Goal: Information Seeking & Learning: Learn about a topic

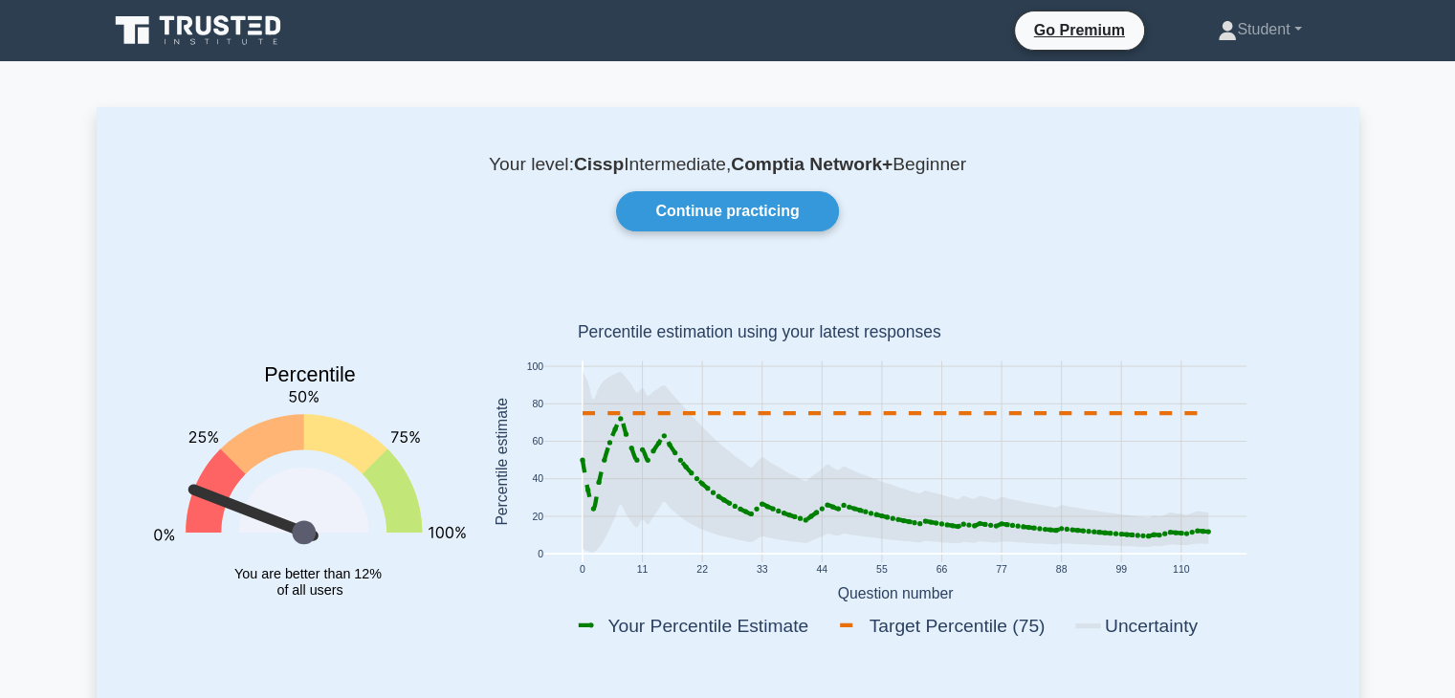
click at [187, 23] on icon at bounding box center [200, 30] width 184 height 36
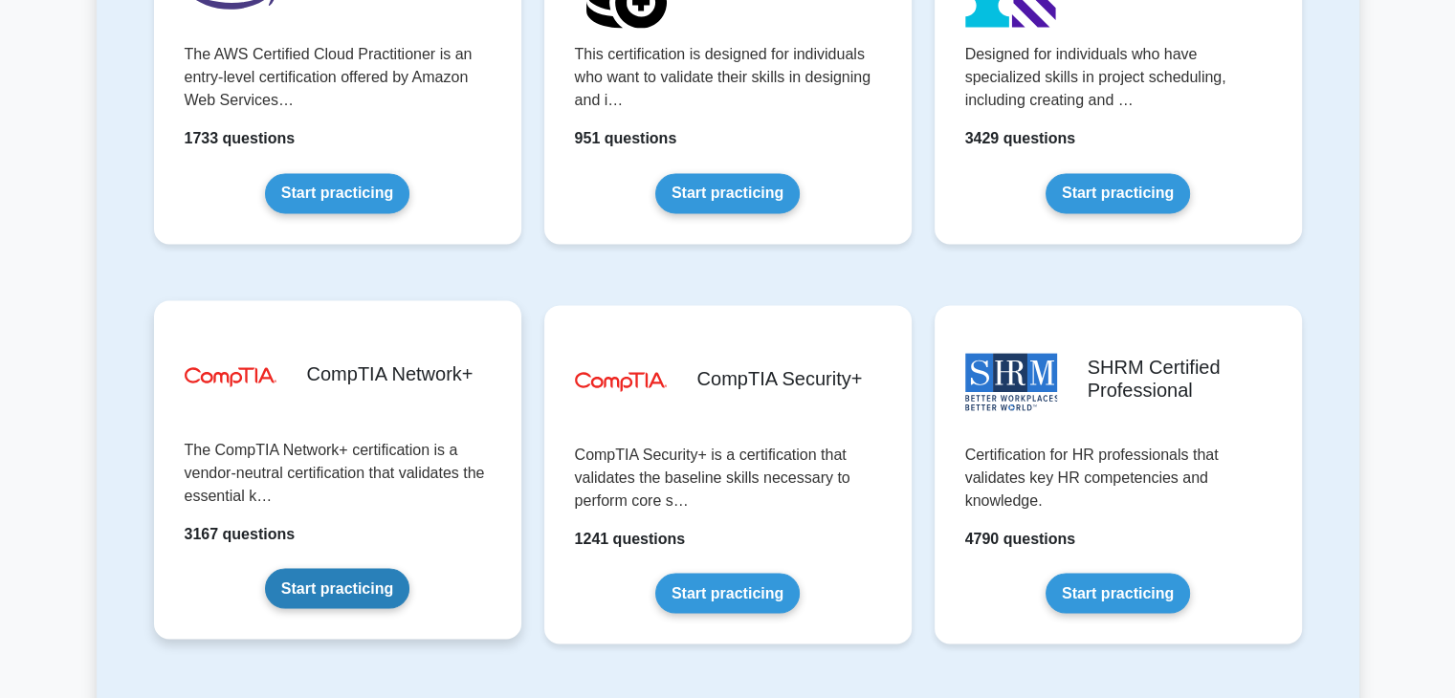
scroll to position [3443, 0]
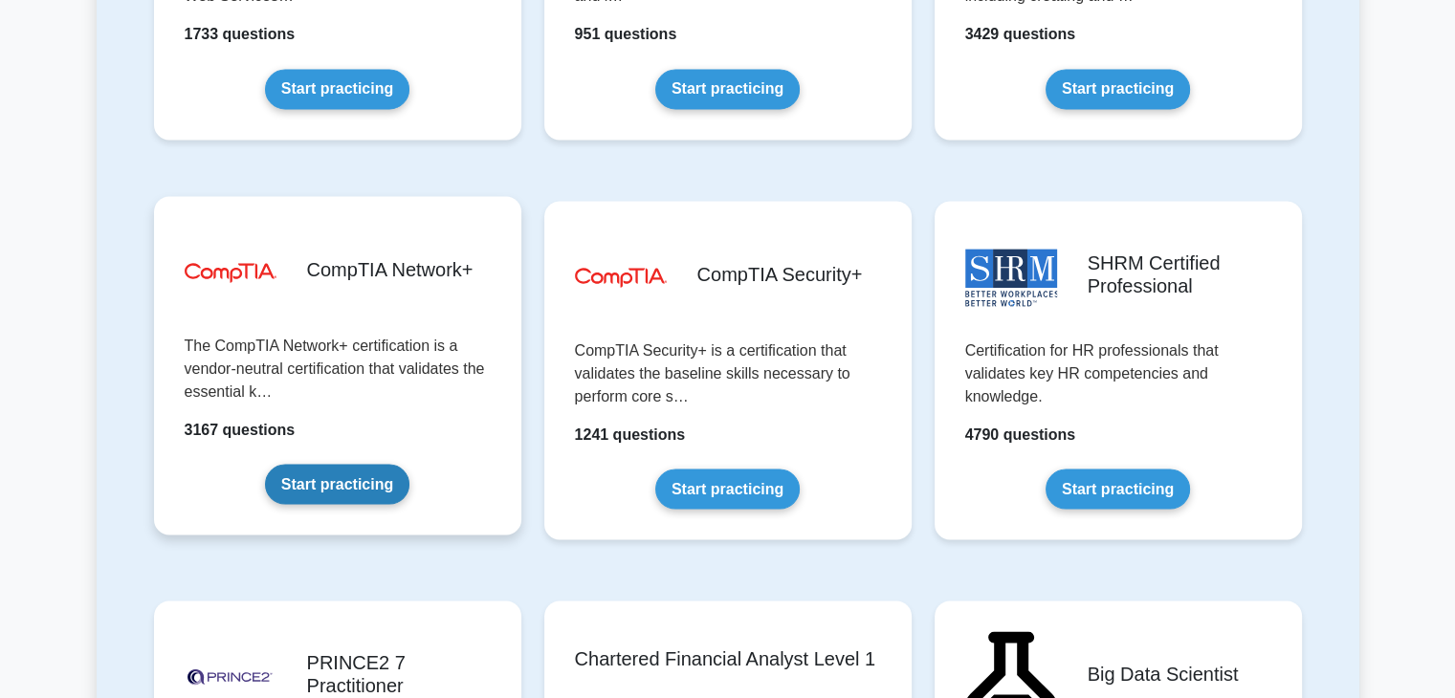
click at [283, 490] on link "Start practicing" at bounding box center [337, 484] width 144 height 40
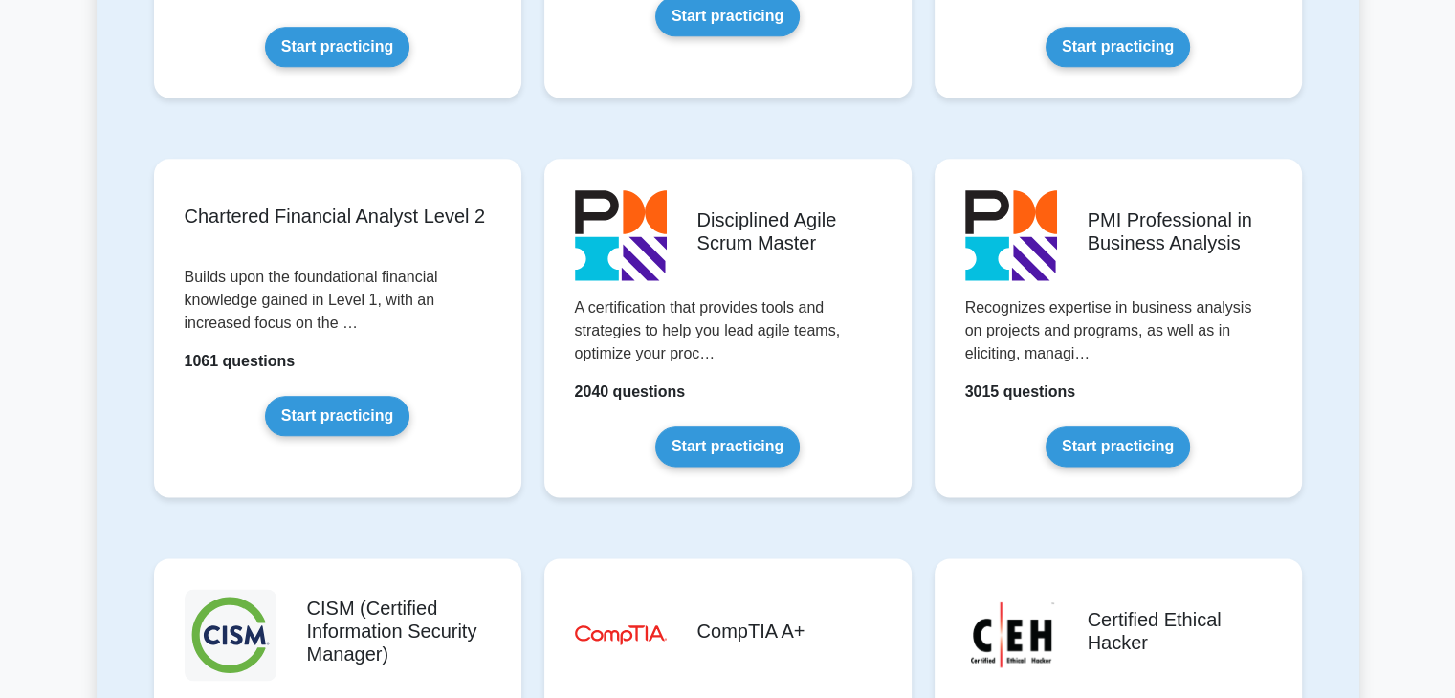
scroll to position [0, 0]
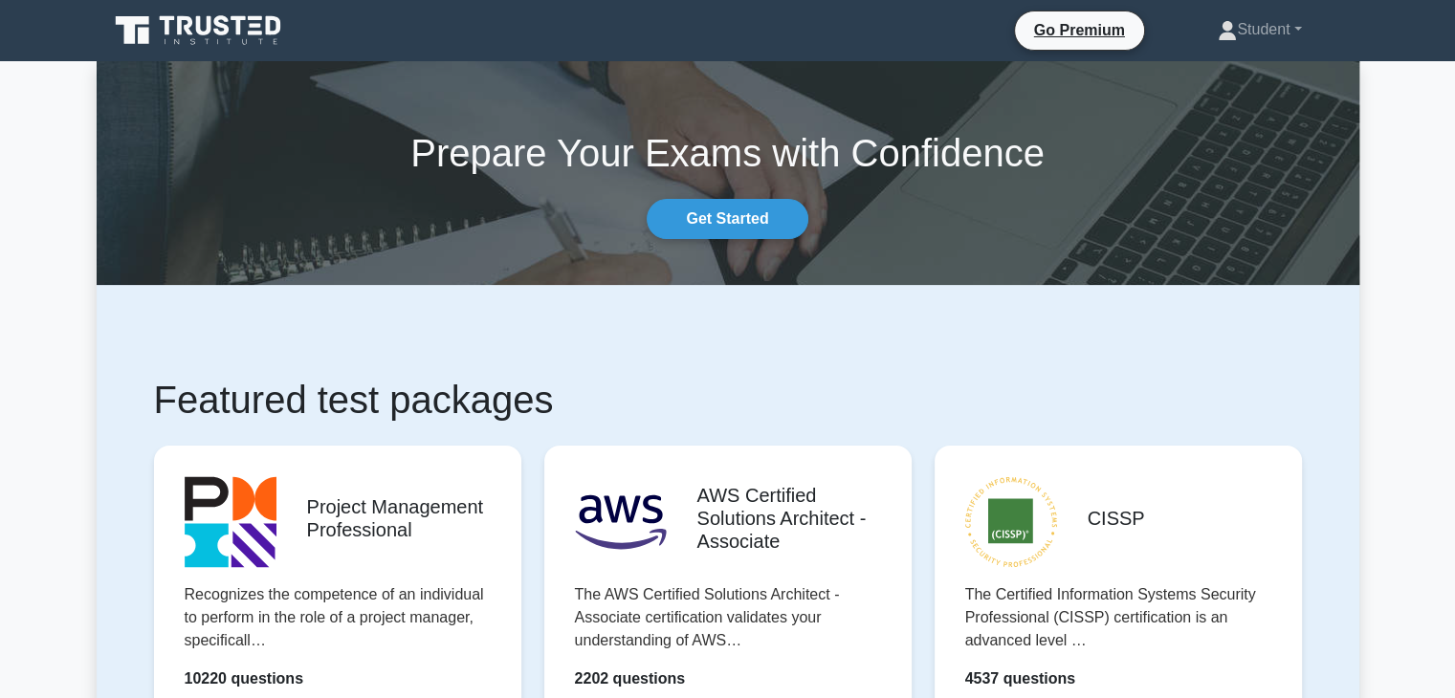
click at [224, 24] on icon at bounding box center [200, 30] width 184 height 36
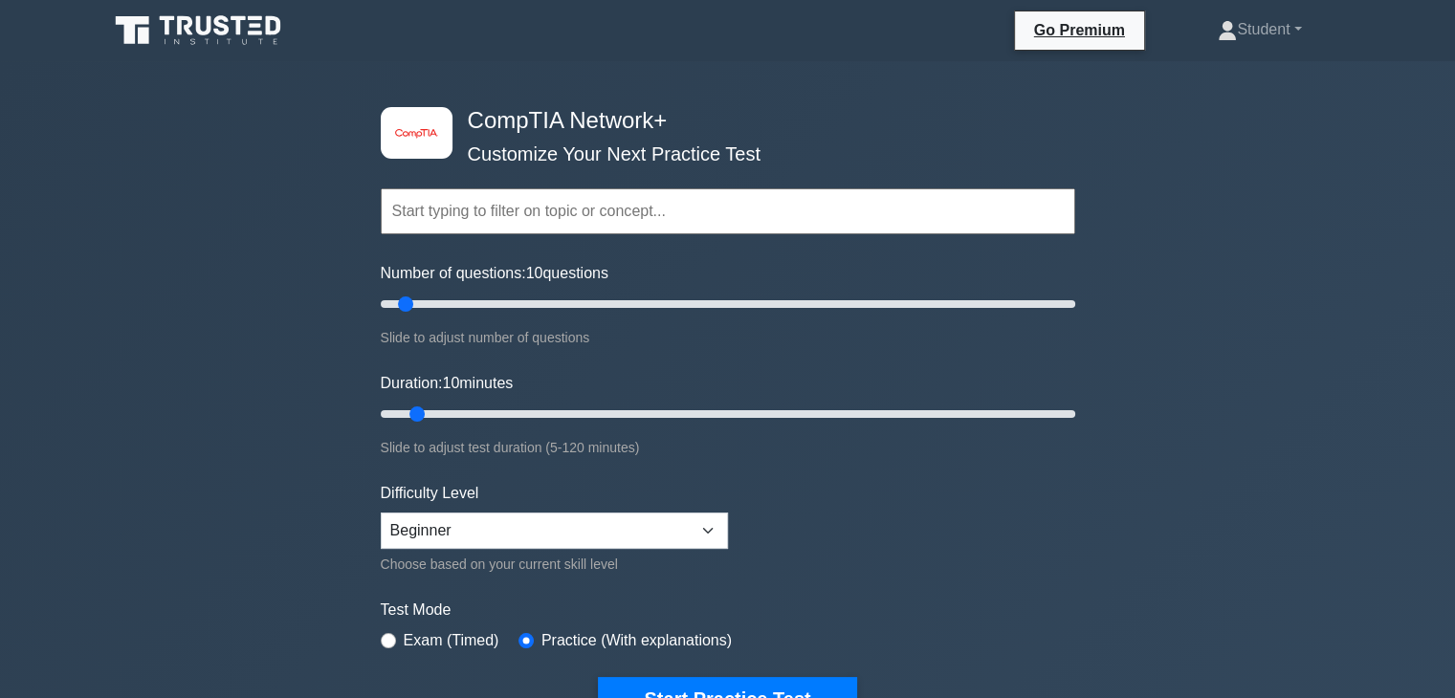
click at [549, 207] on input "text" at bounding box center [728, 211] width 694 height 46
click at [536, 216] on input "text" at bounding box center [728, 211] width 694 height 46
click at [444, 212] on input "text" at bounding box center [728, 211] width 694 height 46
click at [176, 227] on div "image/svg+xml CompTIA Network+ Customize Your Next Practice Test Topics Network…" at bounding box center [727, 606] width 1455 height 1090
click at [492, 207] on input "text" at bounding box center [728, 211] width 694 height 46
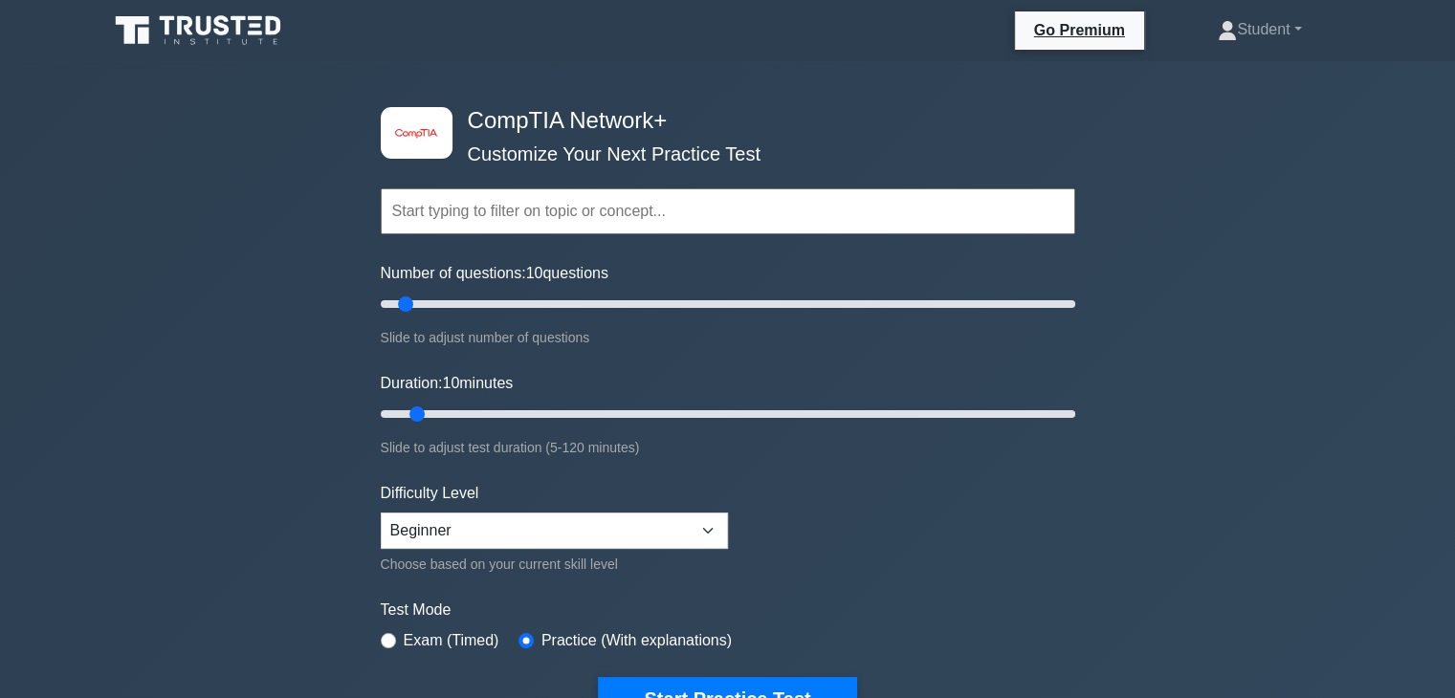
type input "n"
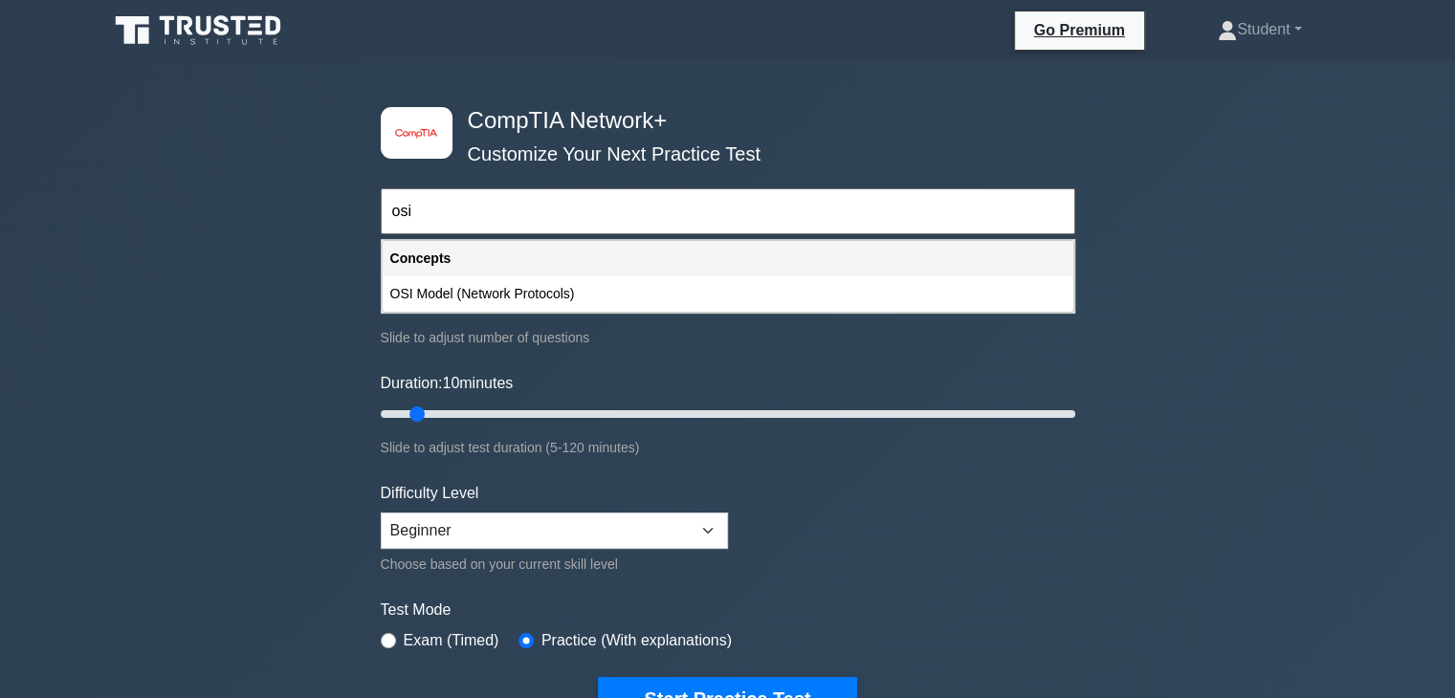
click at [571, 299] on div "OSI Model (Network Protocols)" at bounding box center [728, 293] width 690 height 35
type input "OSI Model (Network Protocols)"
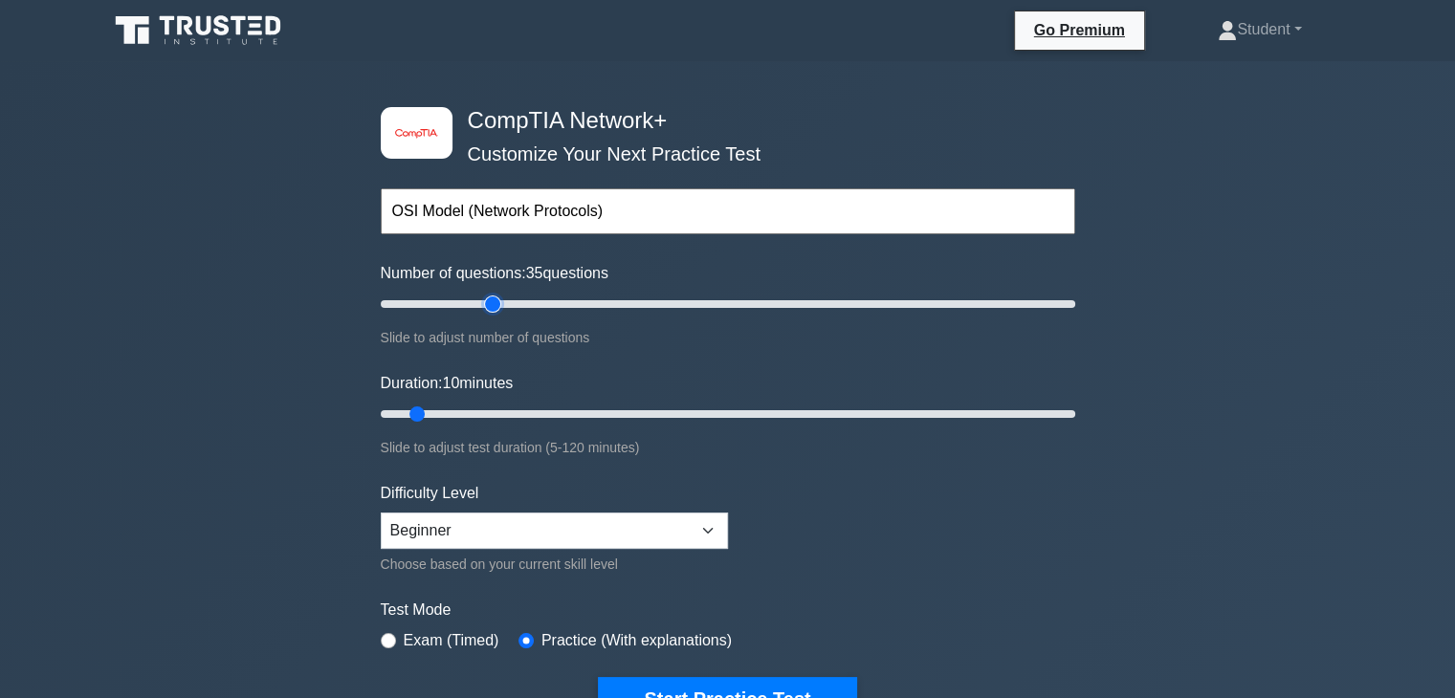
drag, startPoint x: 412, startPoint y: 299, endPoint x: 500, endPoint y: 315, distance: 89.3
type input "35"
click at [500, 315] on input "Number of questions: 35 questions" at bounding box center [728, 304] width 694 height 23
drag, startPoint x: 497, startPoint y: 302, endPoint x: 474, endPoint y: 295, distance: 23.9
type input "30"
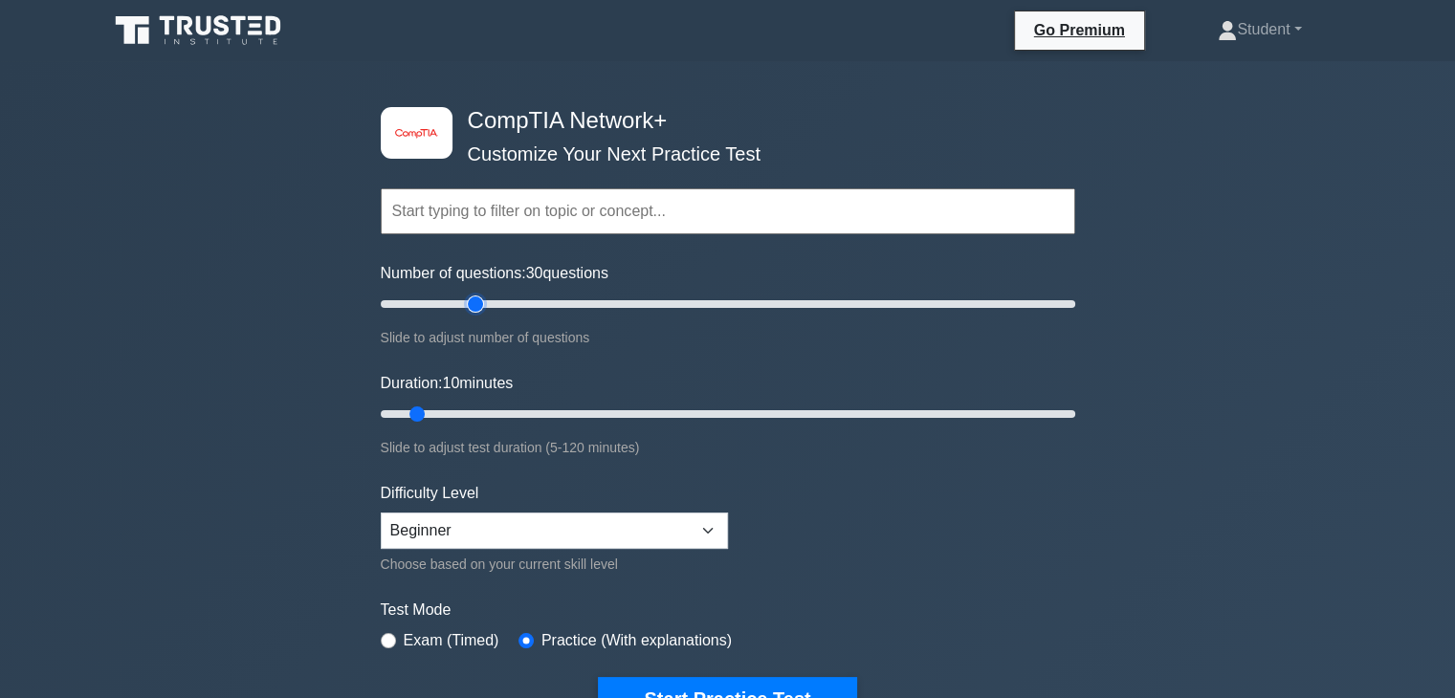
click at [474, 295] on input "Number of questions: 30 questions" at bounding box center [728, 304] width 694 height 23
drag, startPoint x: 417, startPoint y: 406, endPoint x: 1468, endPoint y: 496, distance: 1054.8
type input "120"
click at [1075, 426] on input "Duration: 120 minutes" at bounding box center [728, 414] width 694 height 23
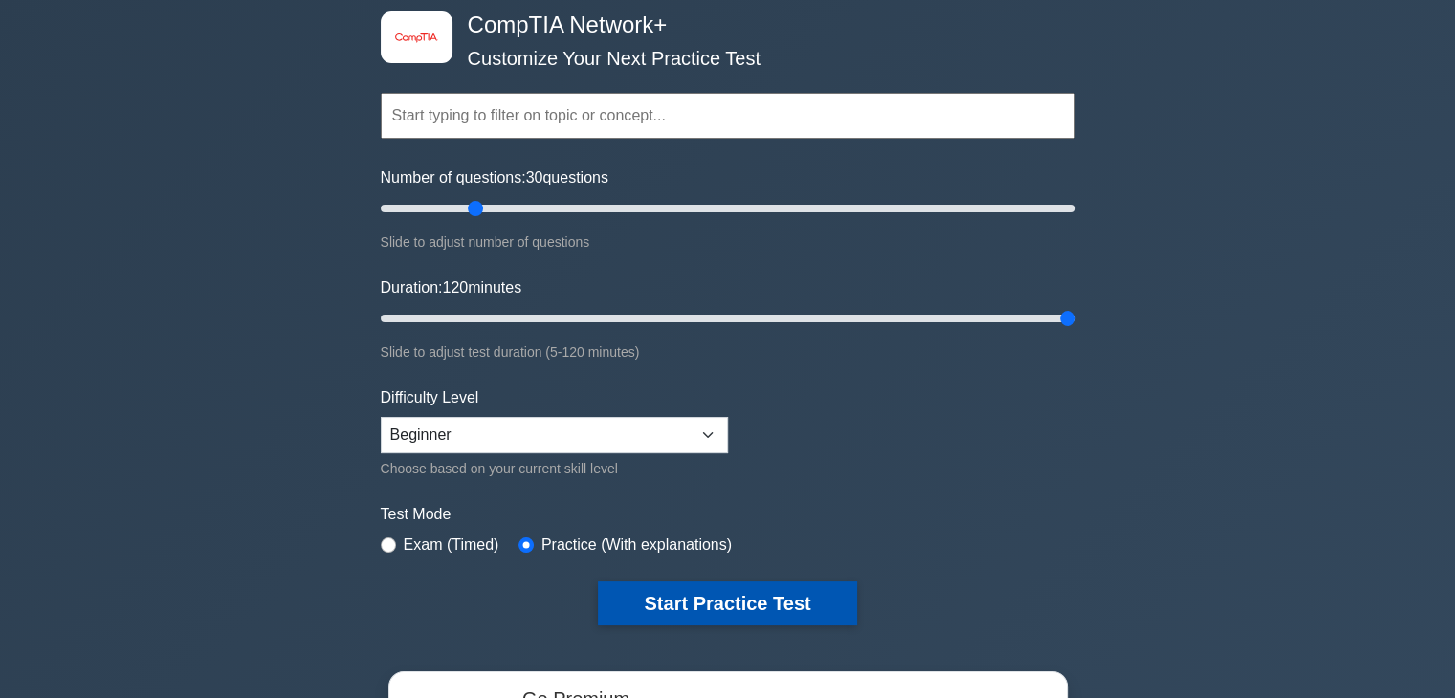
click at [647, 602] on button "Start Practice Test" at bounding box center [727, 603] width 258 height 44
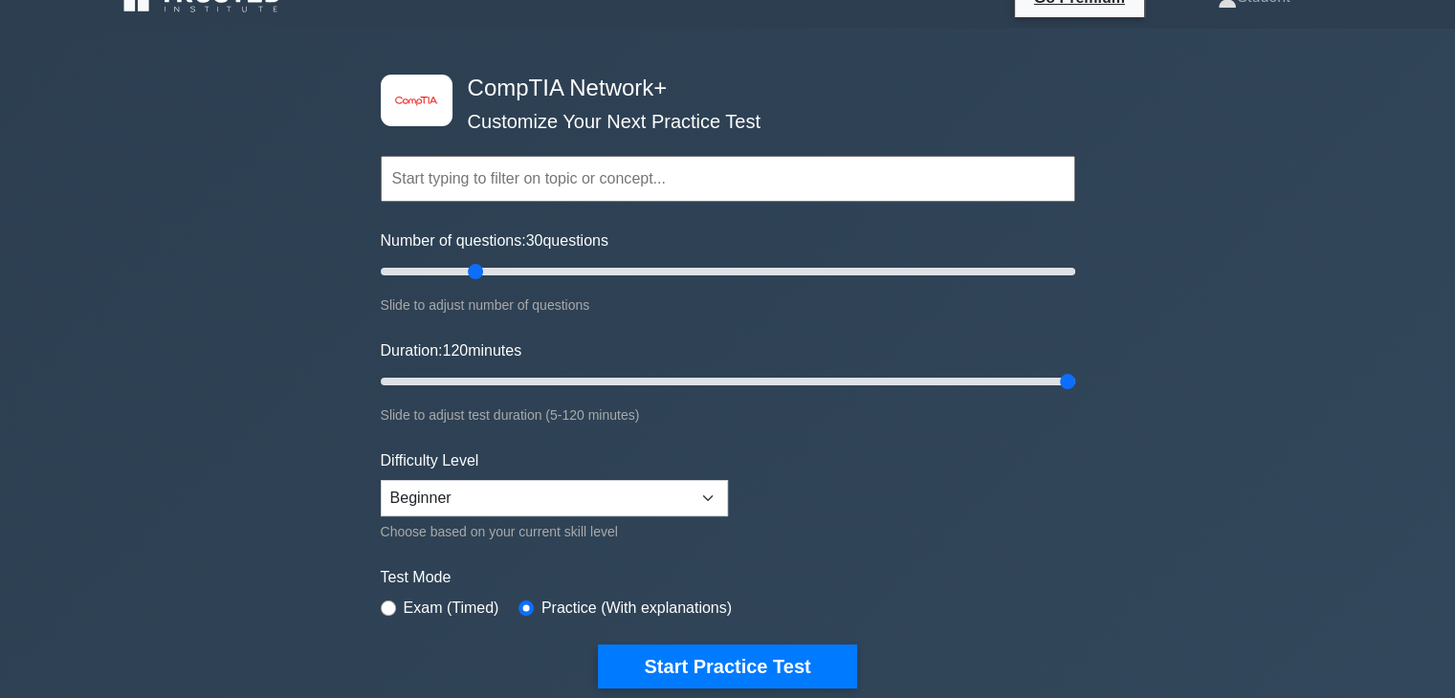
scroll to position [0, 0]
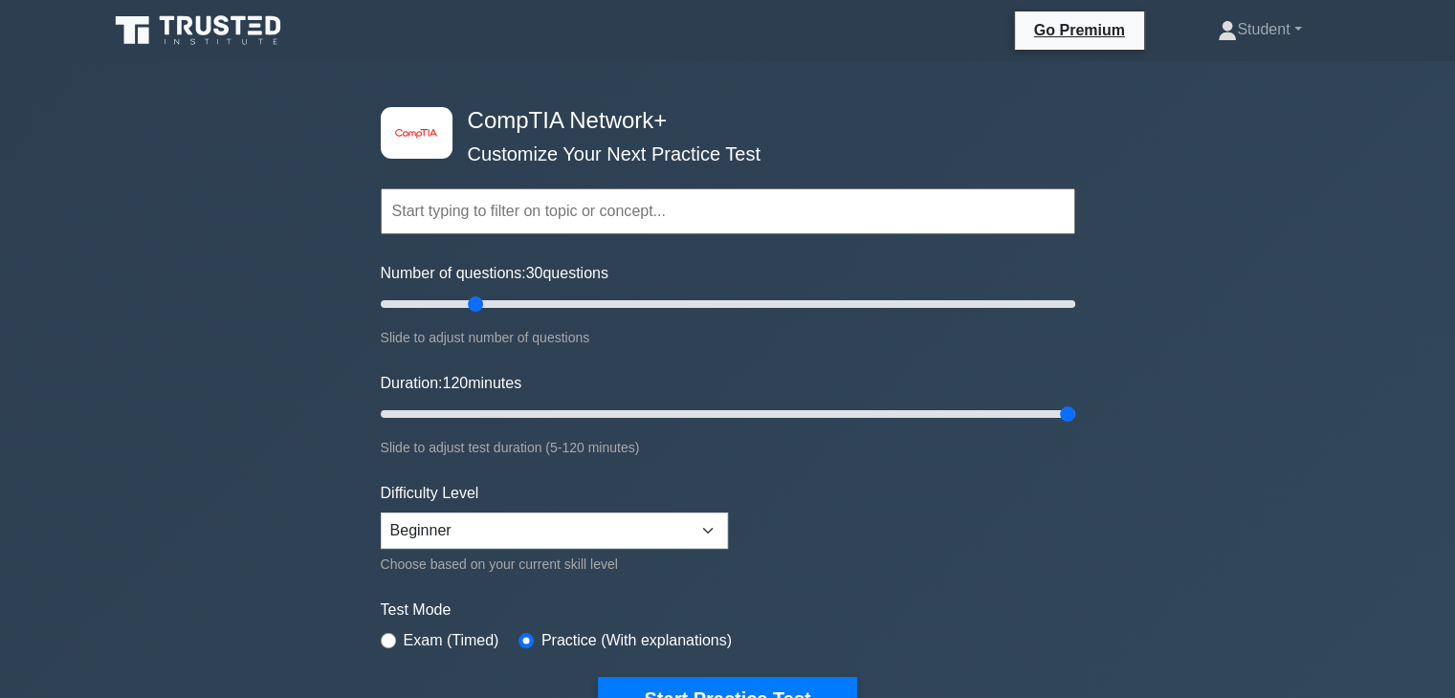
click at [584, 208] on input "text" at bounding box center [728, 211] width 694 height 46
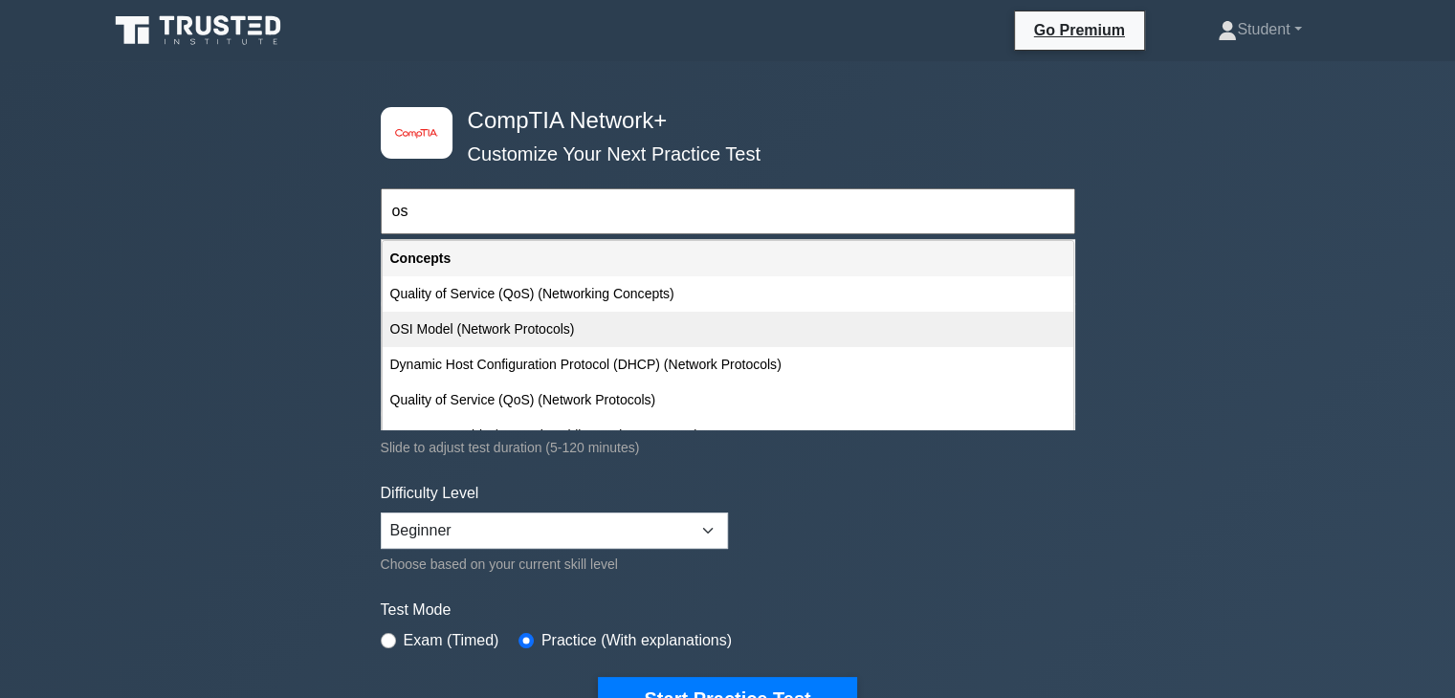
click at [571, 327] on div "OSI Model (Network Protocols)" at bounding box center [728, 329] width 690 height 35
type input "OSI Model (Network Protocols)"
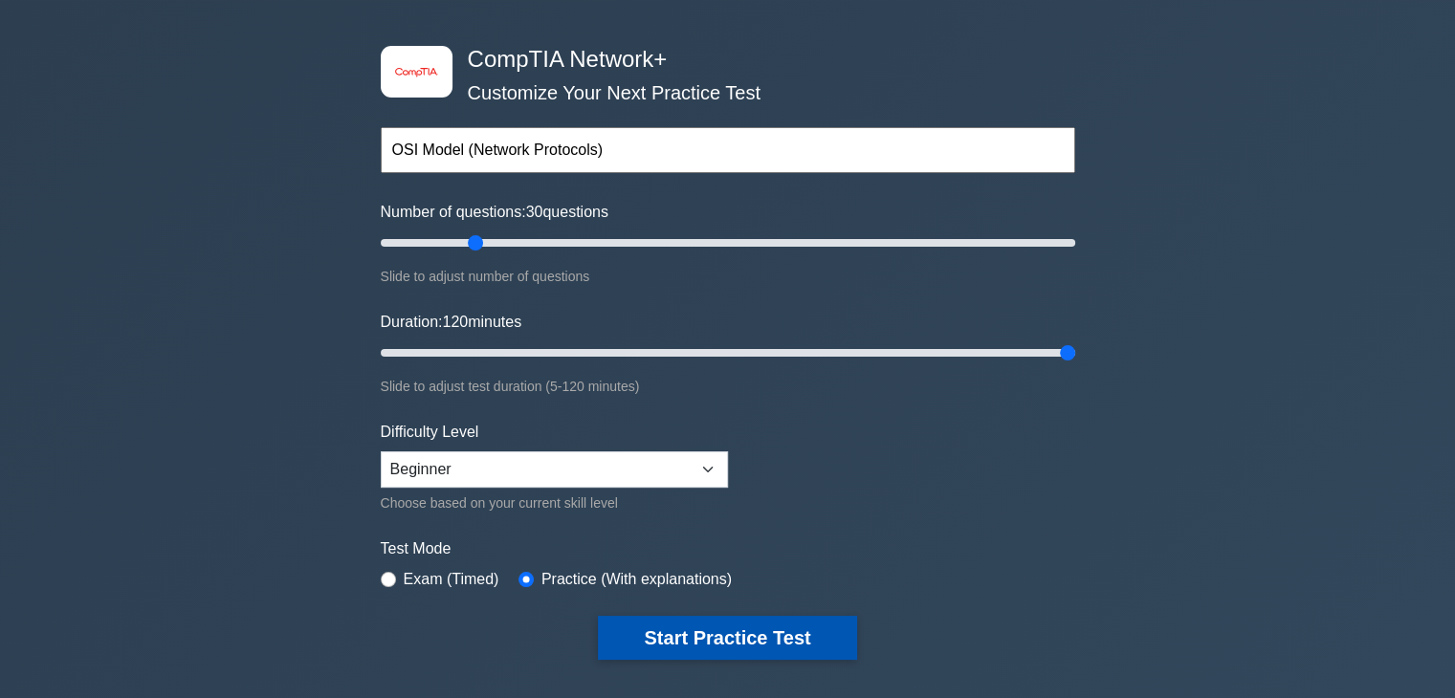
scroll to position [96, 0]
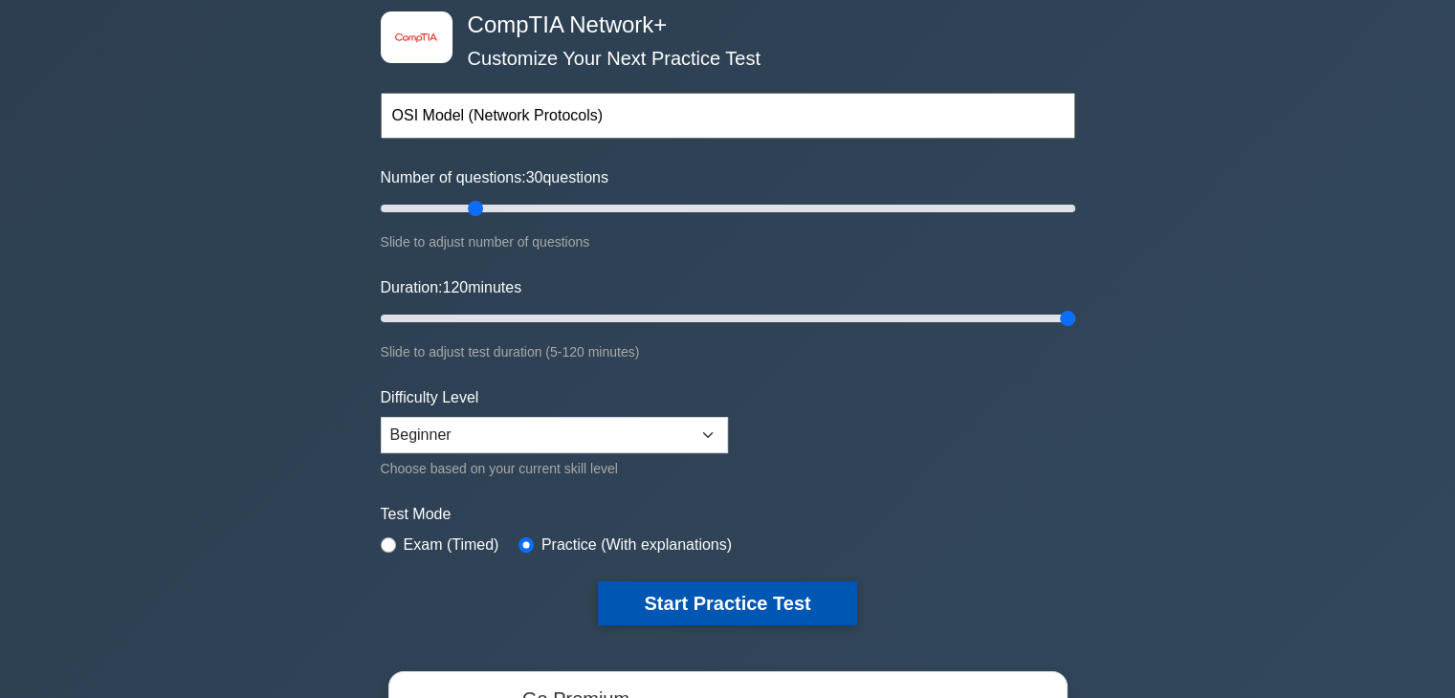
click at [695, 594] on button "Start Practice Test" at bounding box center [727, 603] width 258 height 44
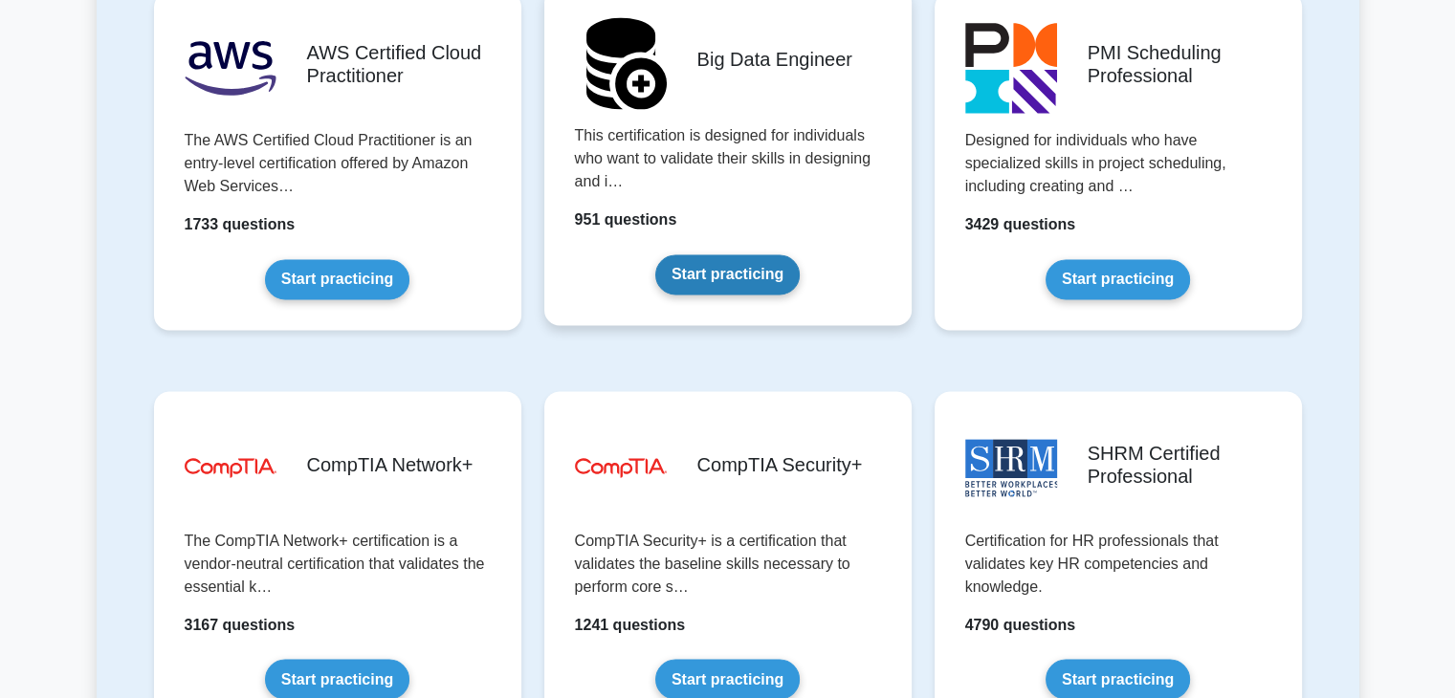
scroll to position [3443, 0]
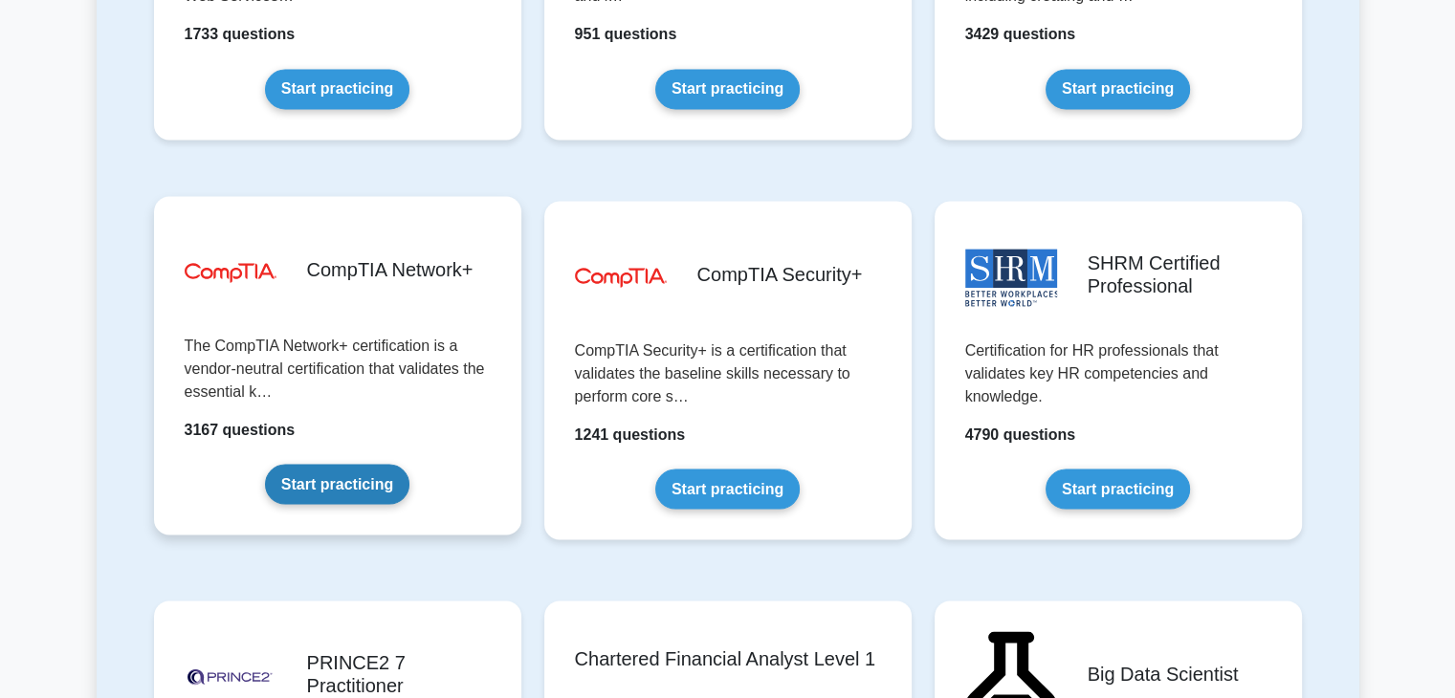
click at [329, 488] on link "Start practicing" at bounding box center [337, 484] width 144 height 40
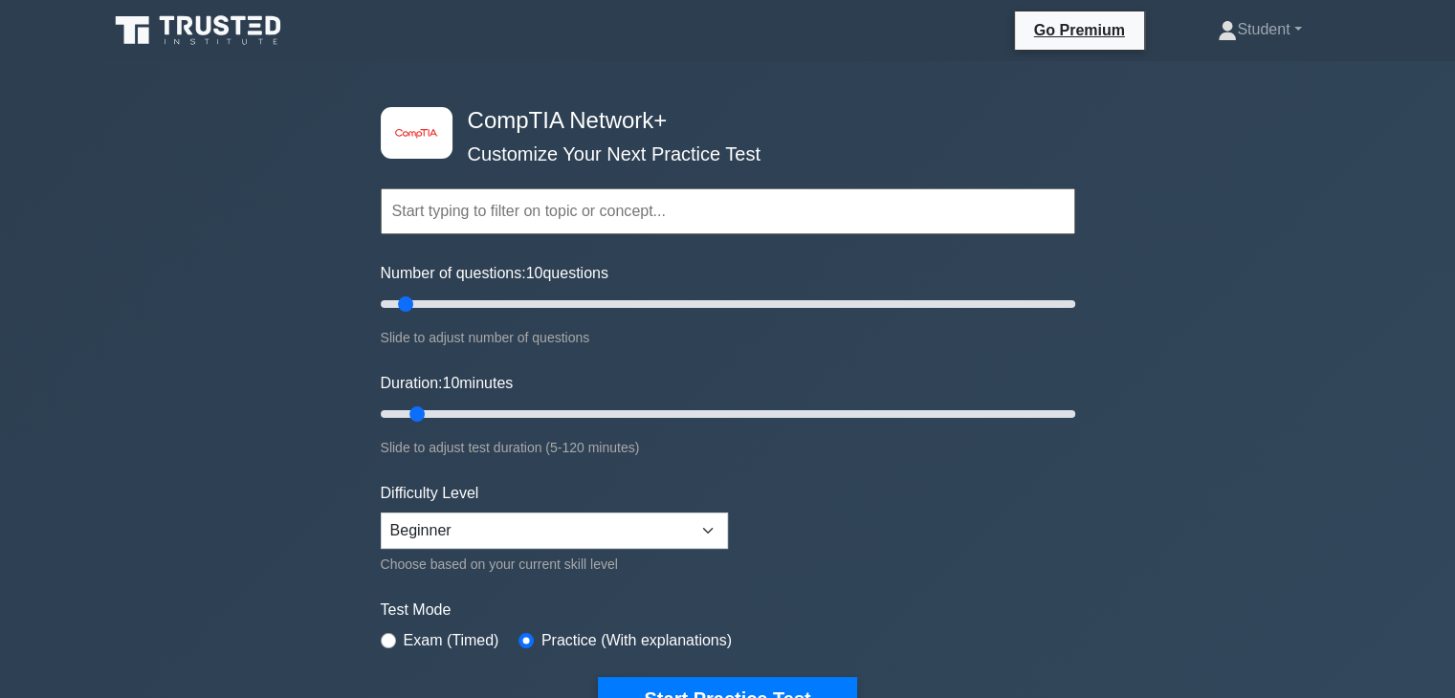
click at [534, 206] on input "text" at bounding box center [728, 211] width 694 height 46
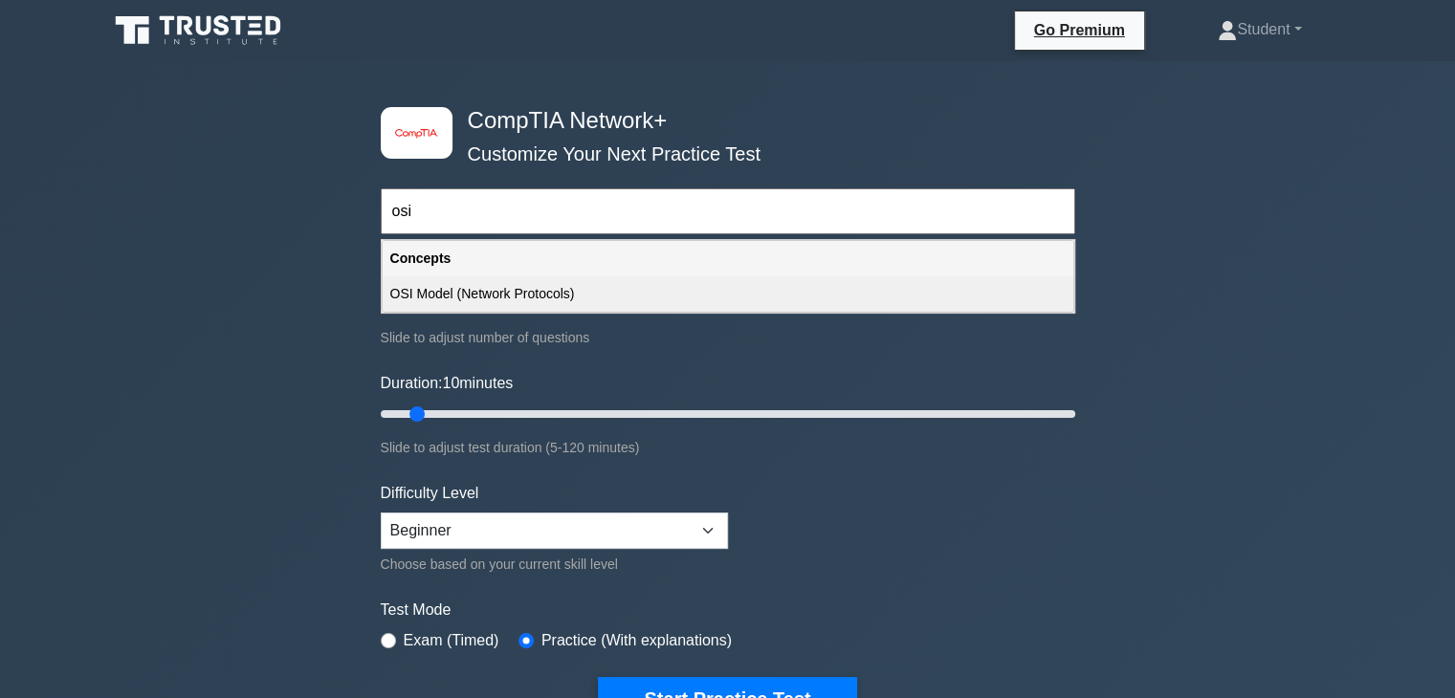
click at [519, 290] on div "OSI Model (Network Protocols)" at bounding box center [728, 293] width 690 height 35
type input "OSI Model (Network Protocols)"
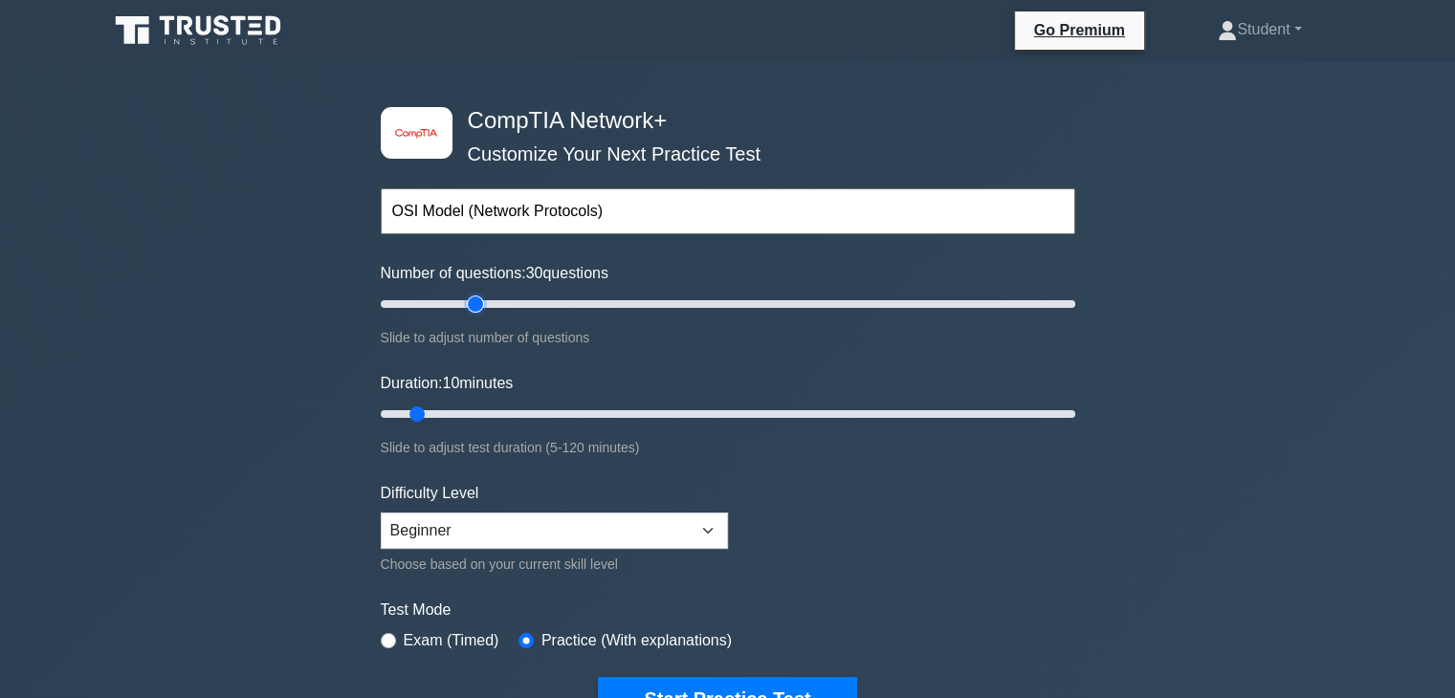
type input "30"
click at [478, 303] on input "Number of questions: 30 questions" at bounding box center [728, 304] width 694 height 23
drag, startPoint x: 449, startPoint y: 413, endPoint x: 1468, endPoint y: 459, distance: 1019.5
type input "120"
click at [1075, 426] on input "Duration: 120 minutes" at bounding box center [728, 414] width 694 height 23
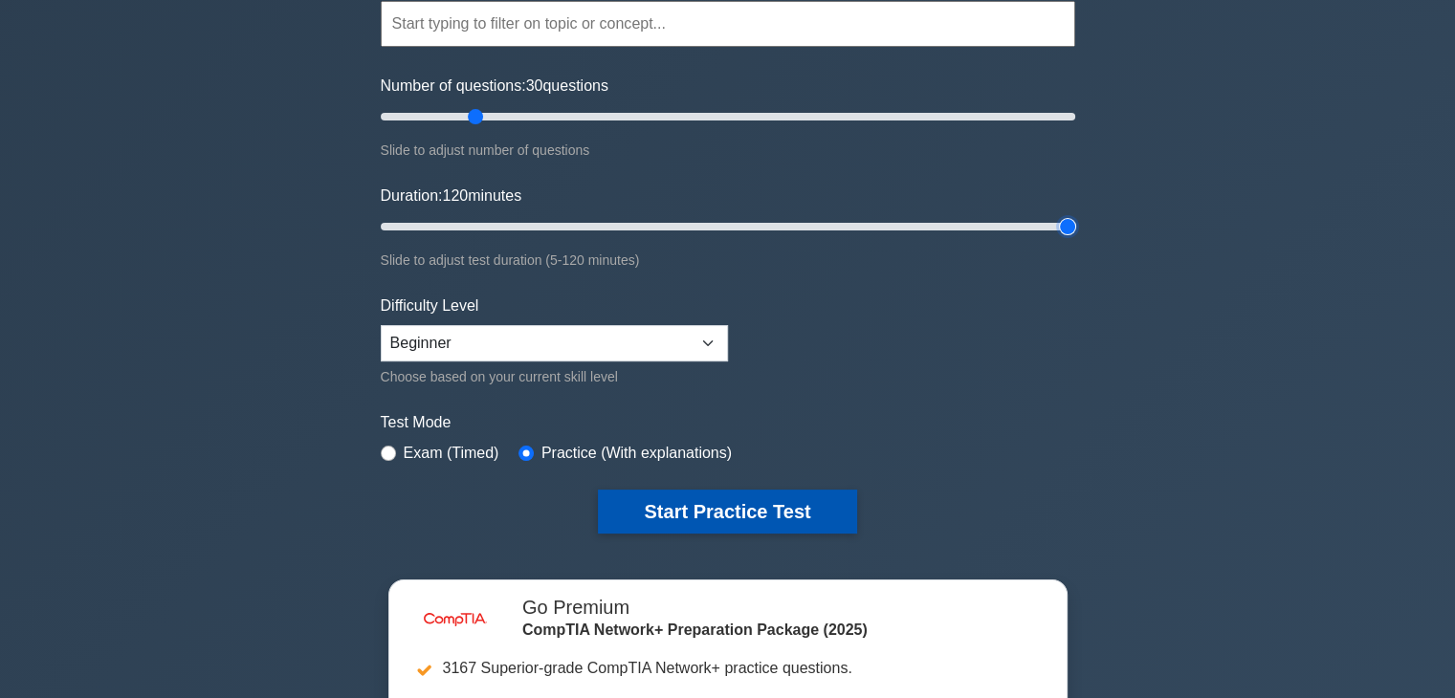
scroll to position [191, 0]
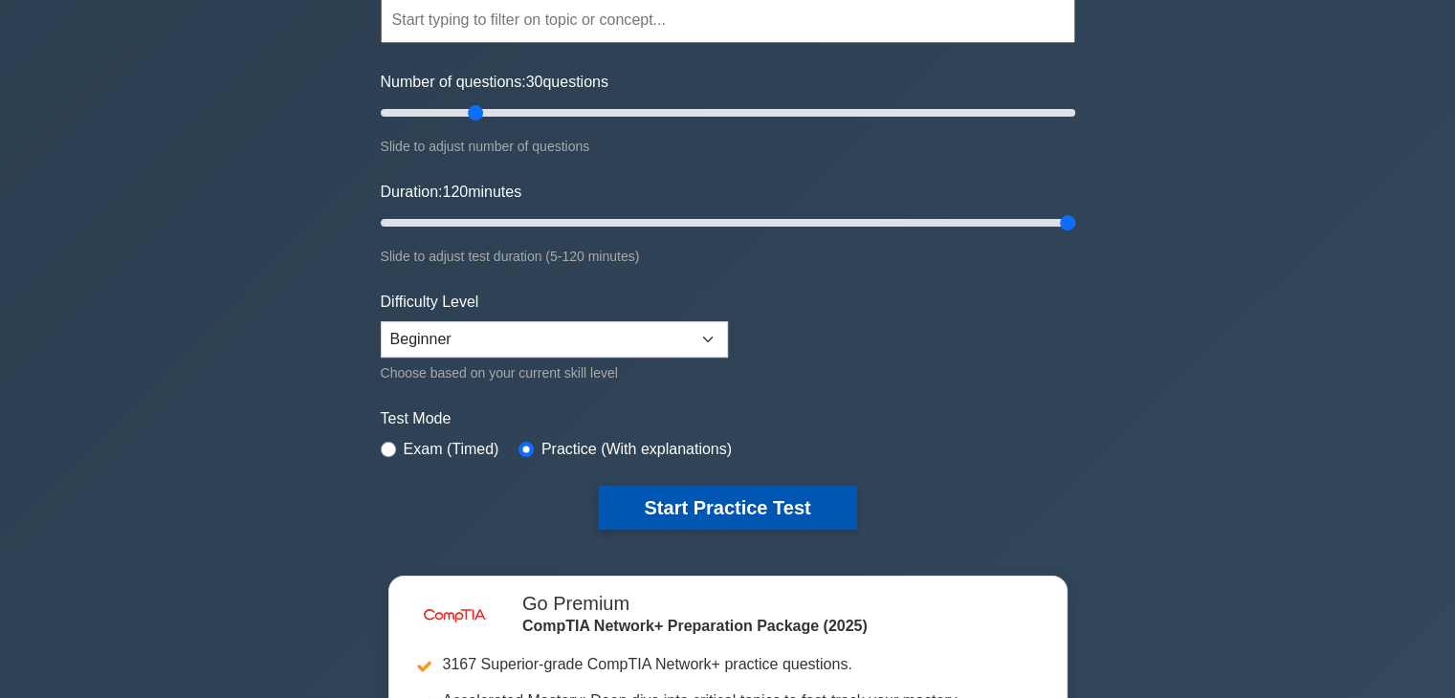
click at [796, 487] on button "Start Practice Test" at bounding box center [727, 508] width 258 height 44
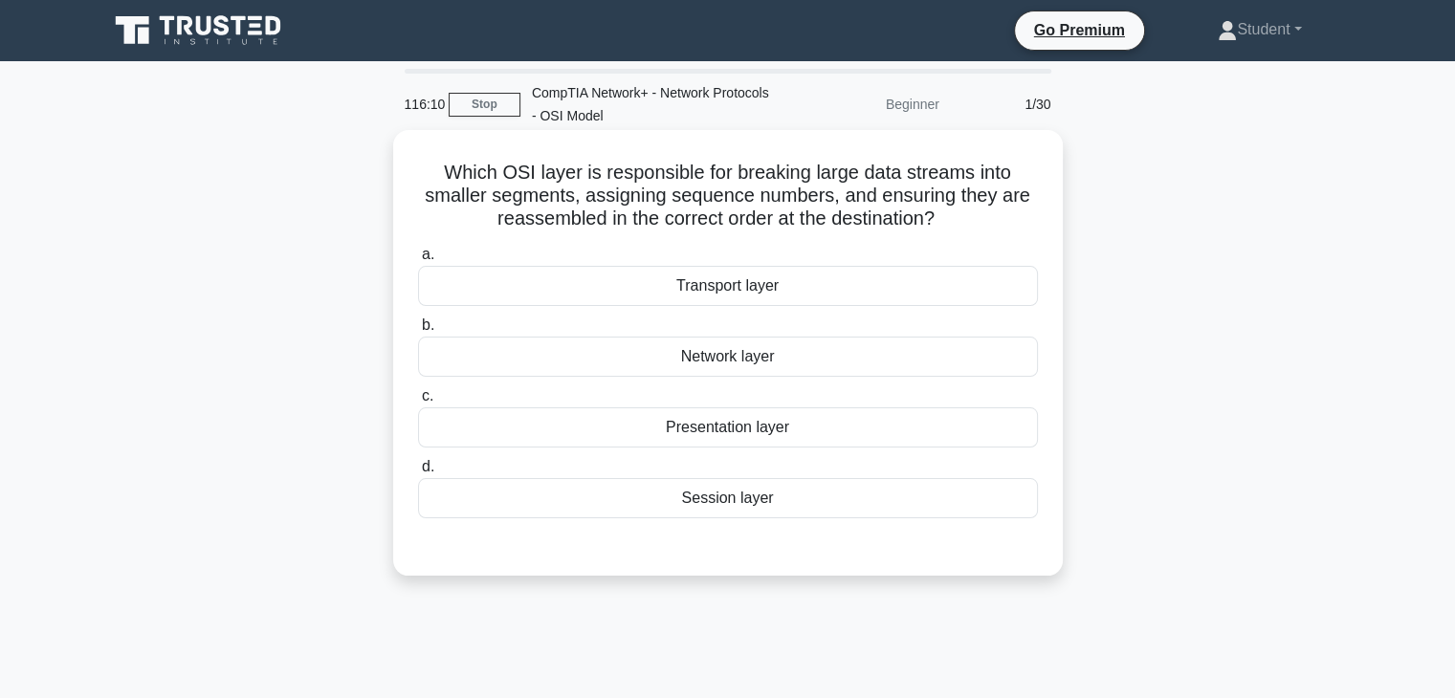
click at [772, 437] on div "Presentation layer" at bounding box center [728, 427] width 620 height 40
click at [418, 403] on input "c. Presentation layer" at bounding box center [418, 396] width 0 height 12
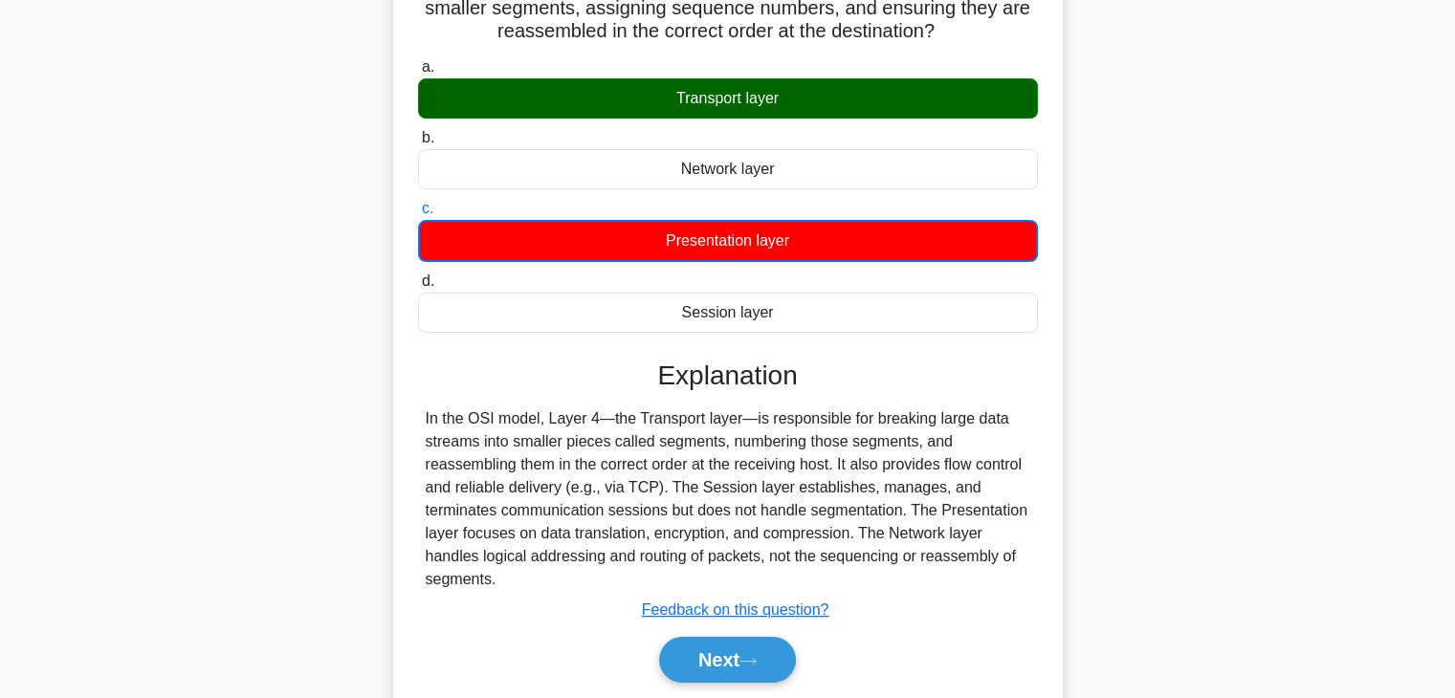
scroll to position [336, 0]
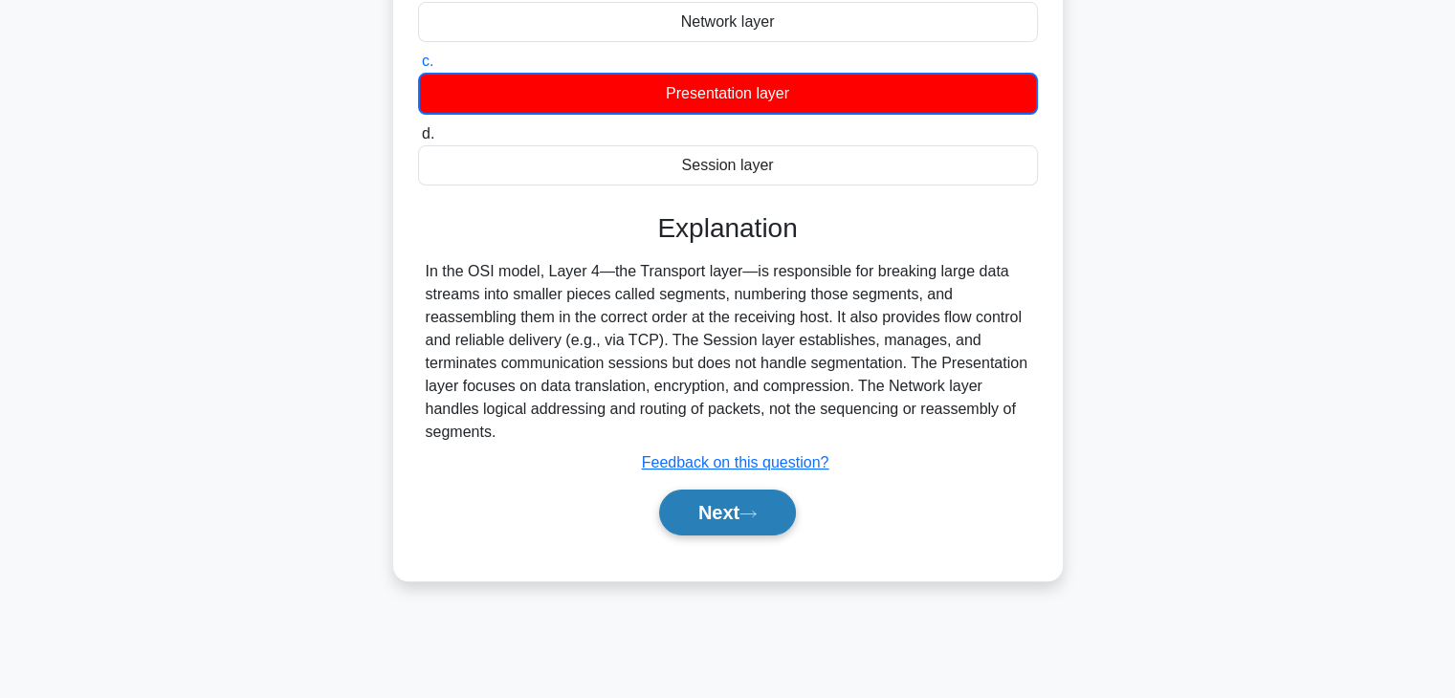
click at [754, 518] on button "Next" at bounding box center [727, 513] width 137 height 46
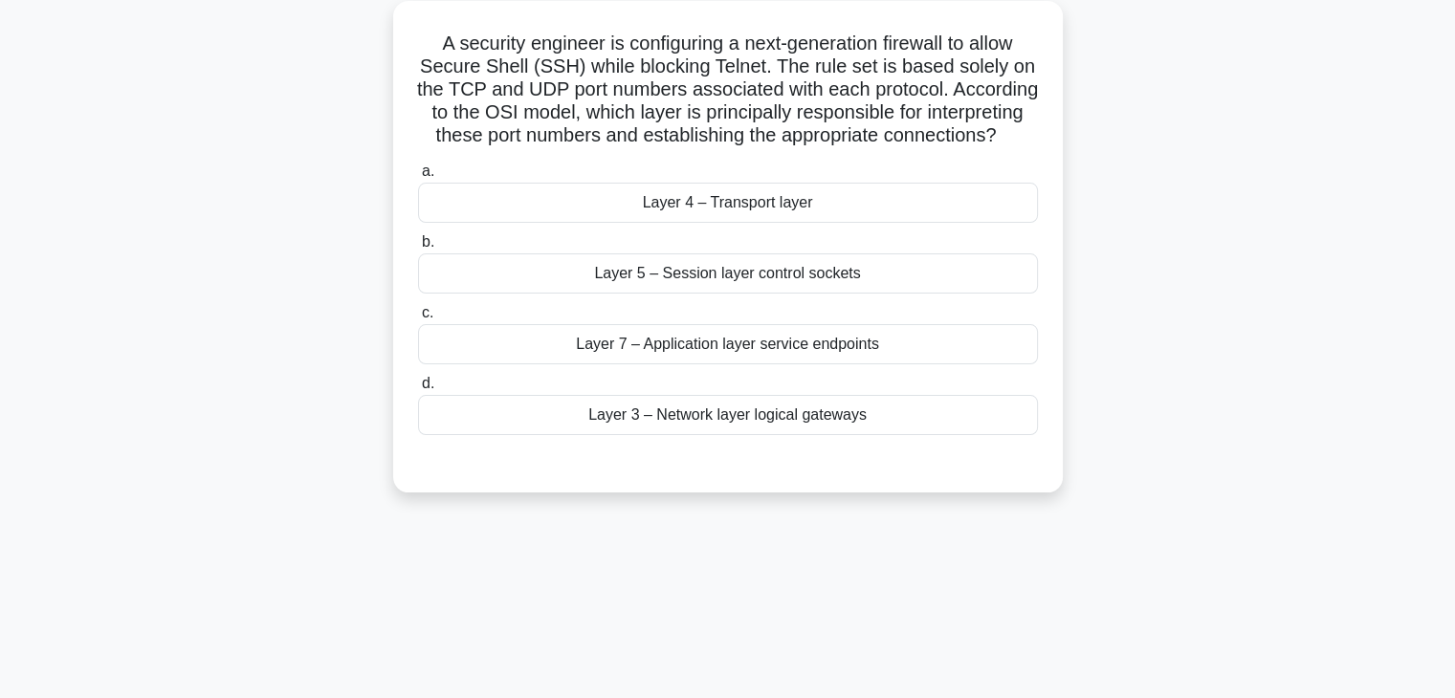
scroll to position [0, 0]
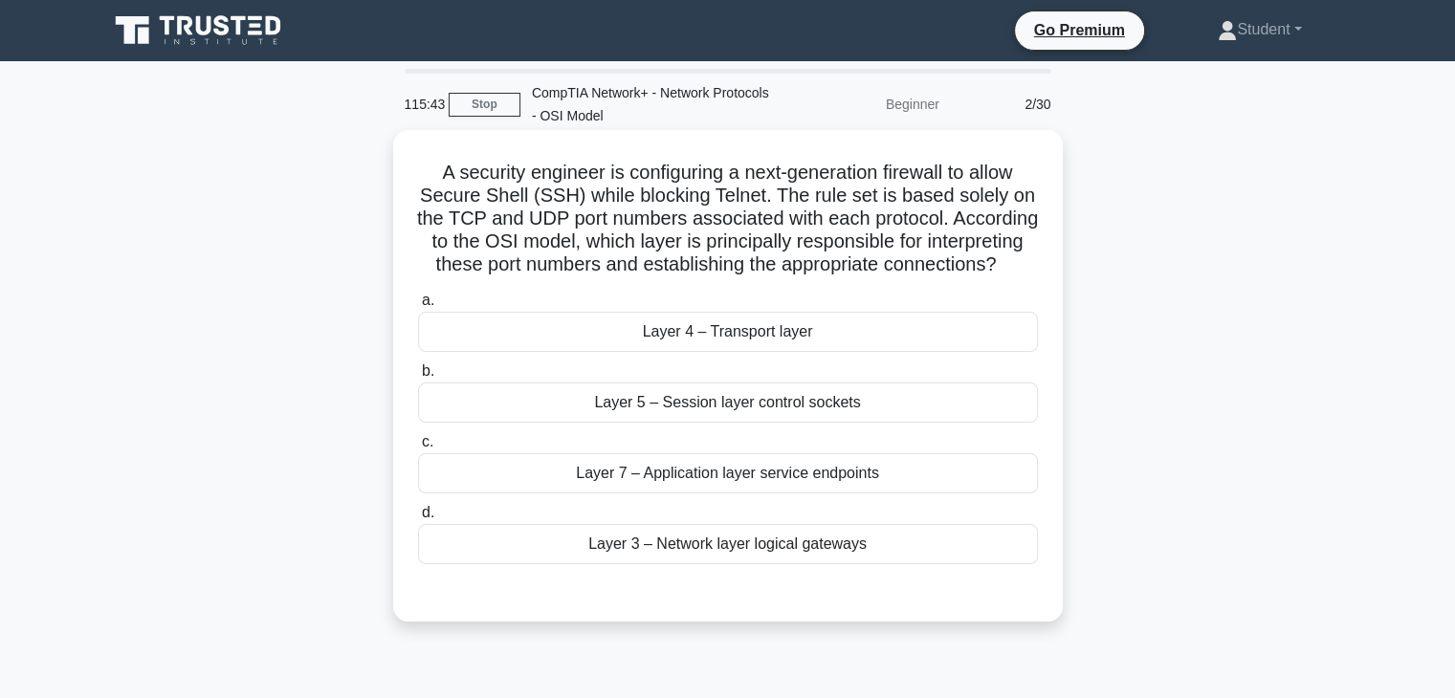
click at [833, 352] on div "Layer 4 – Transport layer" at bounding box center [728, 332] width 620 height 40
click at [418, 307] on input "a. Layer 4 – Transport layer" at bounding box center [418, 301] width 0 height 12
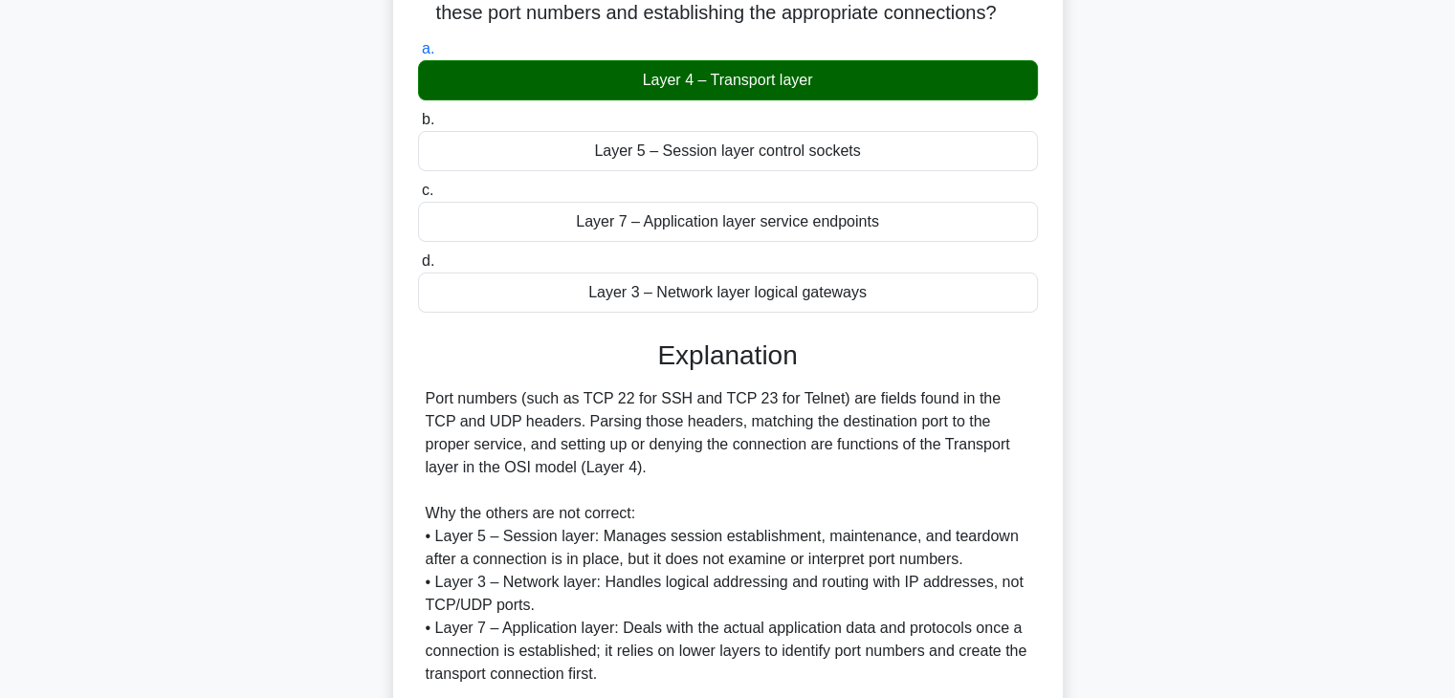
scroll to position [434, 0]
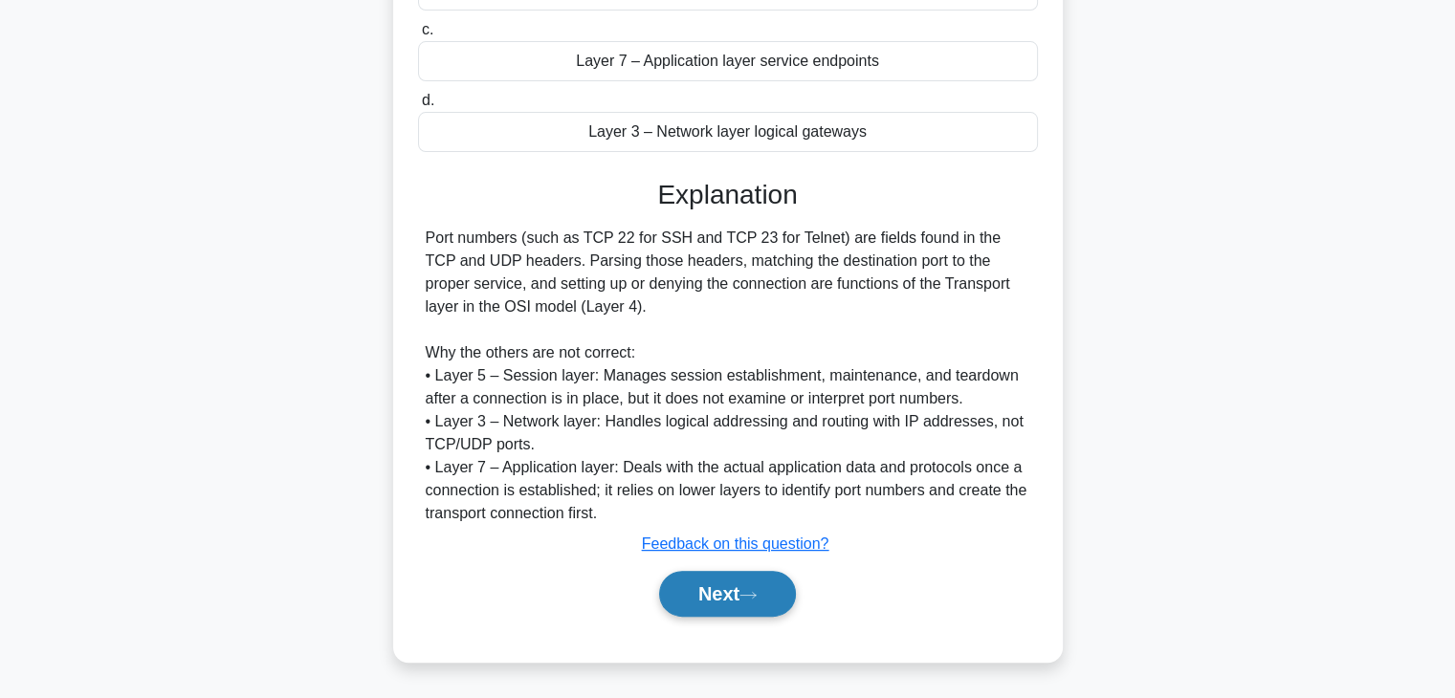
click at [692, 615] on button "Next" at bounding box center [727, 594] width 137 height 46
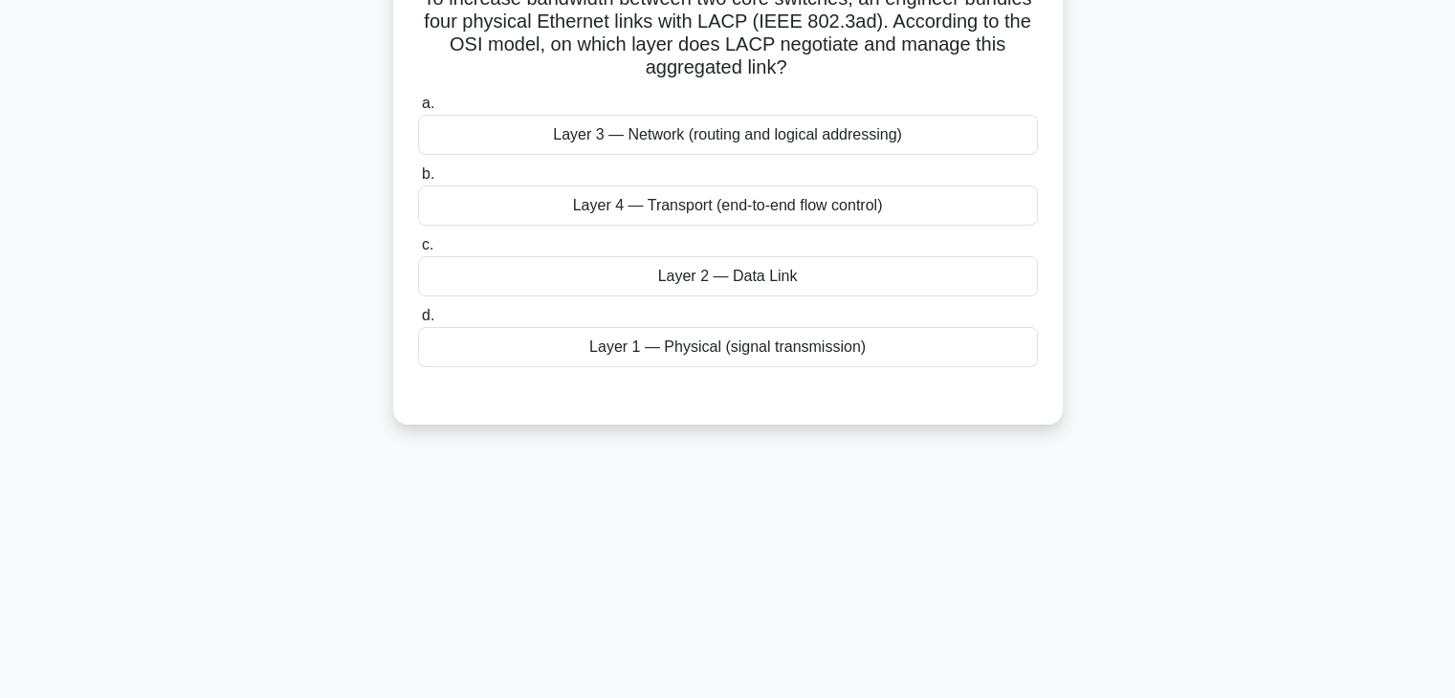
scroll to position [0, 0]
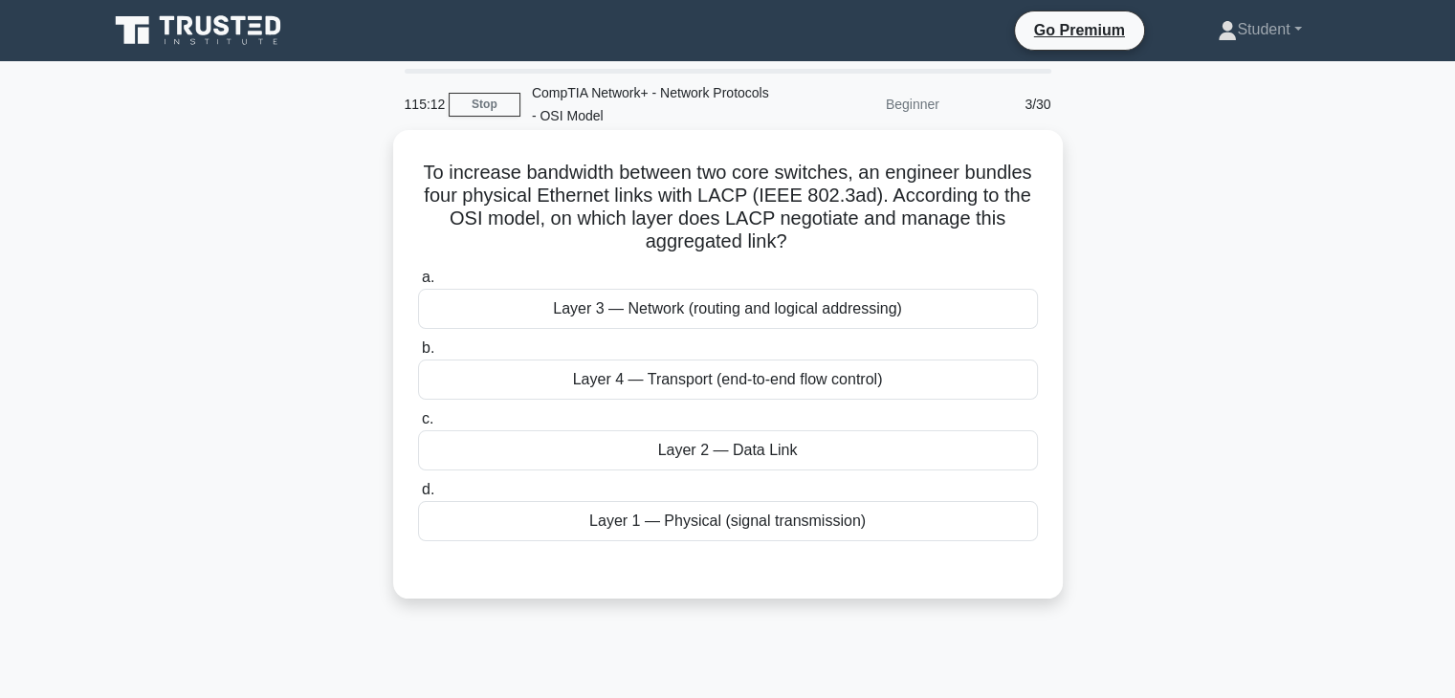
click at [842, 480] on label "d. Layer 1 — Physical (signal transmission)" at bounding box center [728, 509] width 620 height 63
click at [418, 484] on input "d. Layer 1 — Physical (signal transmission)" at bounding box center [418, 490] width 0 height 12
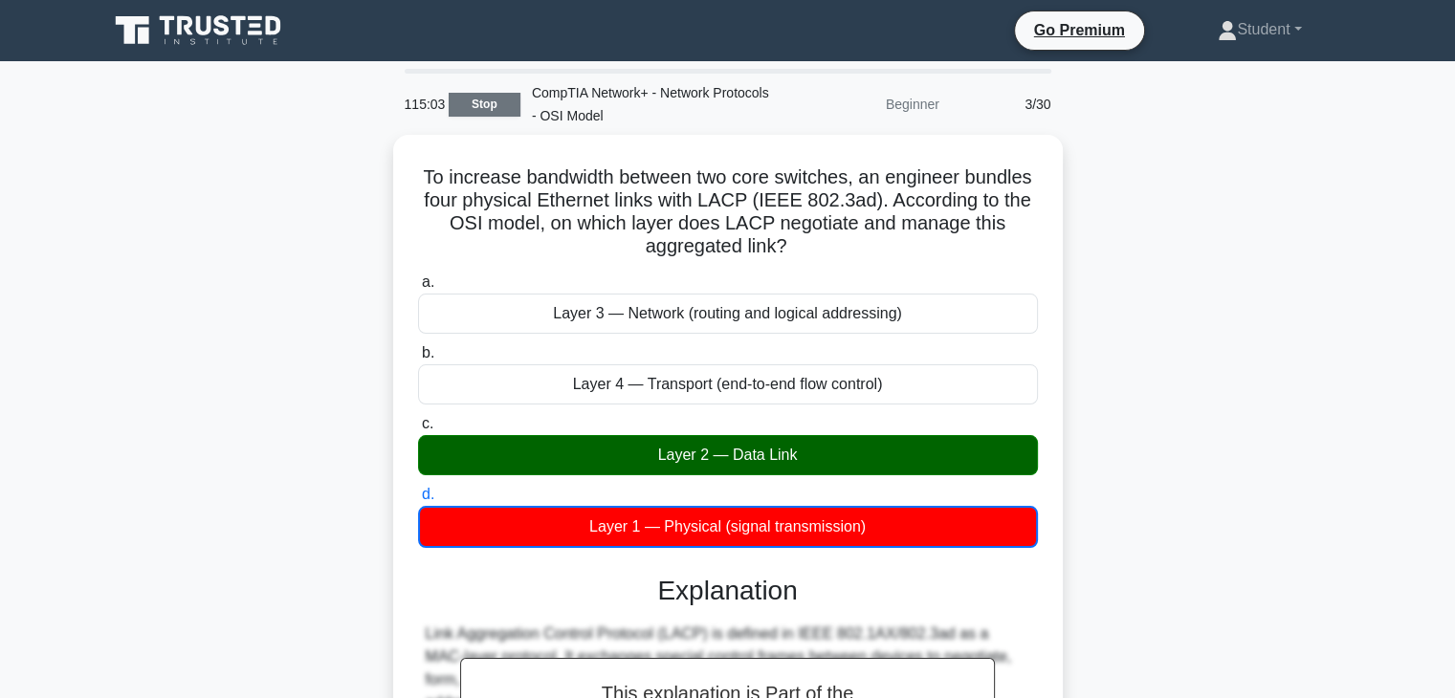
click at [487, 104] on link "Stop" at bounding box center [485, 105] width 72 height 24
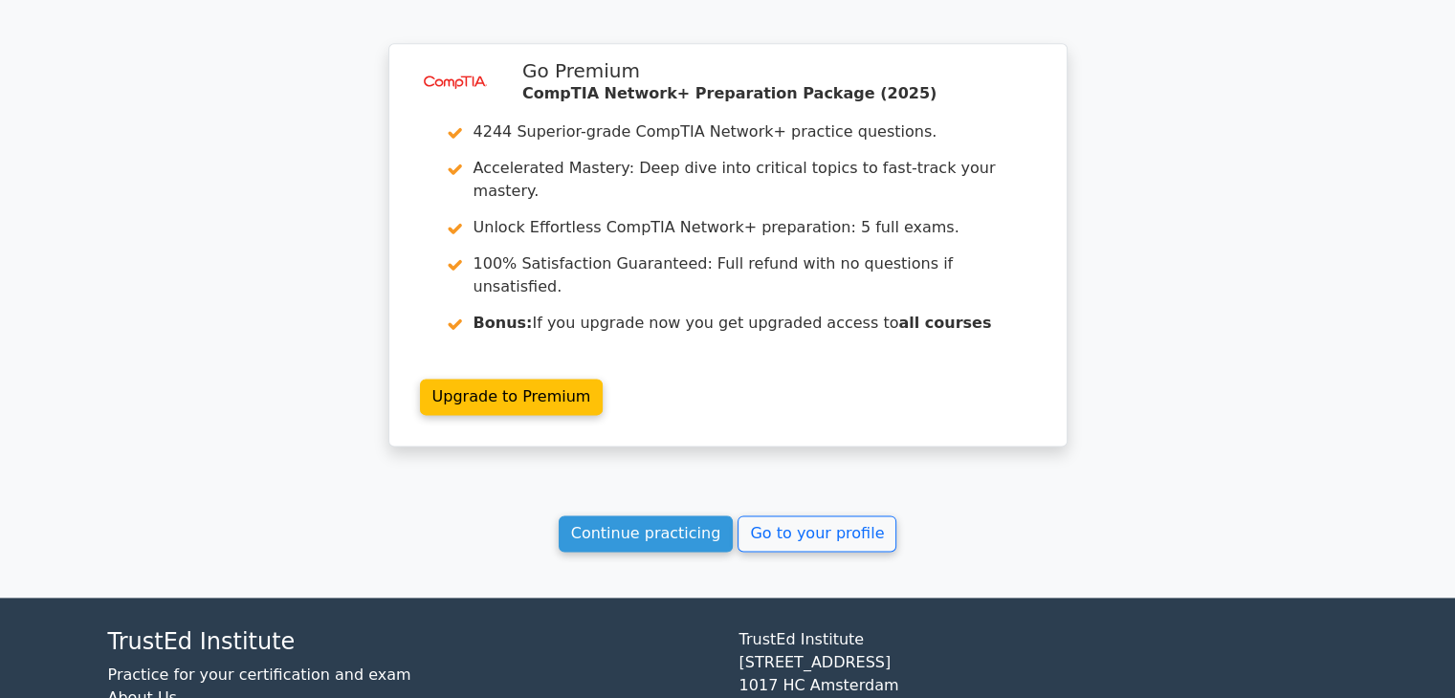
scroll to position [1882, 0]
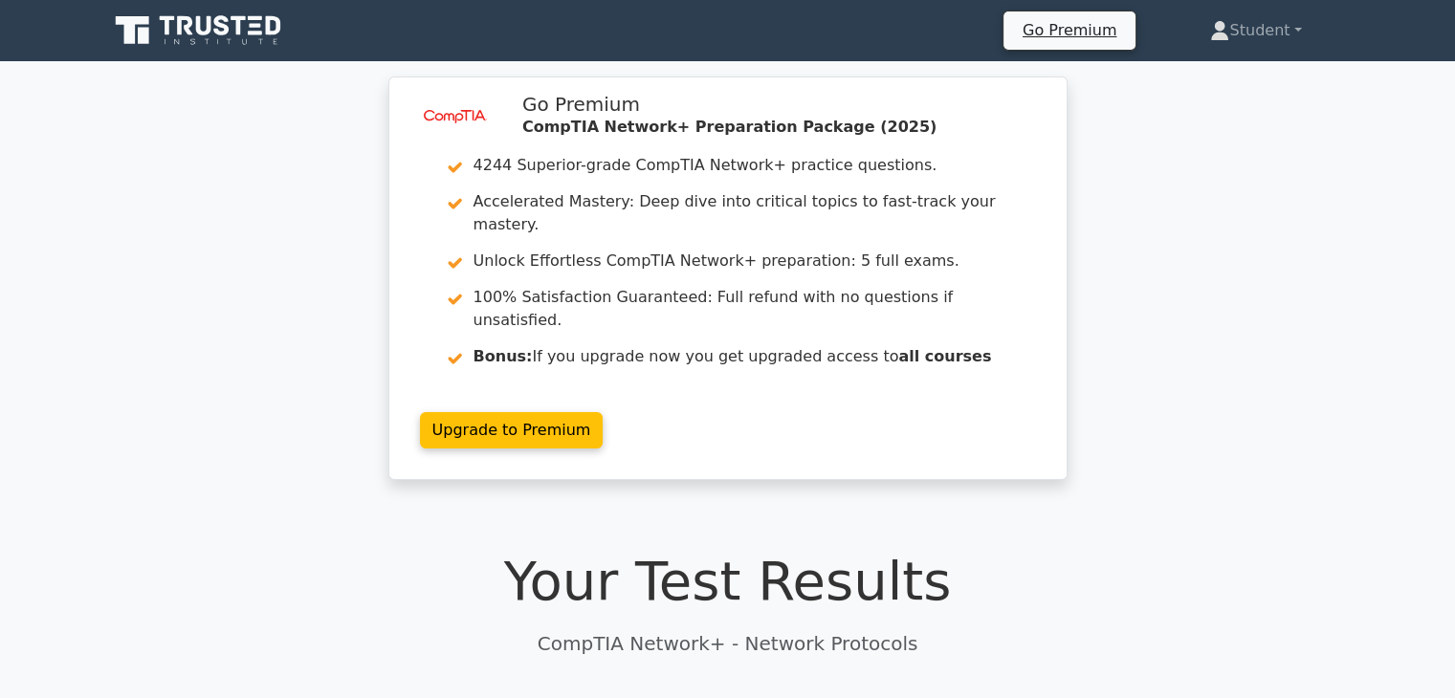
click at [217, 13] on icon at bounding box center [200, 30] width 184 height 36
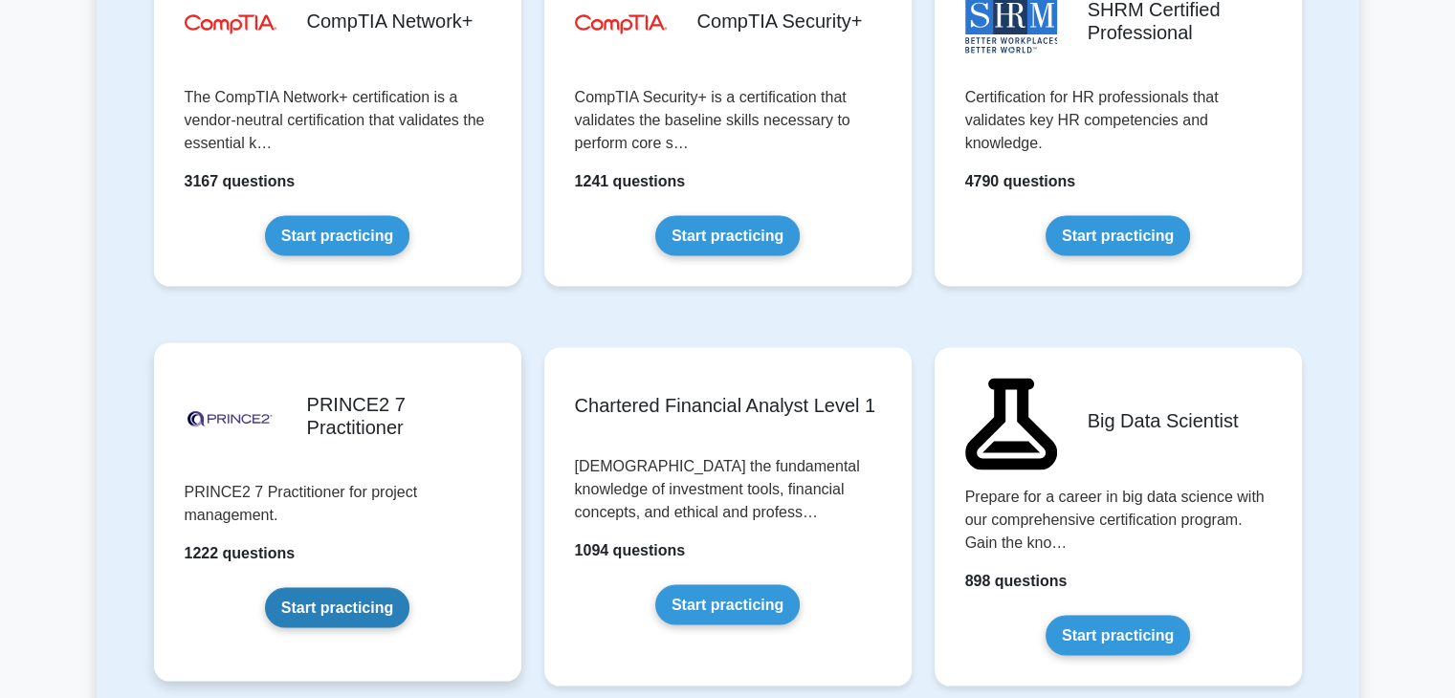
scroll to position [3443, 0]
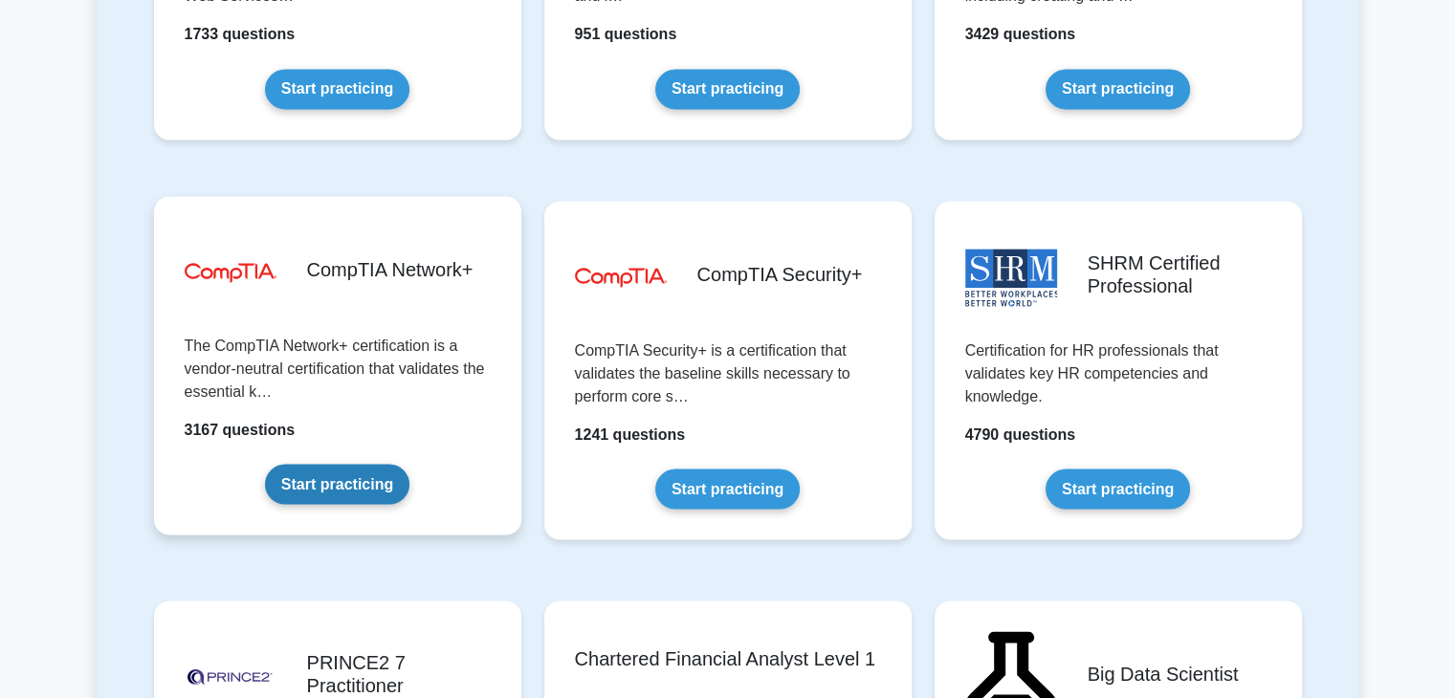
click at [340, 483] on link "Start practicing" at bounding box center [337, 484] width 144 height 40
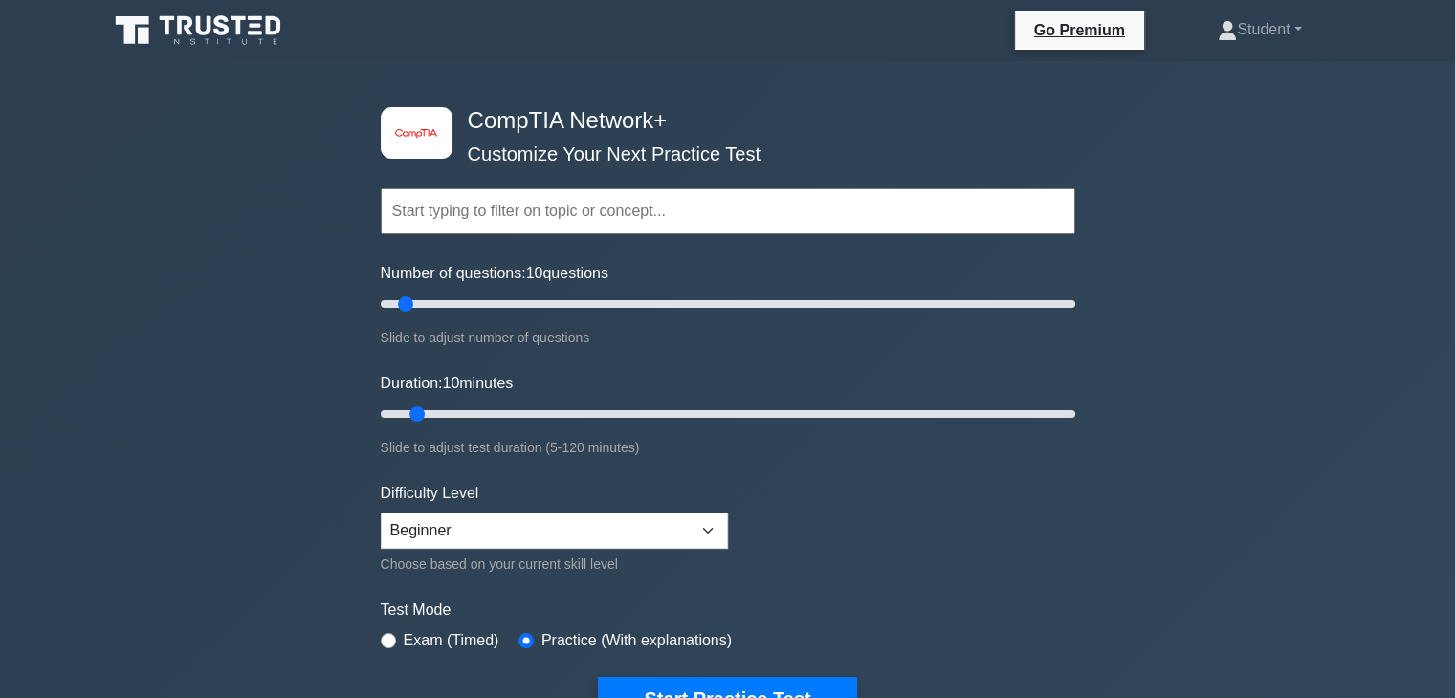
click at [548, 218] on input "text" at bounding box center [728, 211] width 694 height 46
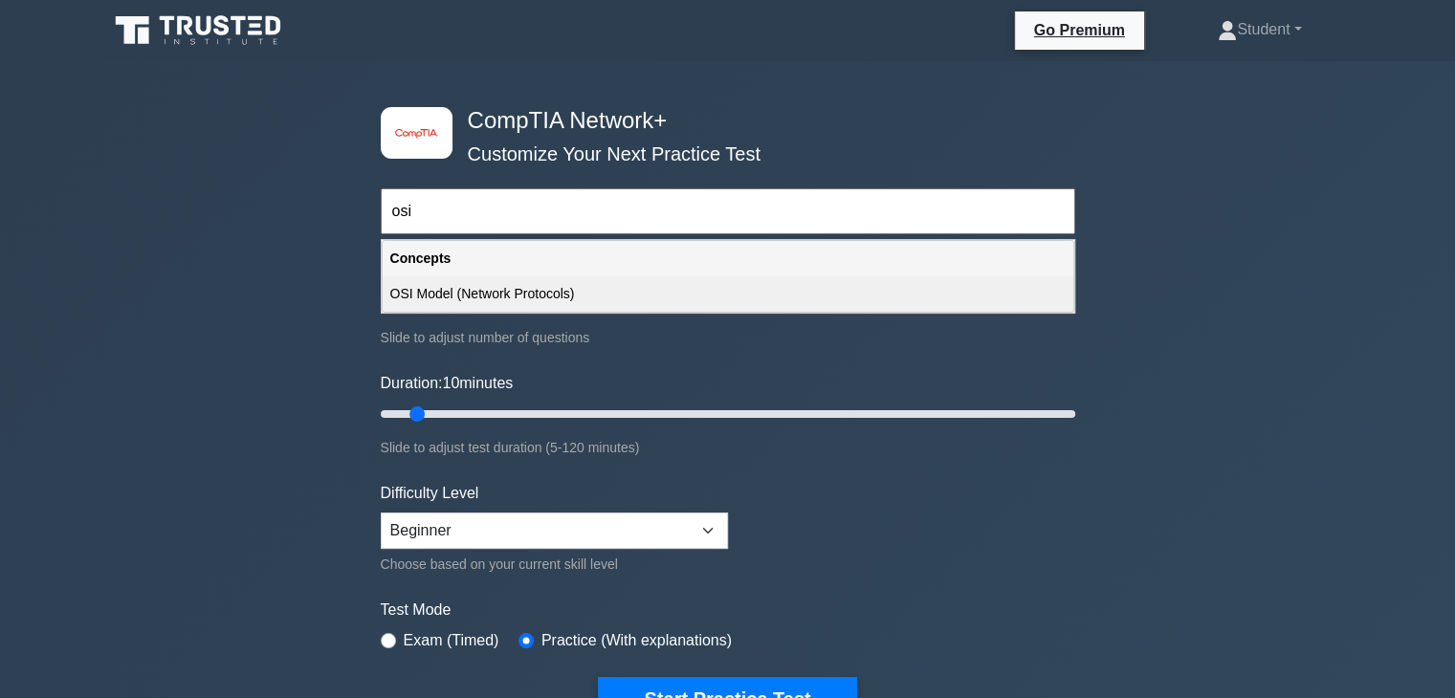
click at [579, 305] on div "OSI Model (Network Protocols)" at bounding box center [728, 293] width 690 height 35
type input "OSI Model (Network Protocols)"
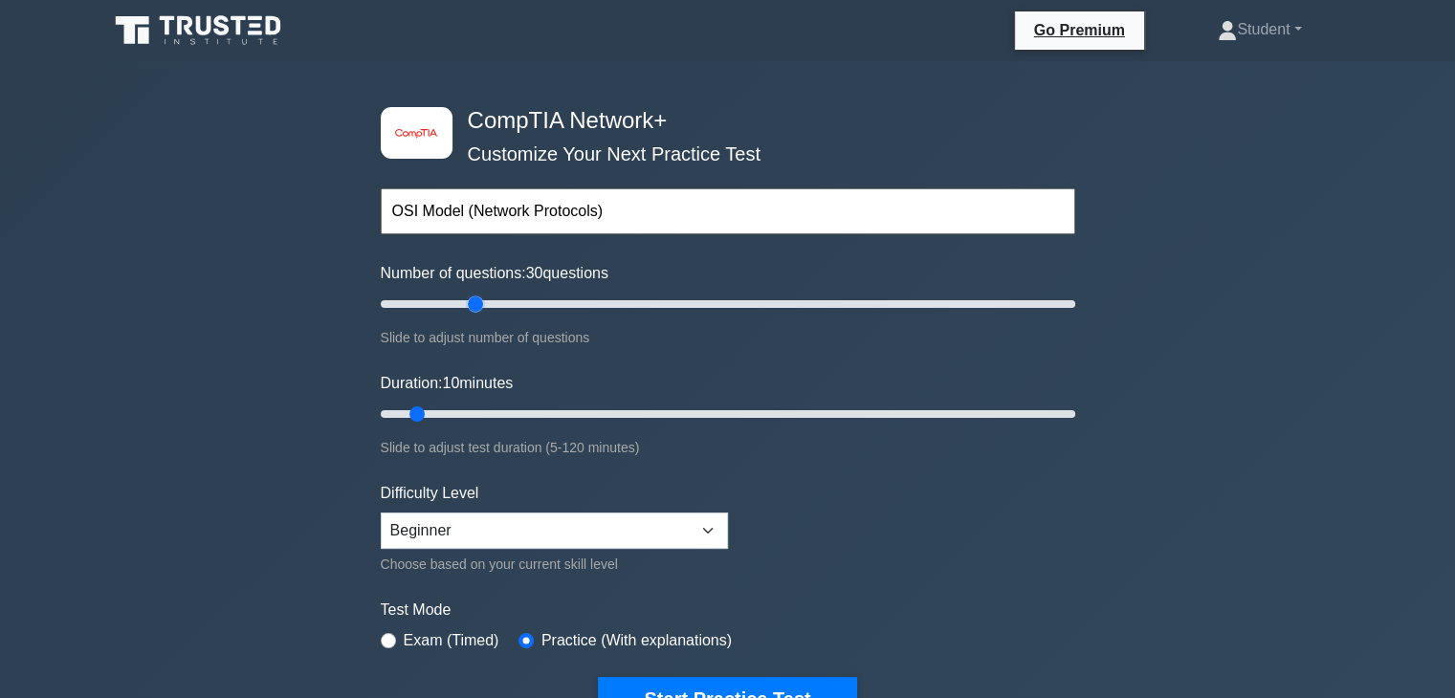
drag, startPoint x: 490, startPoint y: 303, endPoint x: 478, endPoint y: 294, distance: 14.9
type input "30"
click at [478, 294] on input "Number of questions: 30 questions" at bounding box center [728, 304] width 694 height 23
click at [441, 417] on input "Duration: 15 minutes" at bounding box center [728, 414] width 694 height 23
drag, startPoint x: 446, startPoint y: 409, endPoint x: 1468, endPoint y: 462, distance: 1023.6
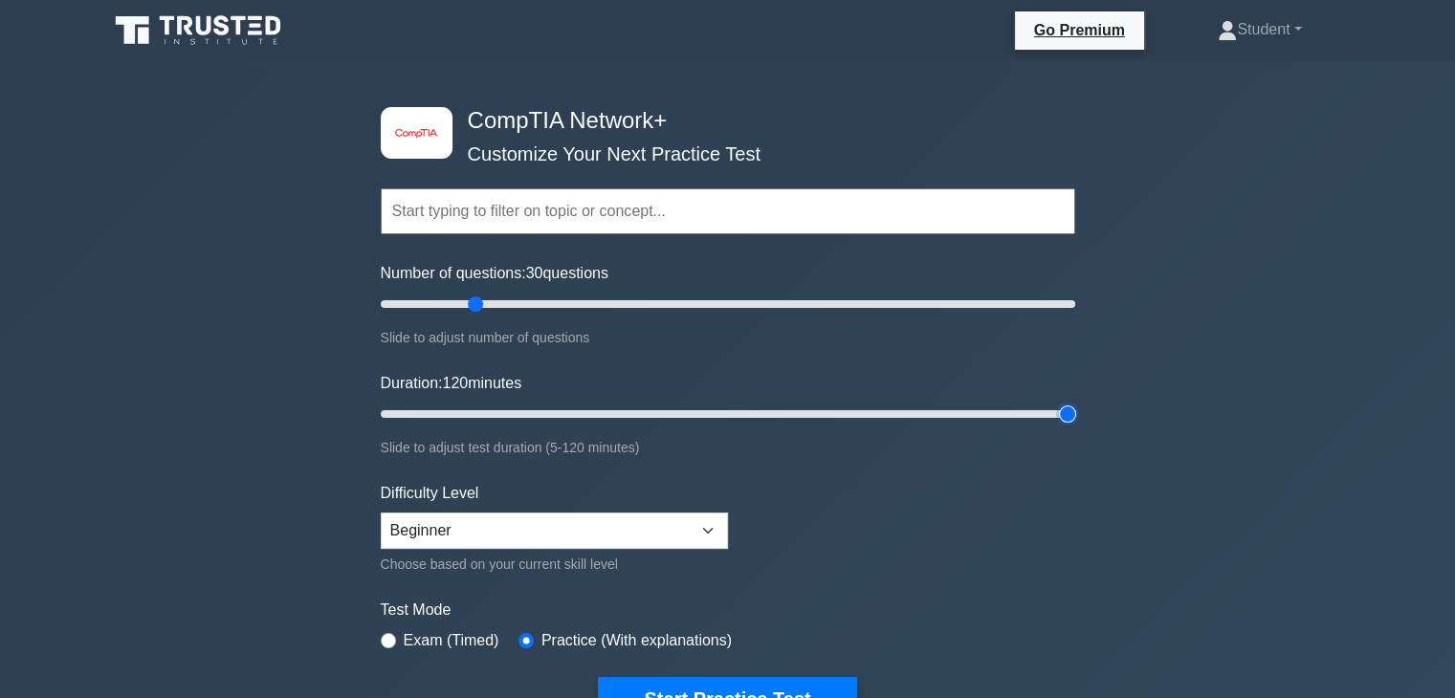
type input "120"
click at [1075, 426] on input "Duration: 120 minutes" at bounding box center [728, 414] width 694 height 23
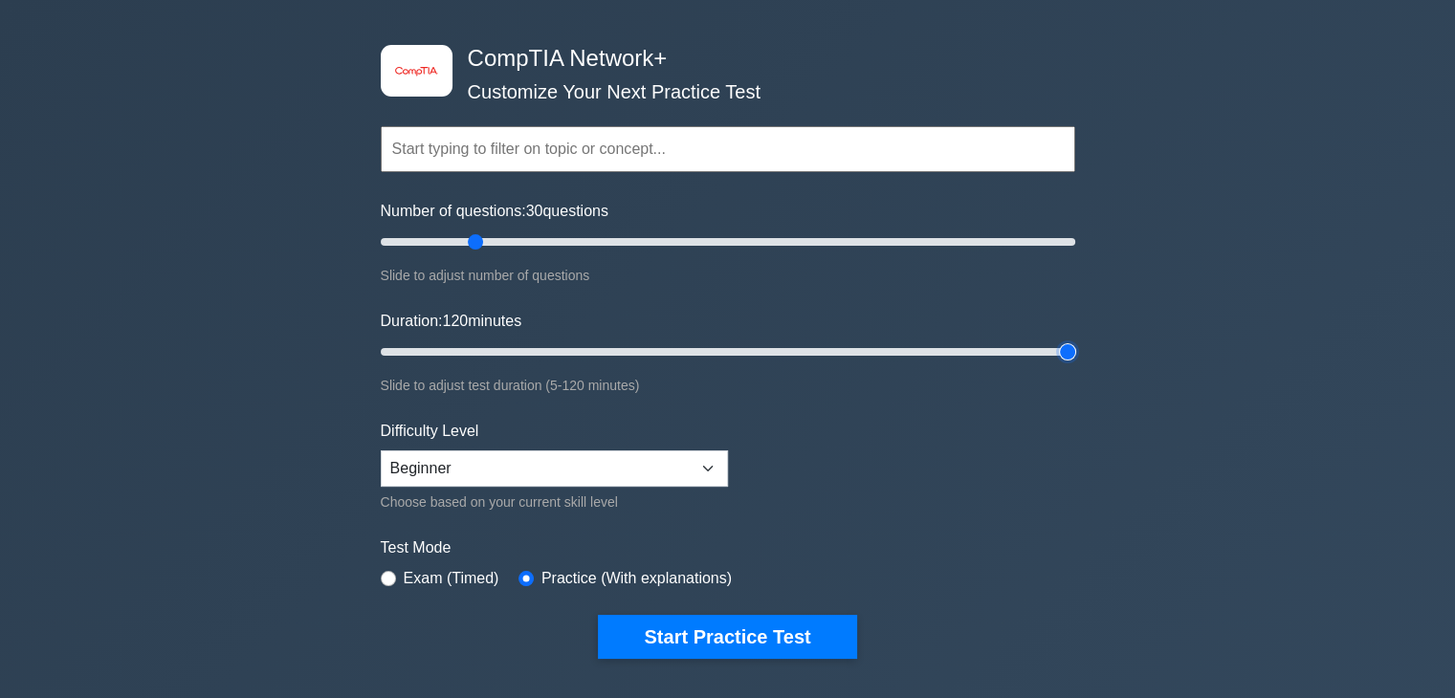
scroll to position [96, 0]
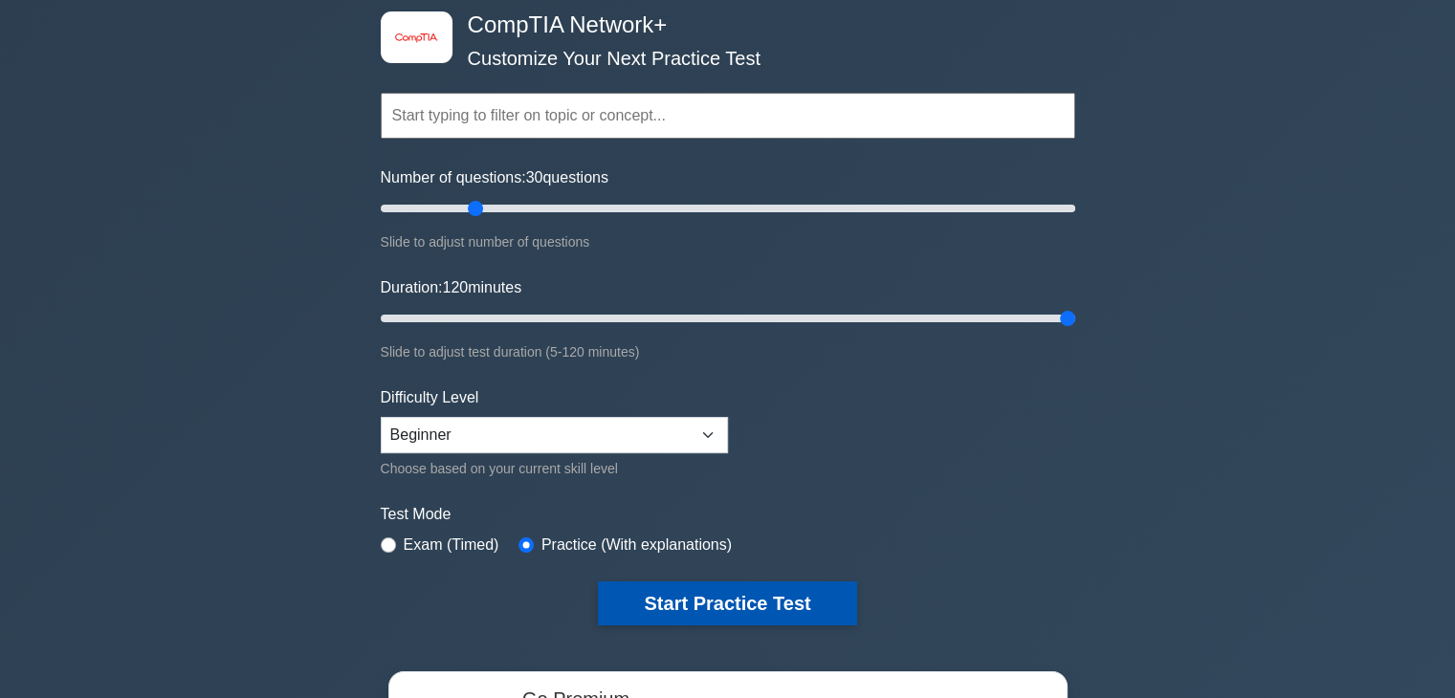
click at [685, 600] on button "Start Practice Test" at bounding box center [727, 603] width 258 height 44
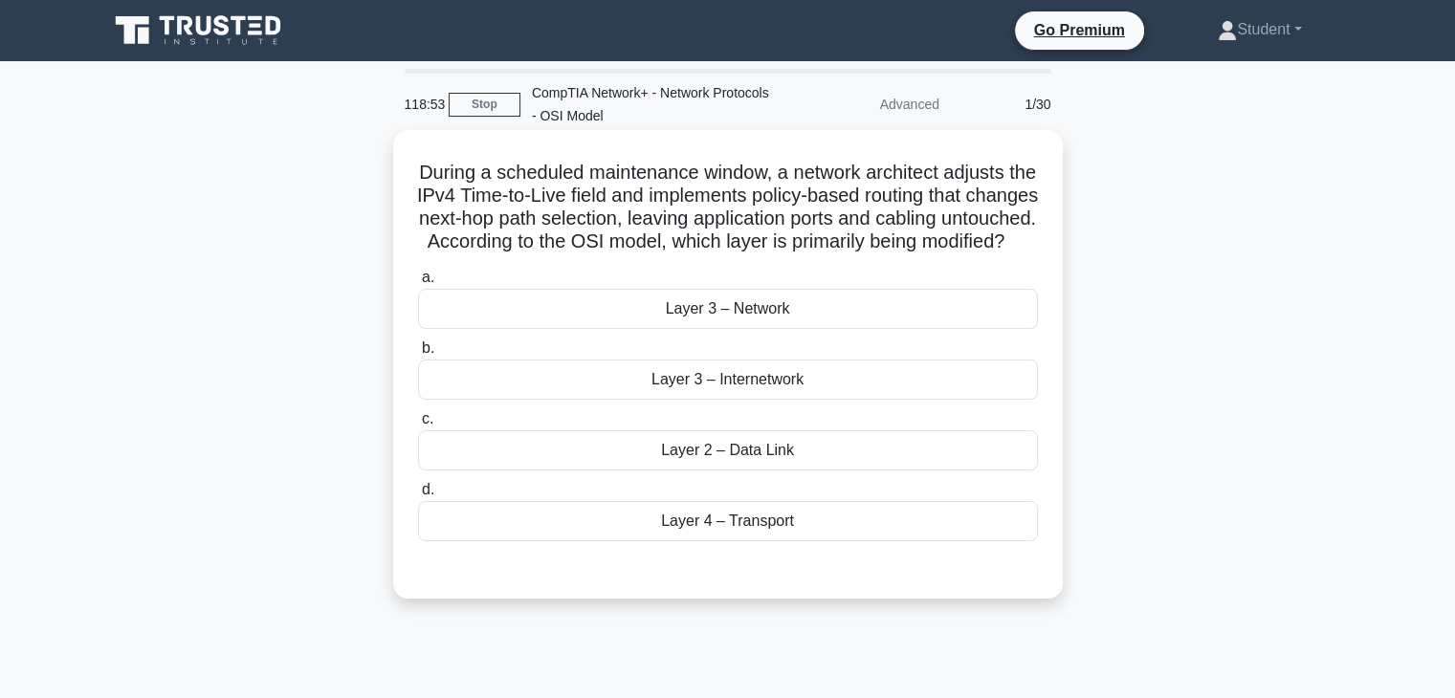
click at [895, 329] on div "Layer 3 – Network" at bounding box center [728, 309] width 620 height 40
click at [418, 284] on input "a. Layer 3 – Network" at bounding box center [418, 278] width 0 height 12
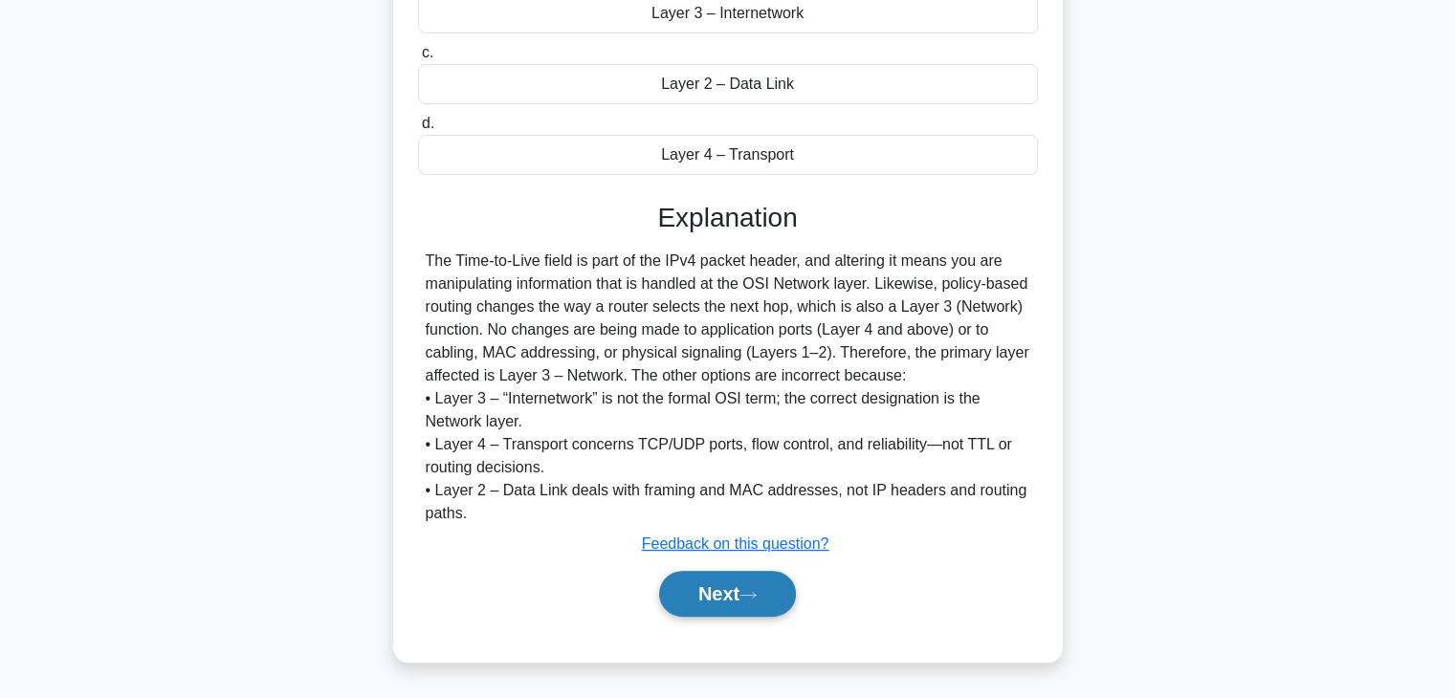
click at [775, 607] on button "Next" at bounding box center [727, 594] width 137 height 46
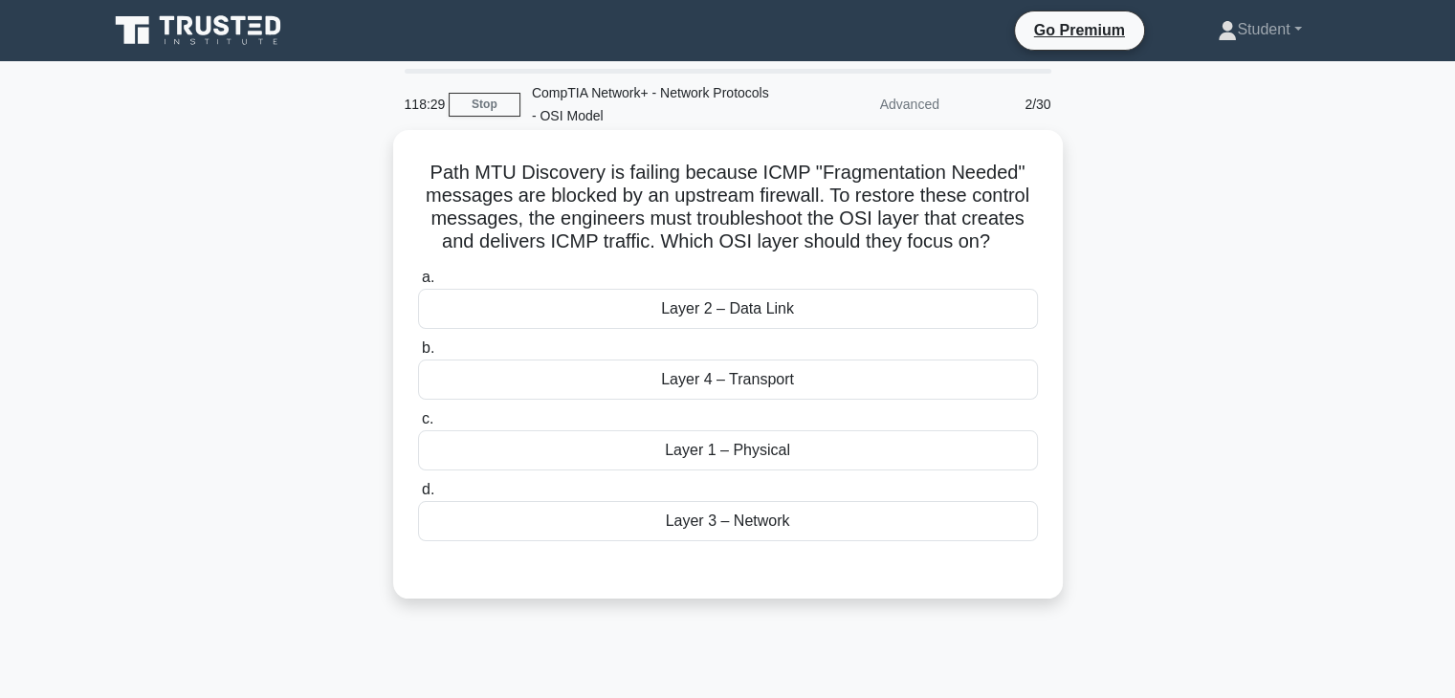
click at [787, 383] on div "Layer 4 – Transport" at bounding box center [728, 380] width 620 height 40
click at [418, 355] on input "b. Layer 4 – Transport" at bounding box center [418, 348] width 0 height 12
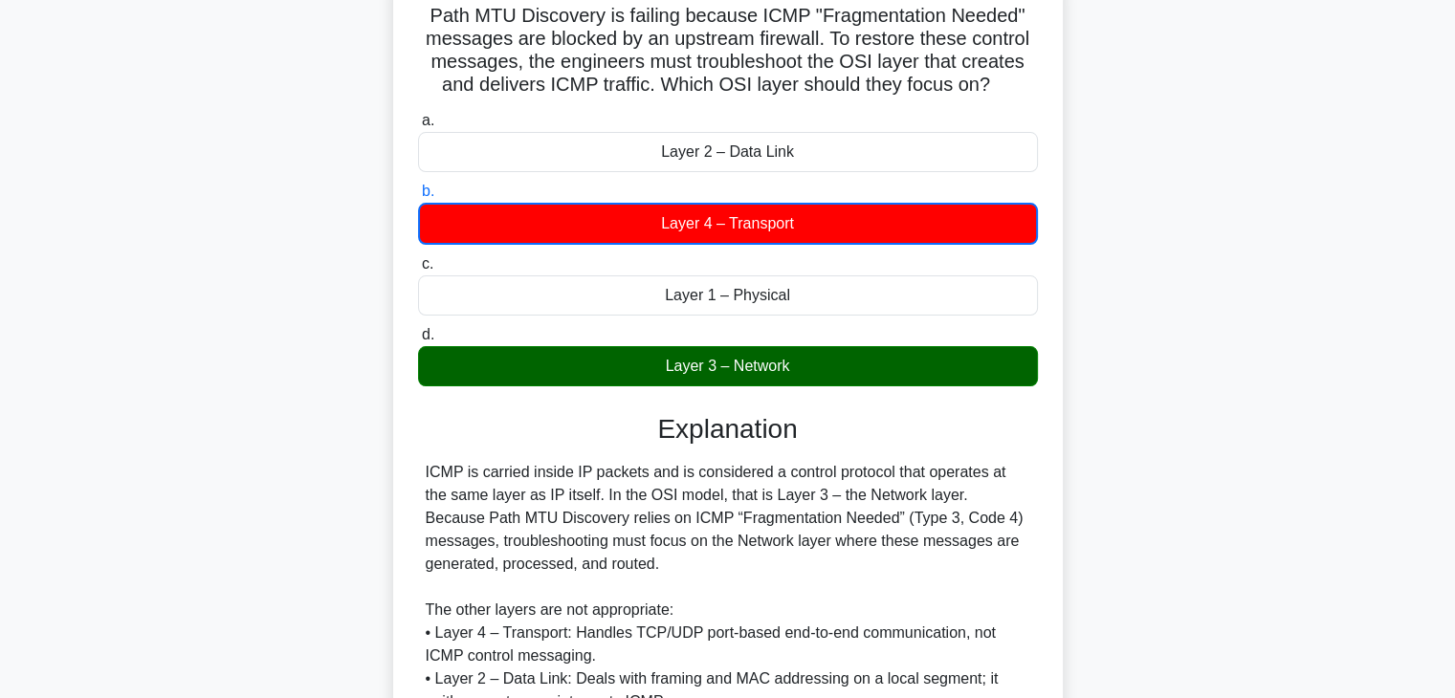
scroll to position [390, 0]
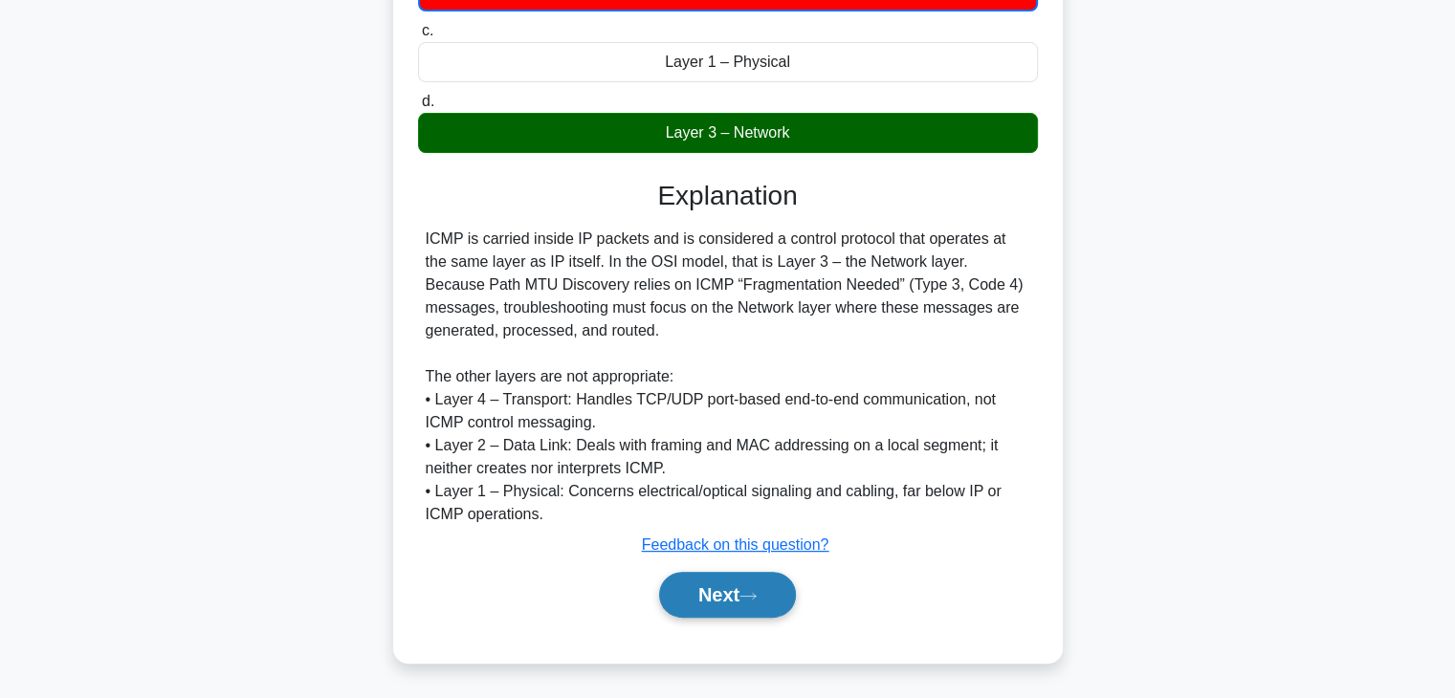
click at [747, 585] on button "Next" at bounding box center [727, 595] width 137 height 46
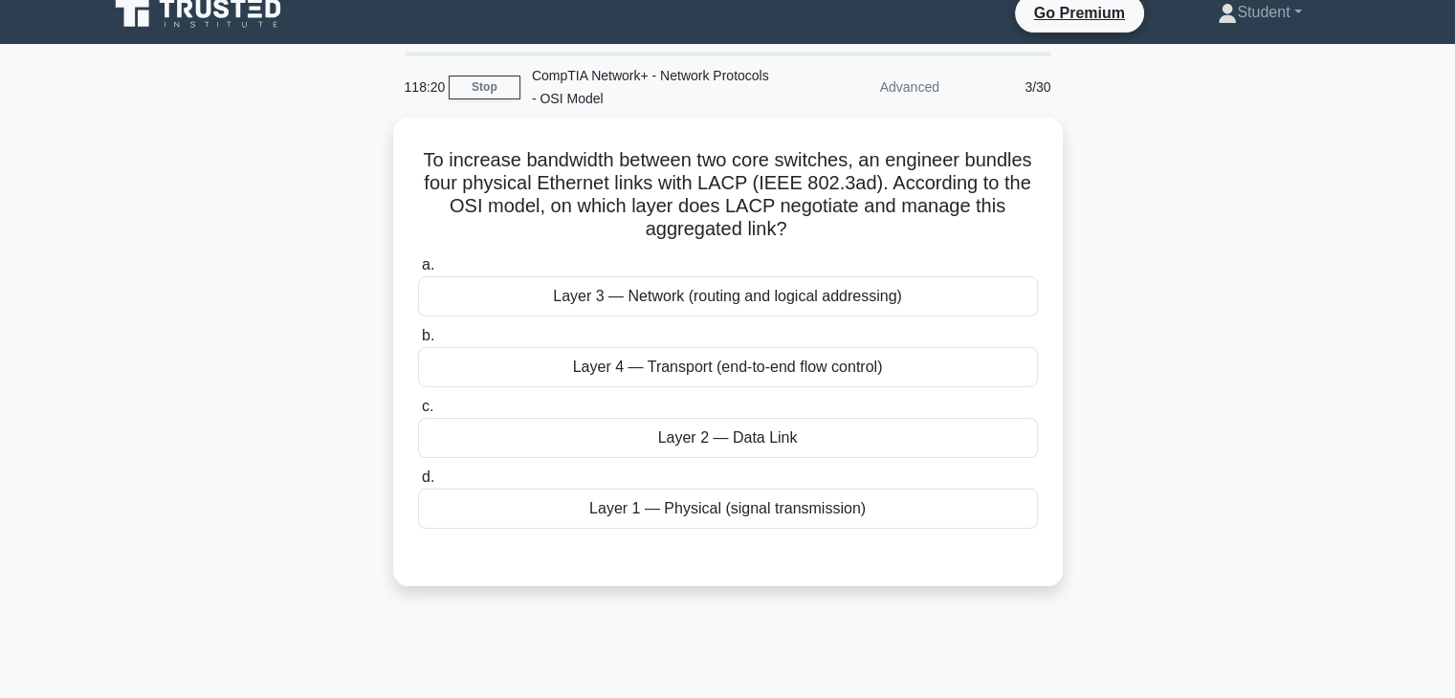
scroll to position [0, 0]
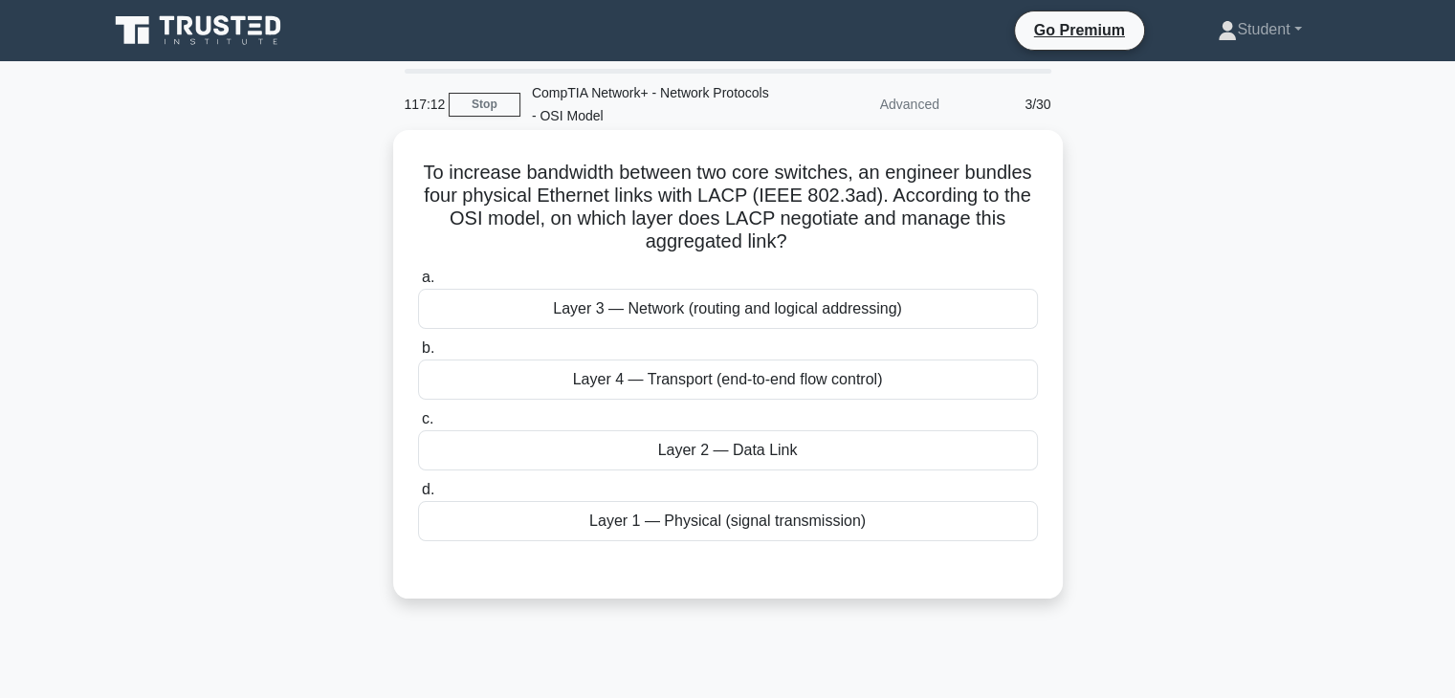
click at [520, 452] on div "Layer 2 — Data Link" at bounding box center [728, 450] width 620 height 40
click at [418, 426] on input "c. Layer 2 — Data Link" at bounding box center [418, 419] width 0 height 12
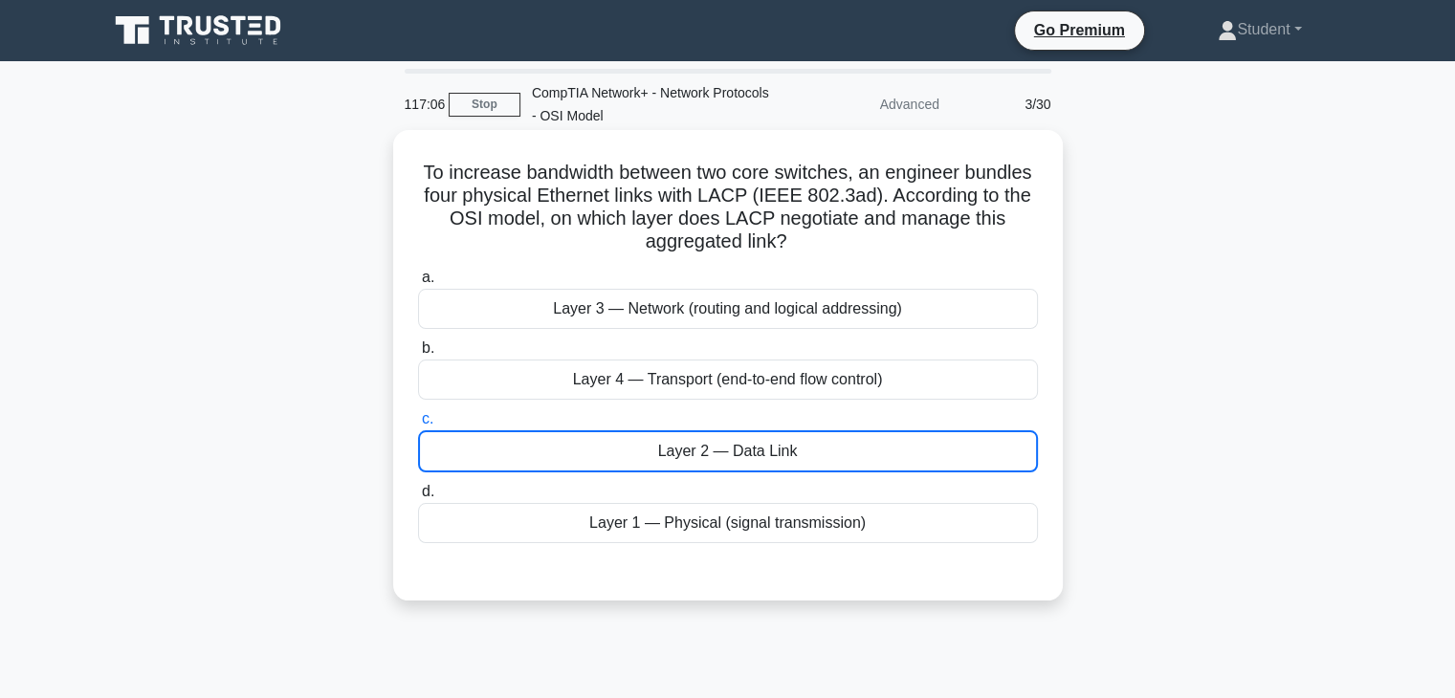
click at [611, 452] on div "Layer 2 — Data Link" at bounding box center [728, 451] width 620 height 42
click at [418, 426] on input "c. Layer 2 — Data Link" at bounding box center [418, 419] width 0 height 12
click at [611, 452] on div "Layer 2 — Data Link" at bounding box center [728, 451] width 620 height 42
click at [418, 426] on input "c. Layer 2 — Data Link" at bounding box center [418, 419] width 0 height 12
click at [611, 452] on div "Layer 2 — Data Link" at bounding box center [728, 451] width 620 height 42
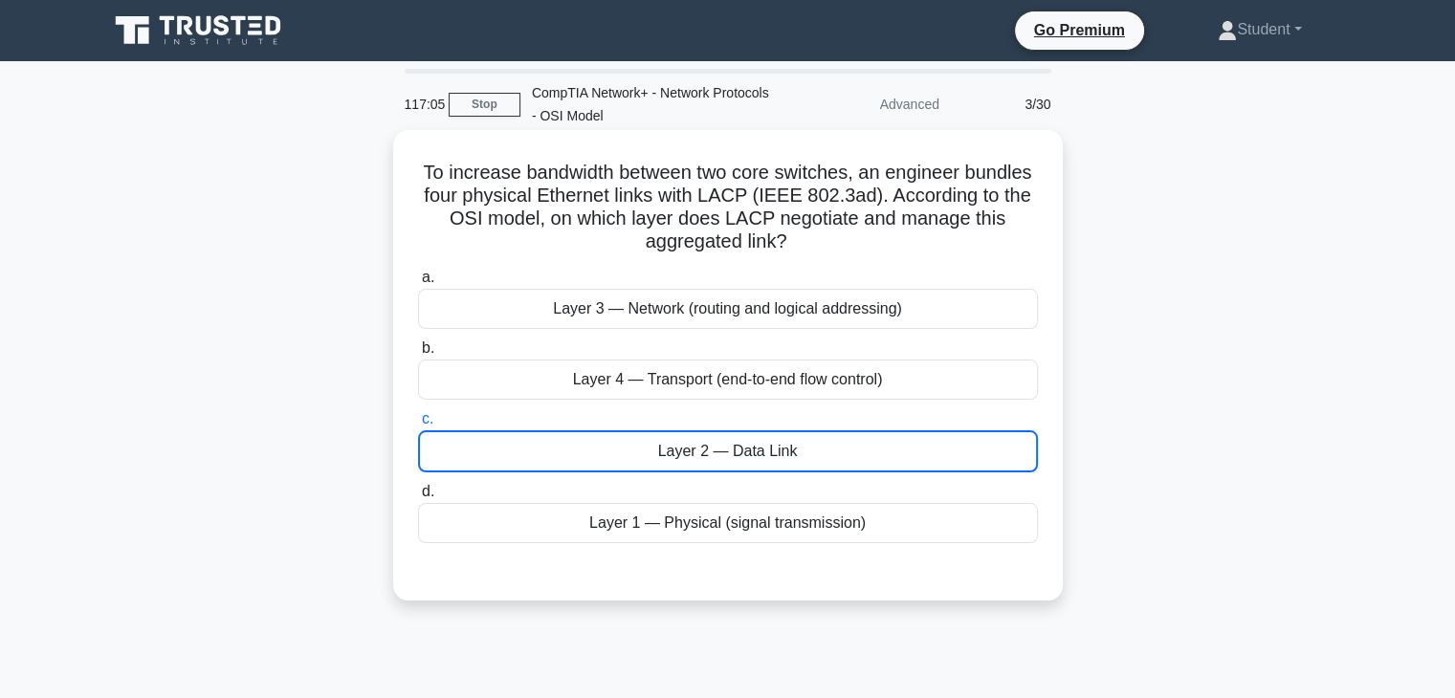
click at [418, 426] on input "c. Layer 2 — Data Link" at bounding box center [418, 419] width 0 height 12
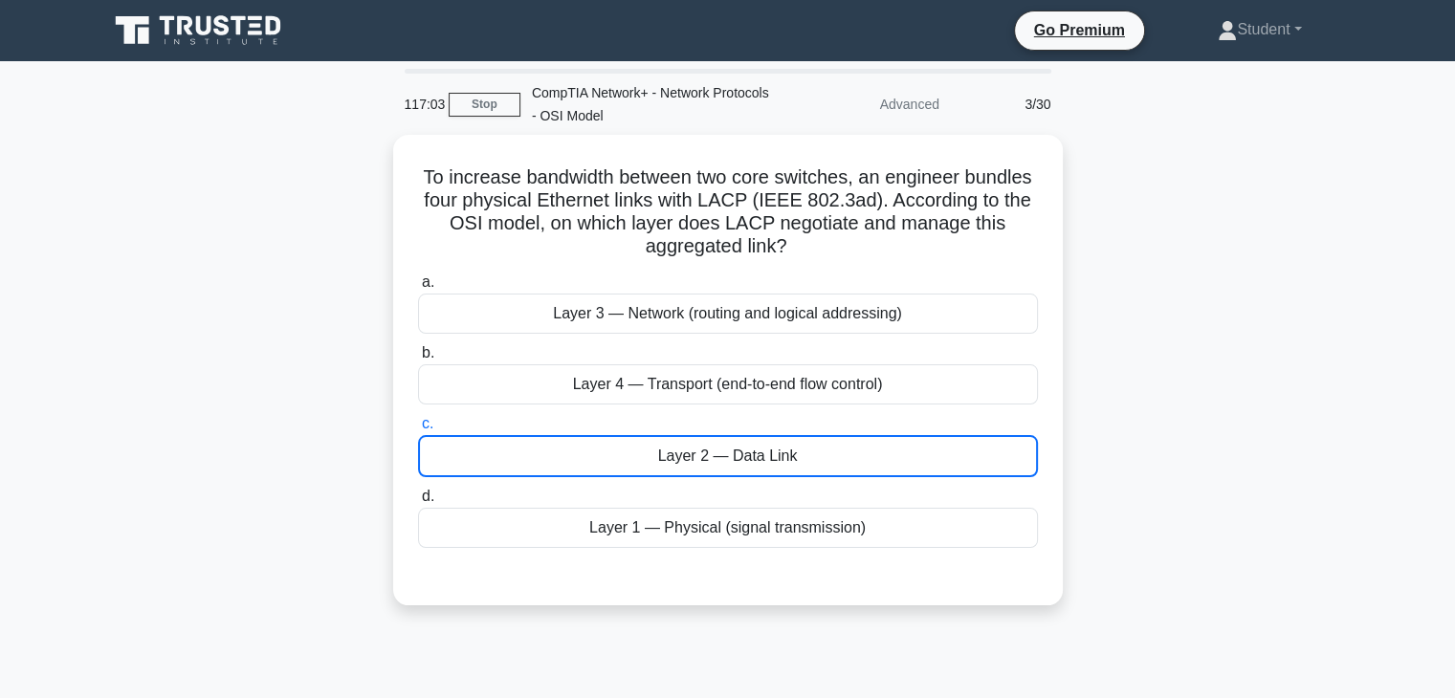
click at [202, 409] on div "To increase bandwidth between two core switches, an engineer bundles four physi…" at bounding box center [728, 381] width 1262 height 493
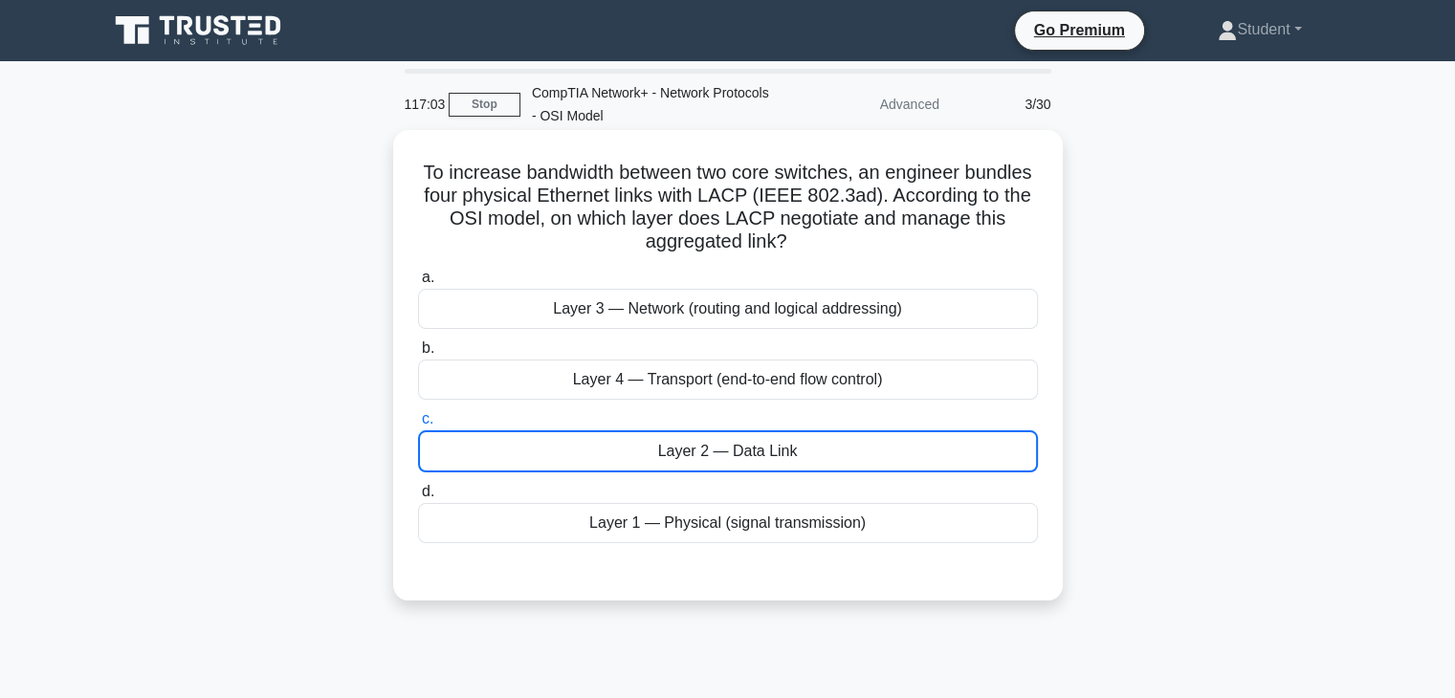
click at [482, 447] on div "Layer 2 — Data Link" at bounding box center [728, 451] width 620 height 42
click at [418, 426] on input "c. Layer 2 — Data Link" at bounding box center [418, 419] width 0 height 12
click at [499, 389] on div "Layer 4 — Transport (end-to-end flow control)" at bounding box center [728, 380] width 620 height 40
click at [418, 355] on input "b. Layer 4 — Transport (end-to-end flow control)" at bounding box center [418, 348] width 0 height 12
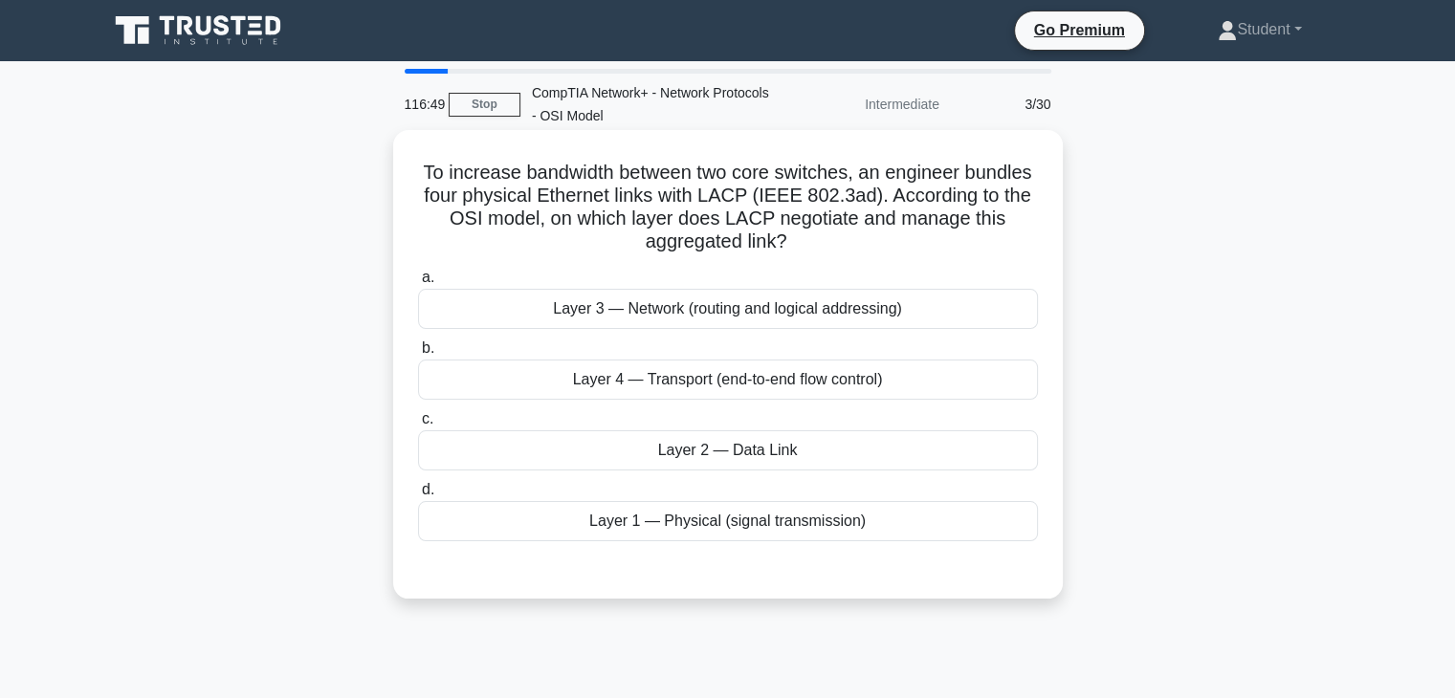
click at [773, 464] on div "Layer 2 — Data Link" at bounding box center [728, 450] width 620 height 40
click at [418, 426] on input "c. Layer 2 — Data Link" at bounding box center [418, 419] width 0 height 12
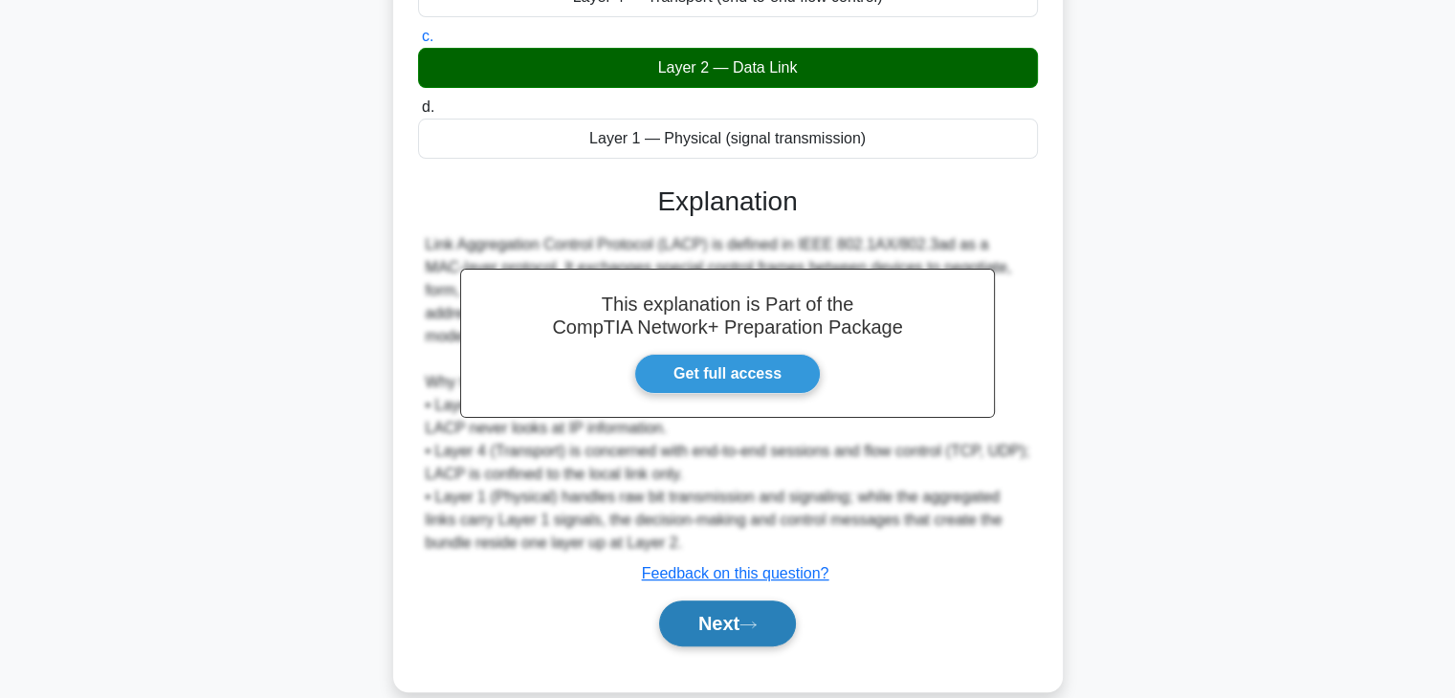
click at [753, 628] on icon at bounding box center [747, 625] width 17 height 11
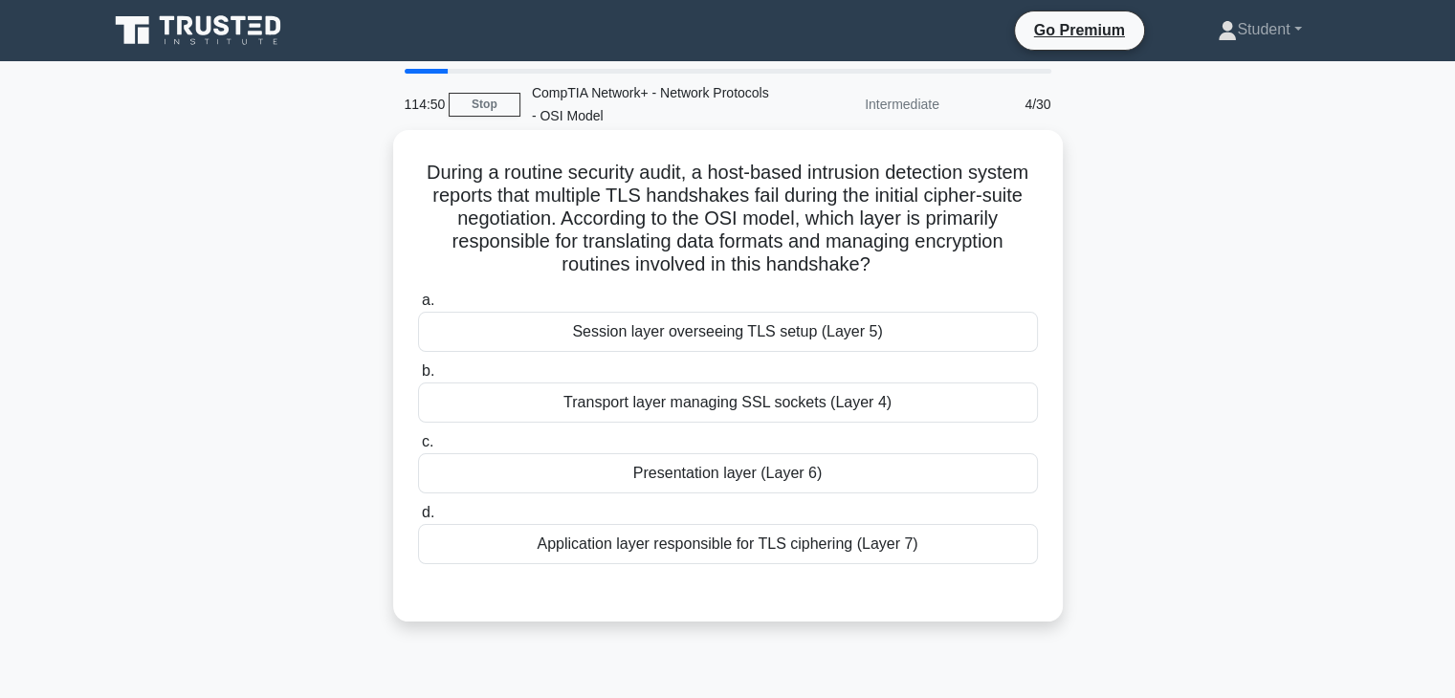
click at [752, 467] on div "Presentation layer (Layer 6)" at bounding box center [728, 473] width 620 height 40
click at [418, 449] on input "c. Presentation layer (Layer 6)" at bounding box center [418, 442] width 0 height 12
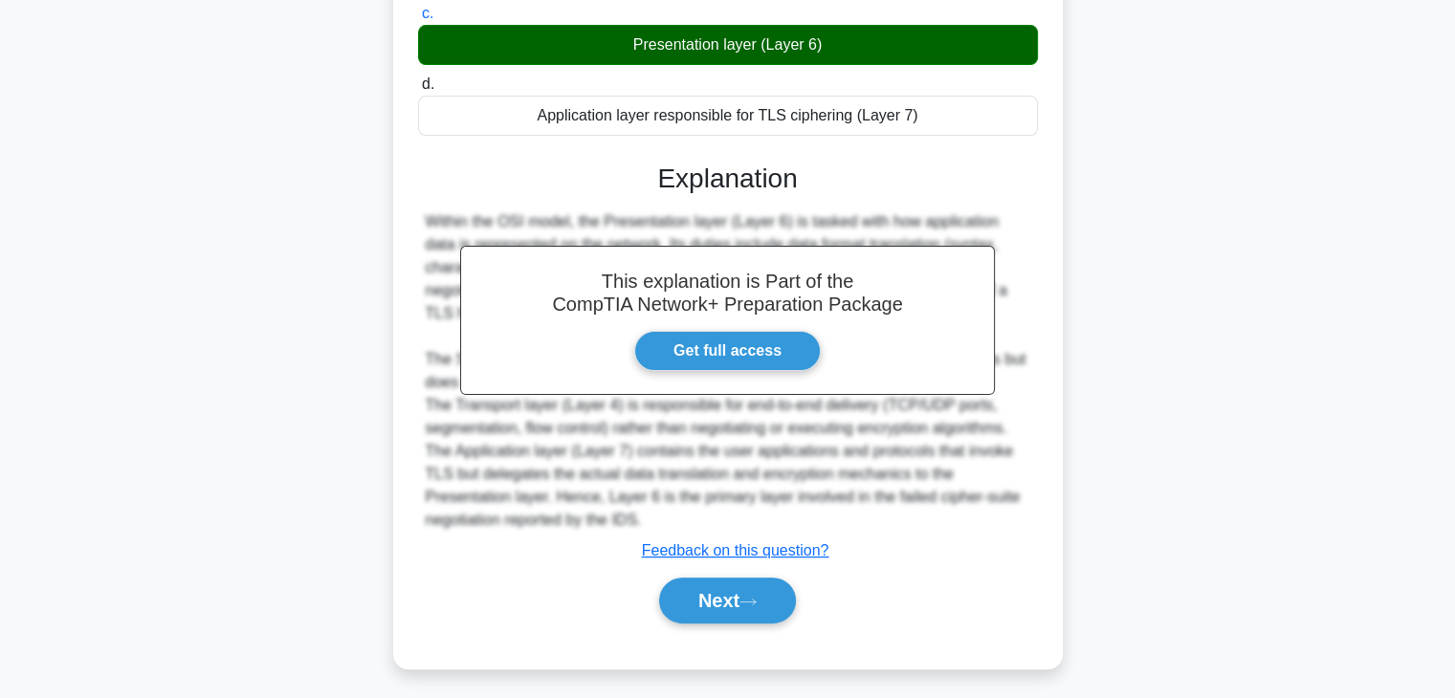
scroll to position [434, 0]
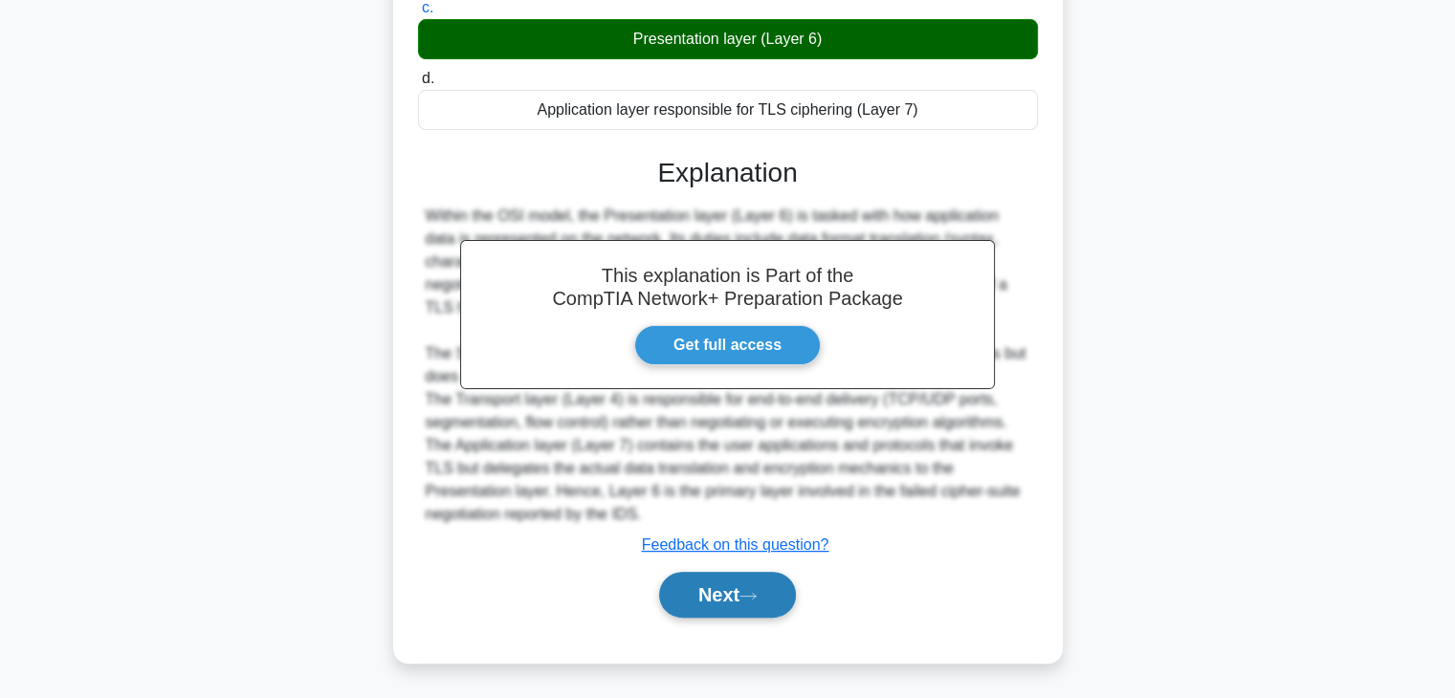
click at [724, 599] on button "Next" at bounding box center [727, 595] width 137 height 46
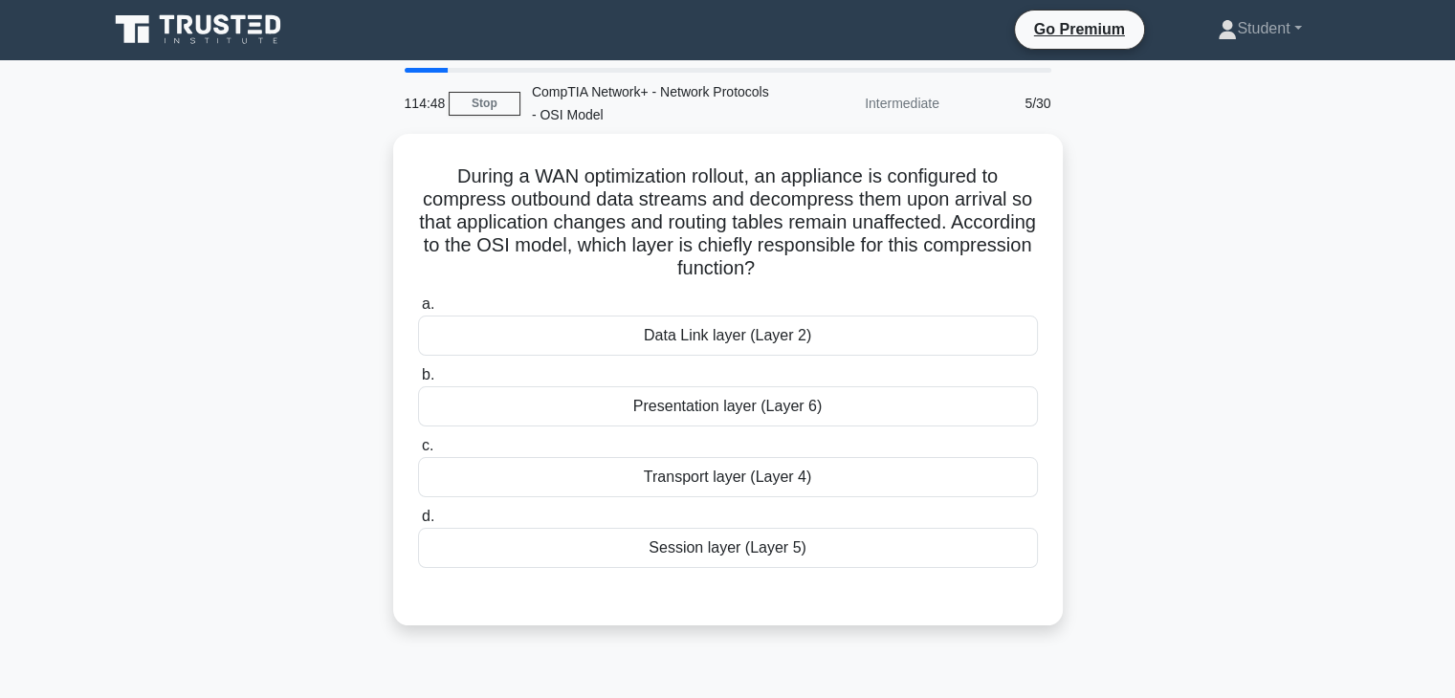
scroll to position [0, 0]
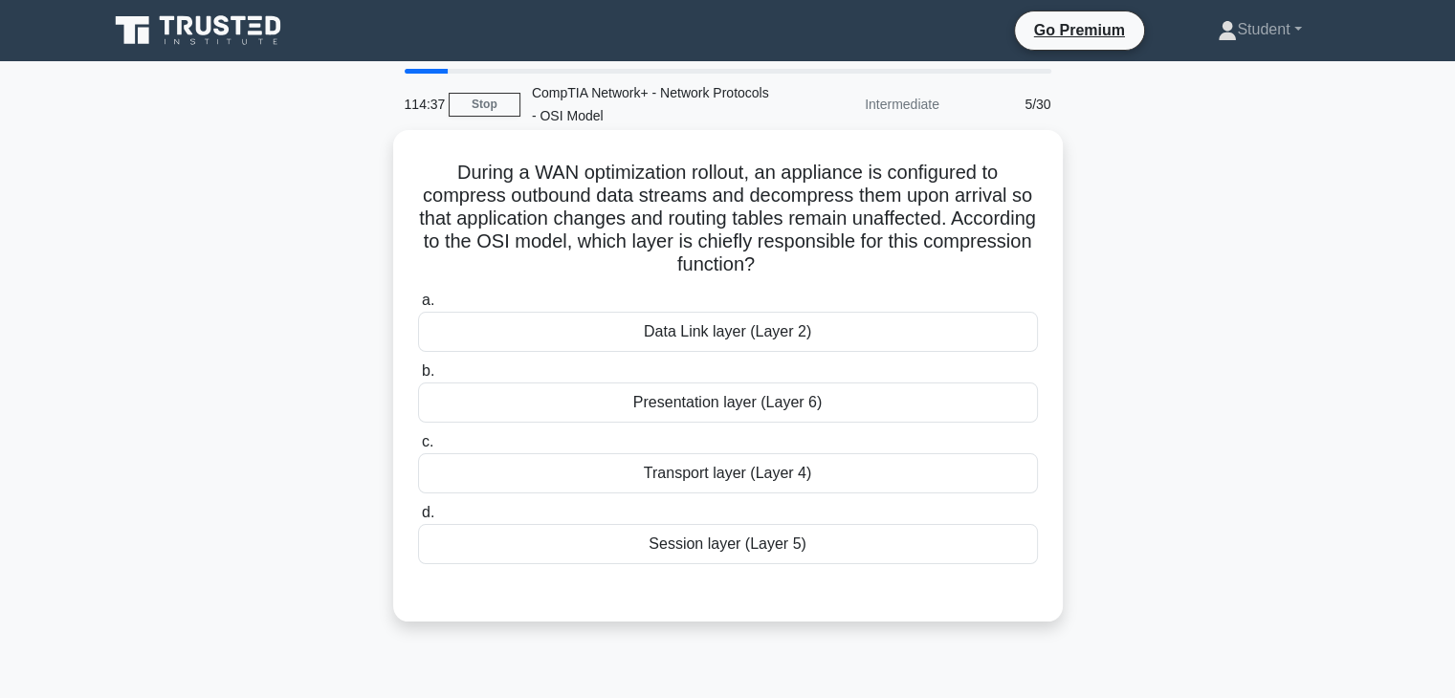
click at [780, 410] on div "Presentation layer (Layer 6)" at bounding box center [728, 403] width 620 height 40
click at [418, 378] on input "b. Presentation layer (Layer 6)" at bounding box center [418, 371] width 0 height 12
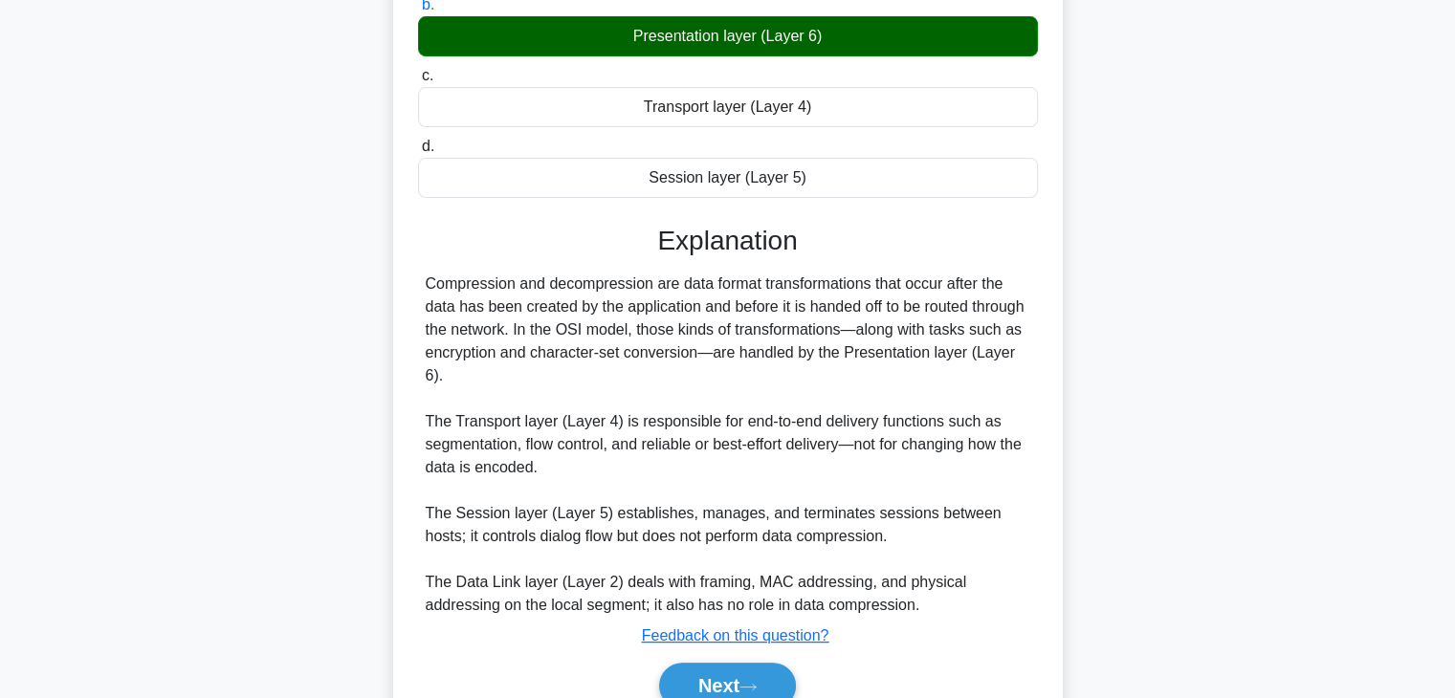
scroll to position [457, 0]
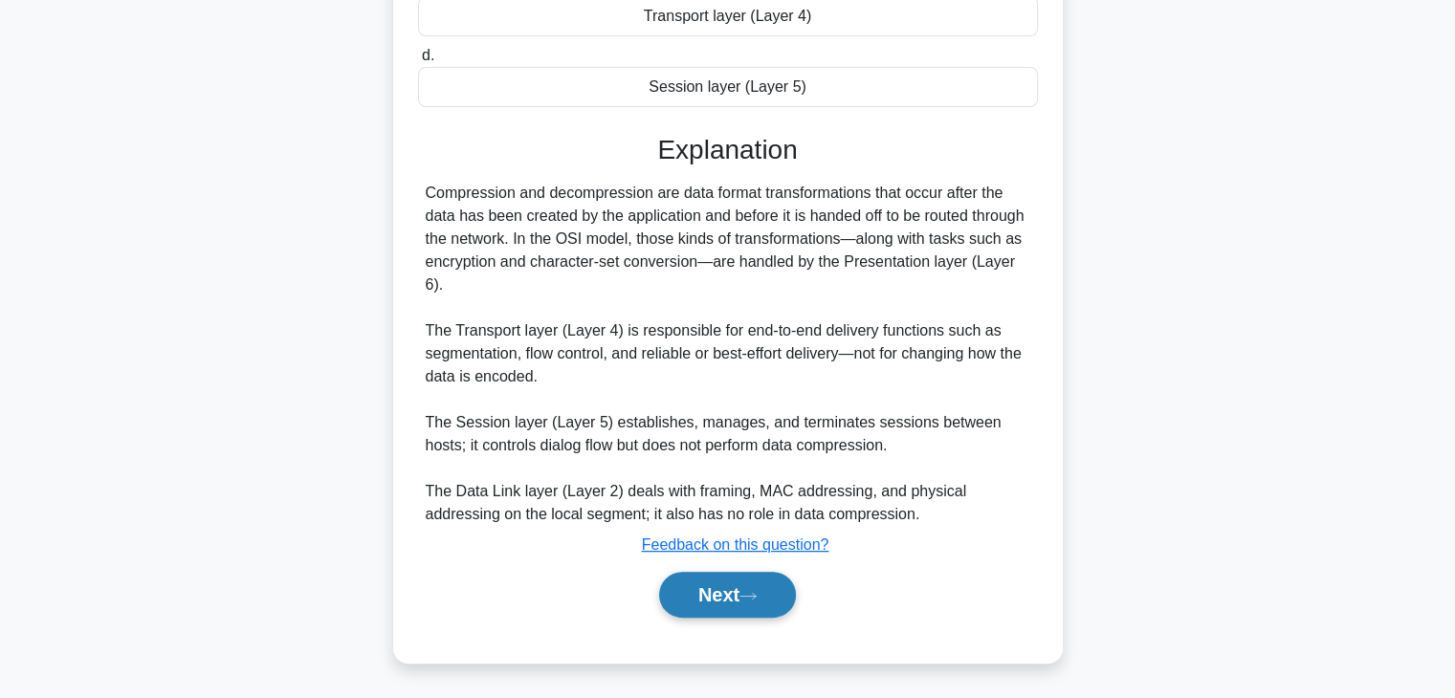
click at [675, 607] on button "Next" at bounding box center [727, 595] width 137 height 46
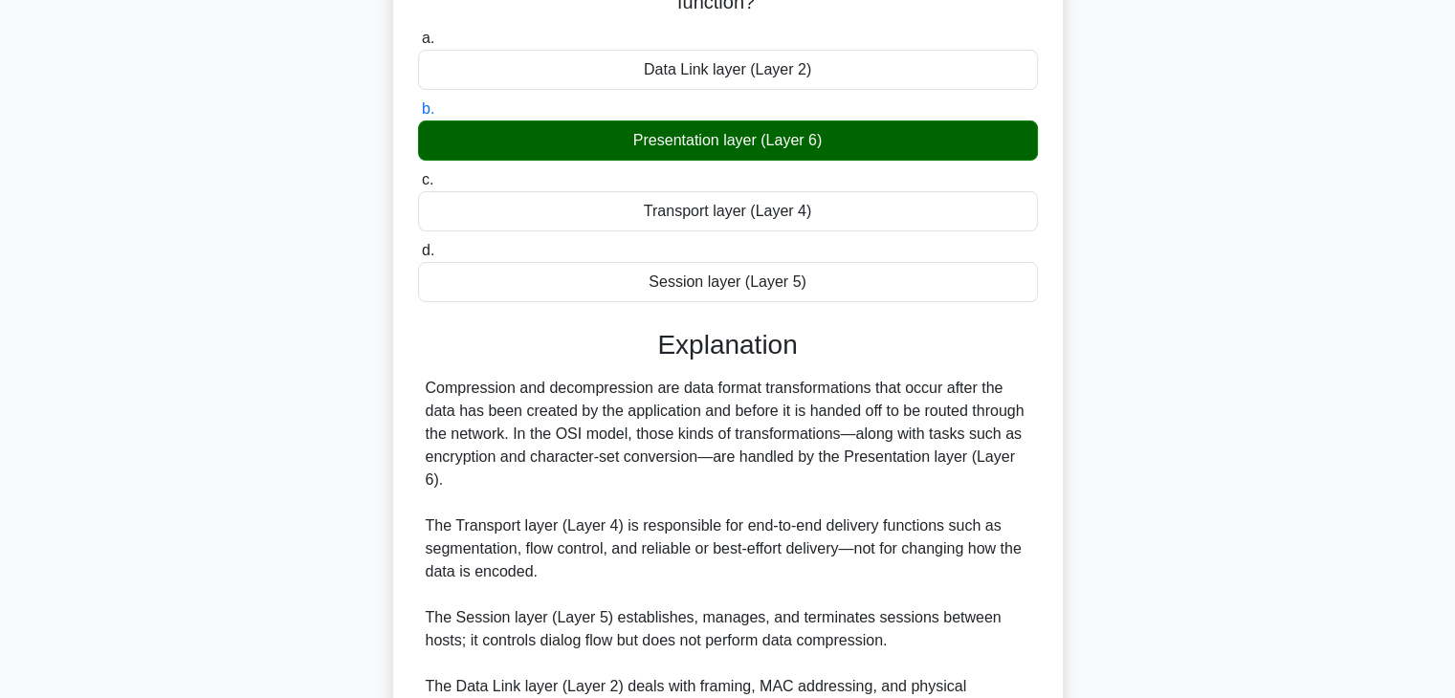
scroll to position [0, 0]
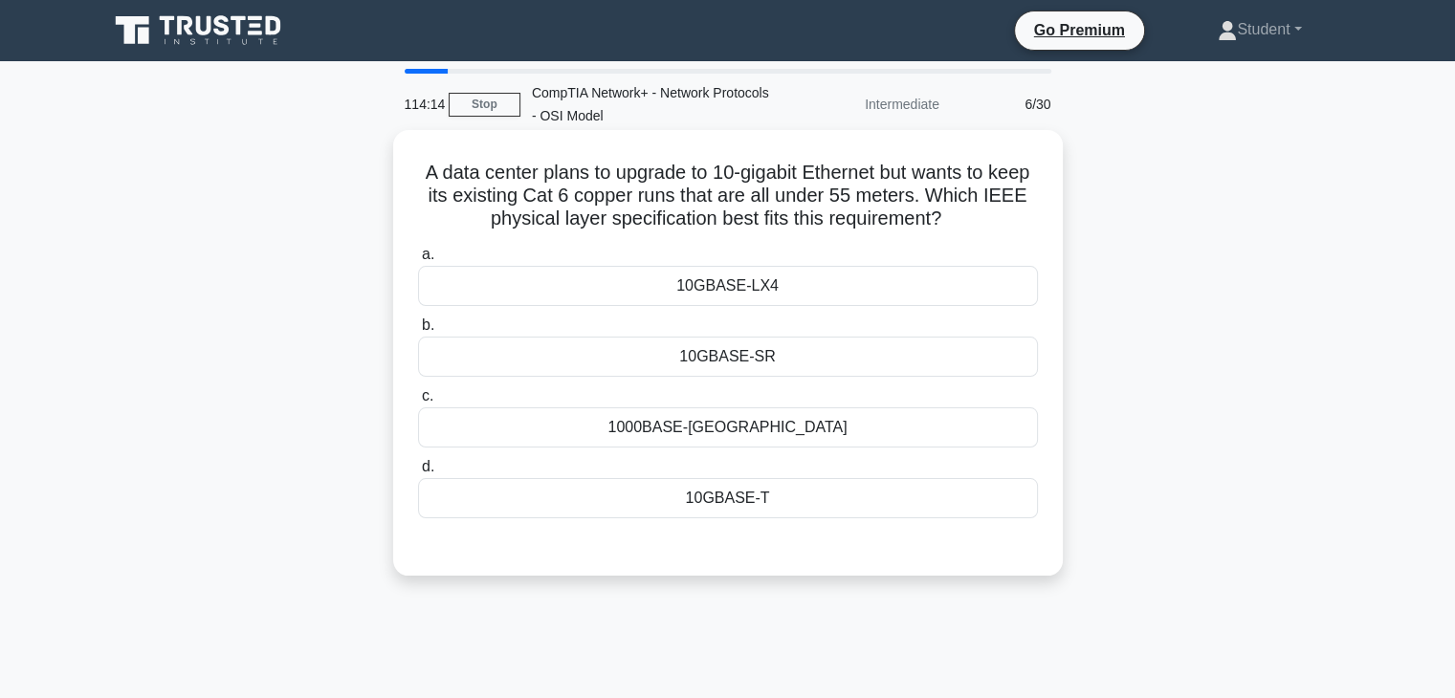
drag, startPoint x: 674, startPoint y: 226, endPoint x: 638, endPoint y: 228, distance: 36.4
click at [624, 299] on div "10GBASE-LX4" at bounding box center [728, 286] width 620 height 40
click at [418, 261] on input "a. 10GBASE-LX4" at bounding box center [418, 255] width 0 height 12
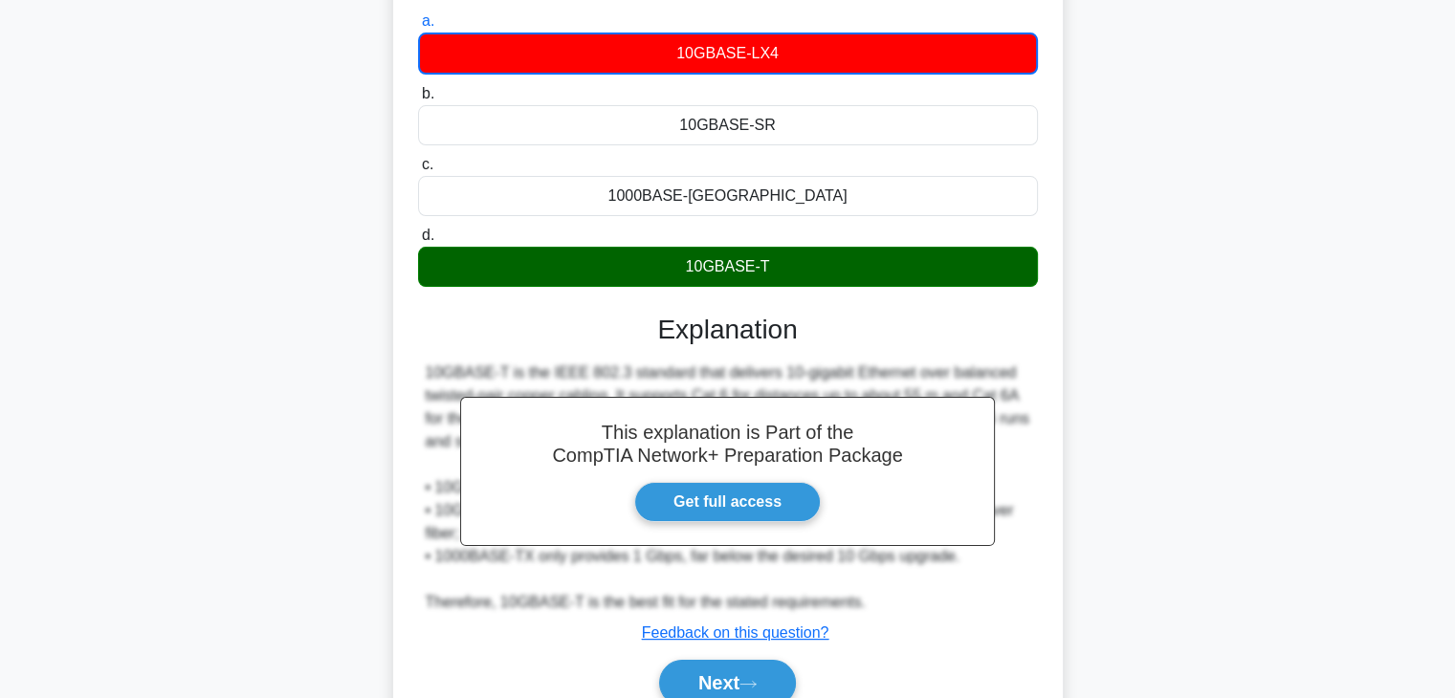
scroll to position [336, 0]
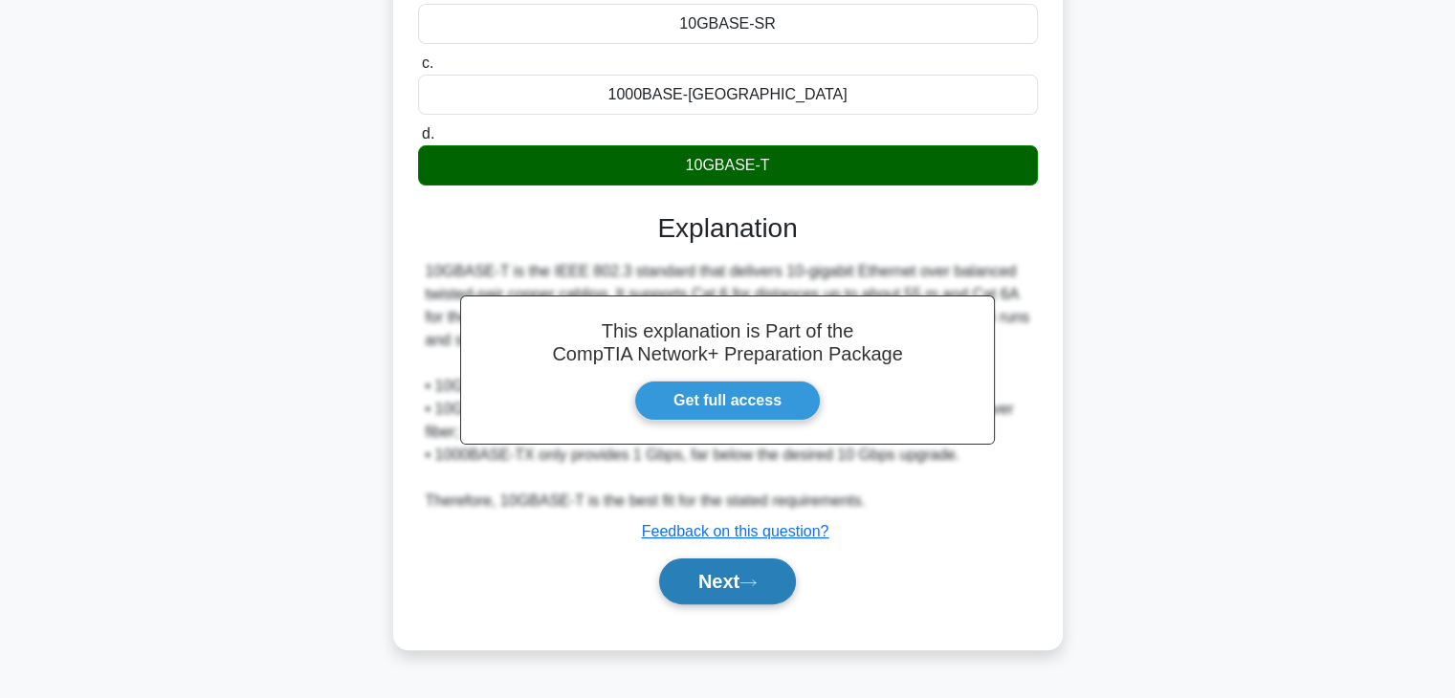
click at [757, 598] on button "Next" at bounding box center [727, 581] width 137 height 46
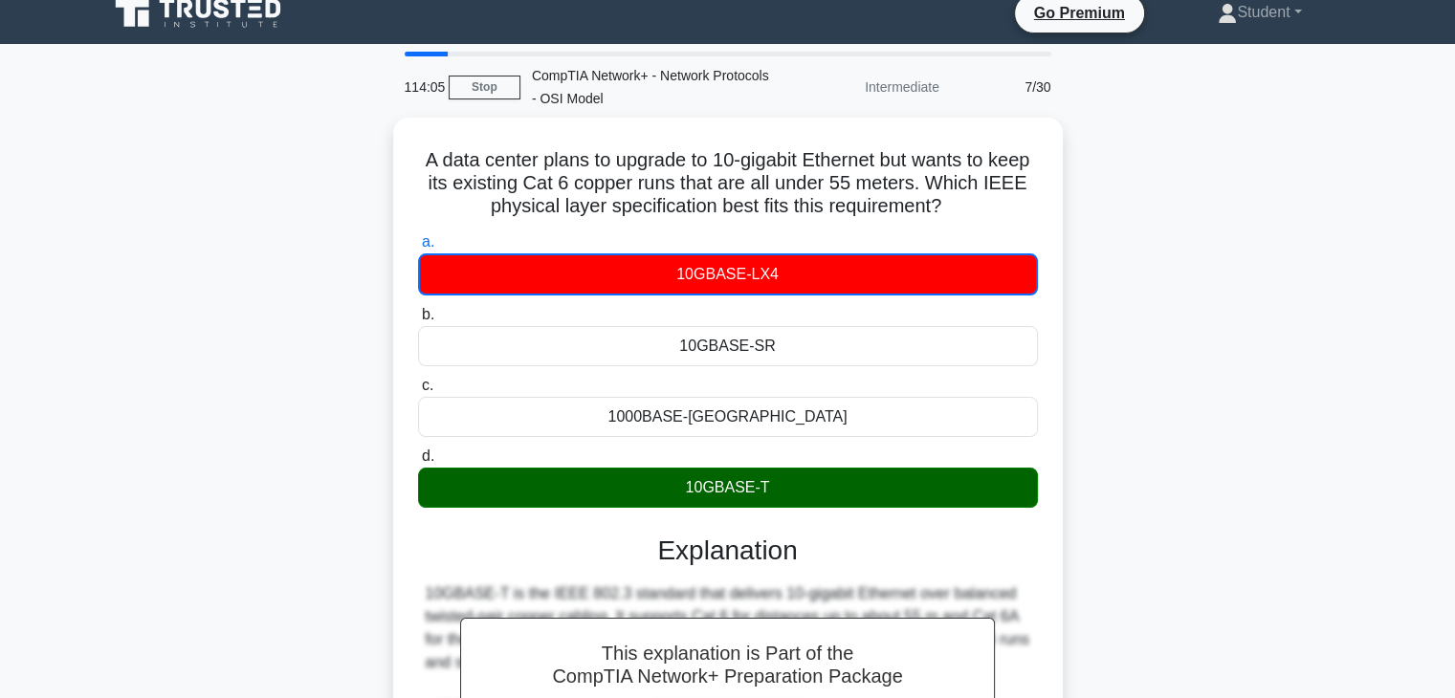
scroll to position [0, 0]
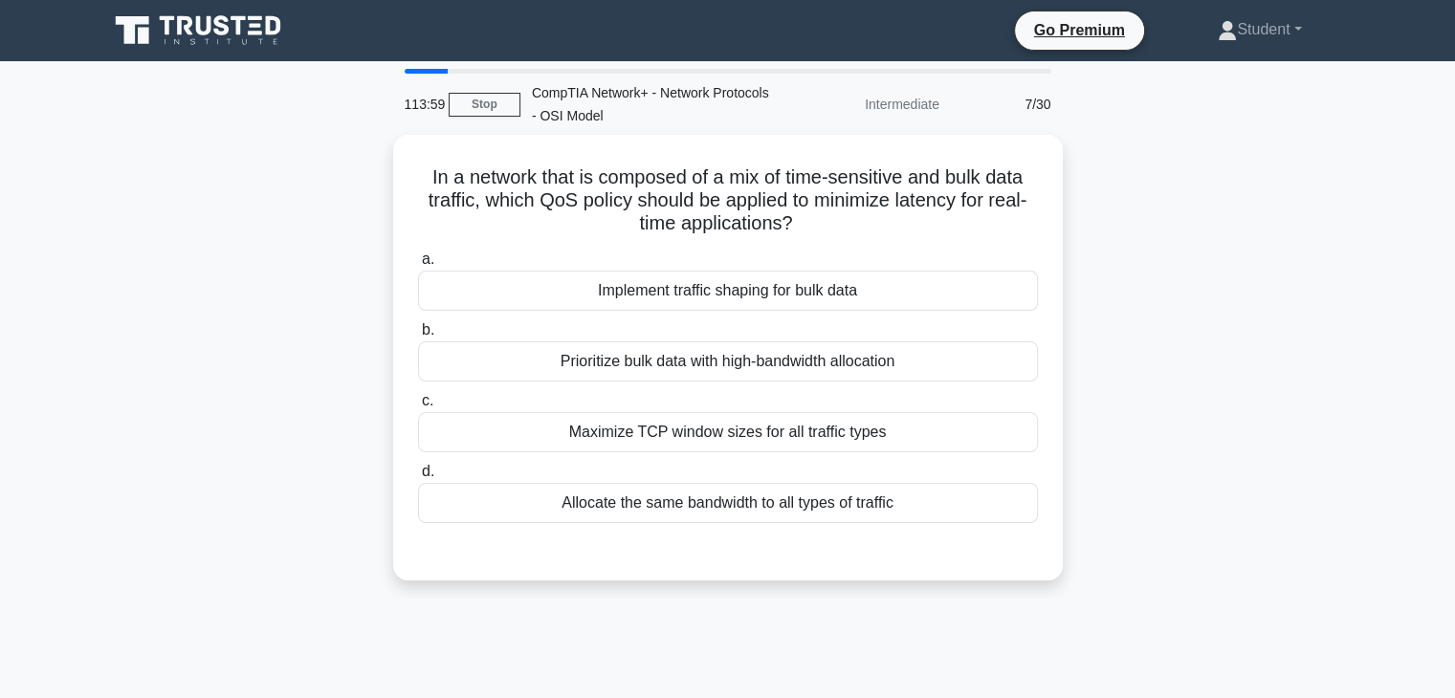
click at [538, 64] on main "113:59 Stop CompTIA Network+ - Network Protocols - OSI Model Intermediate 7/30 …" at bounding box center [727, 547] width 1455 height 972
click at [538, 76] on div "CompTIA Network+ - Network Protocols - OSI Model" at bounding box center [651, 104] width 263 height 61
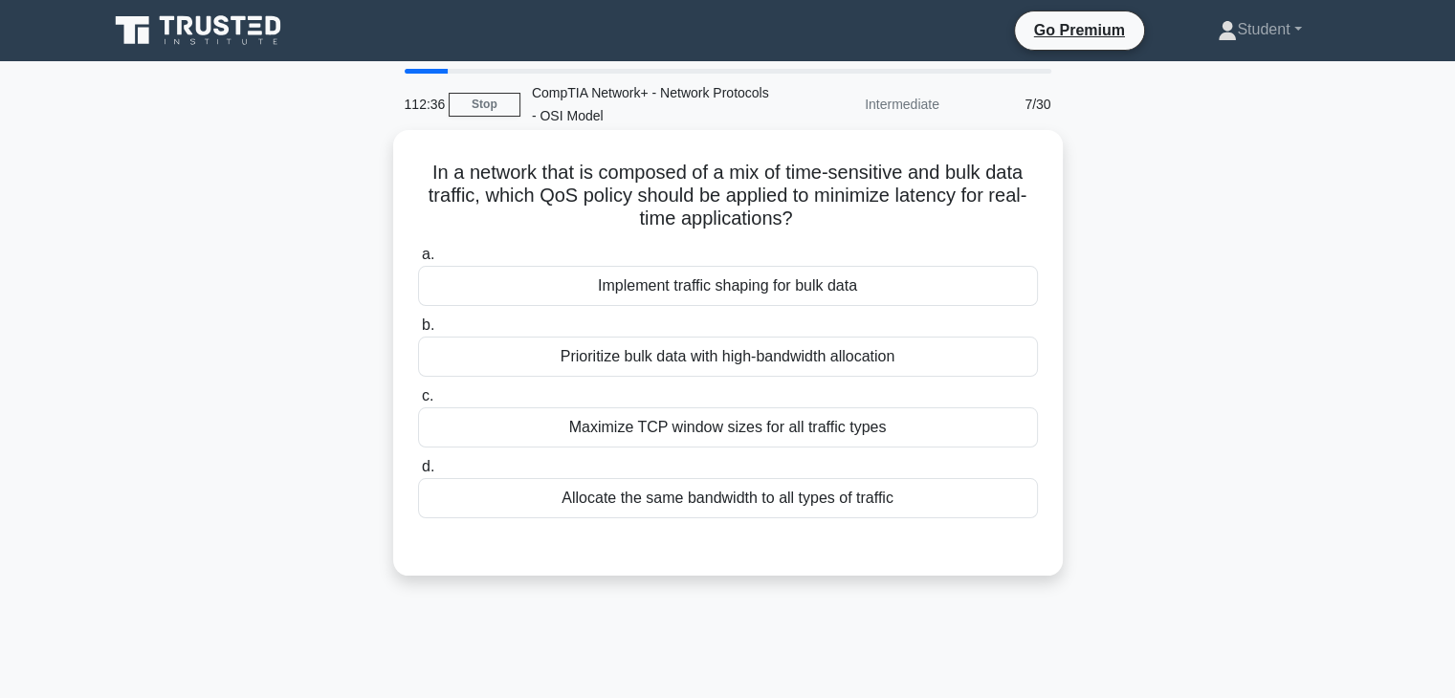
click at [738, 269] on div "Implement traffic shaping for bulk data" at bounding box center [728, 286] width 620 height 40
click at [418, 261] on input "a. Implement traffic shaping for bulk data" at bounding box center [418, 255] width 0 height 12
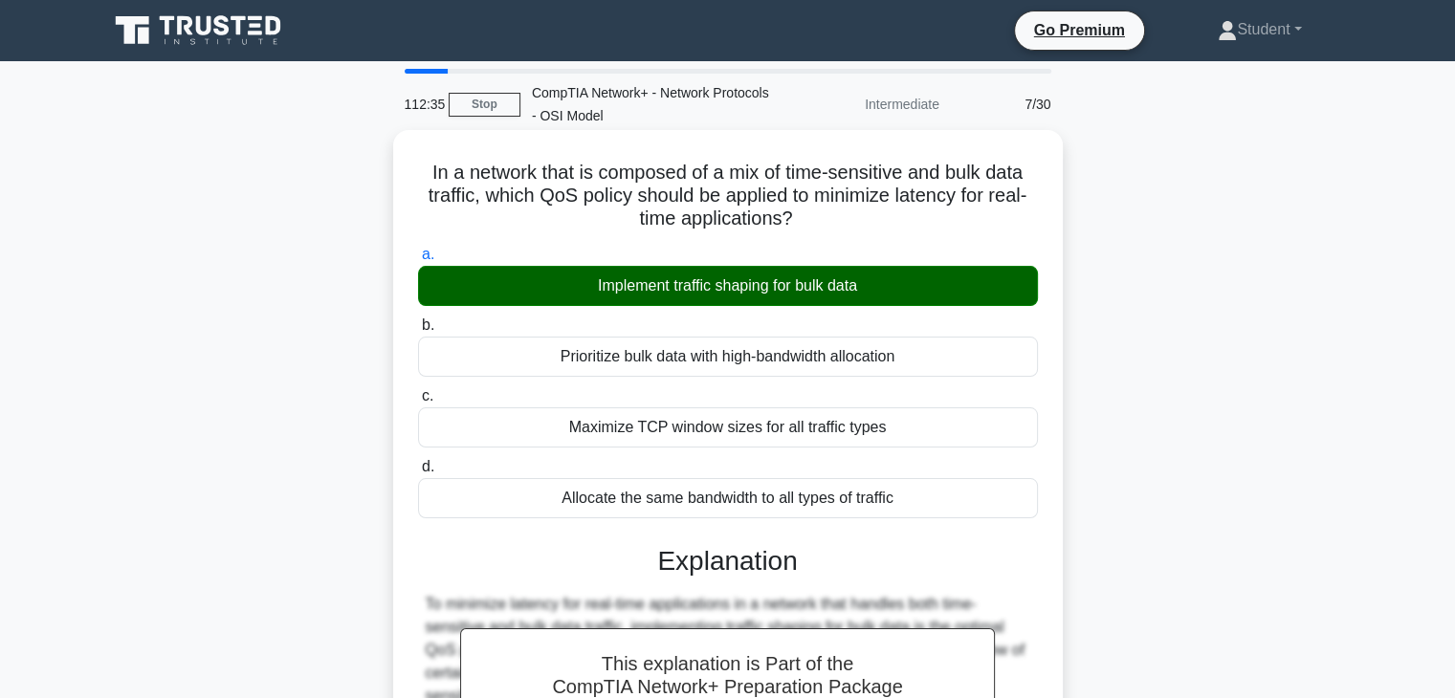
scroll to position [434, 0]
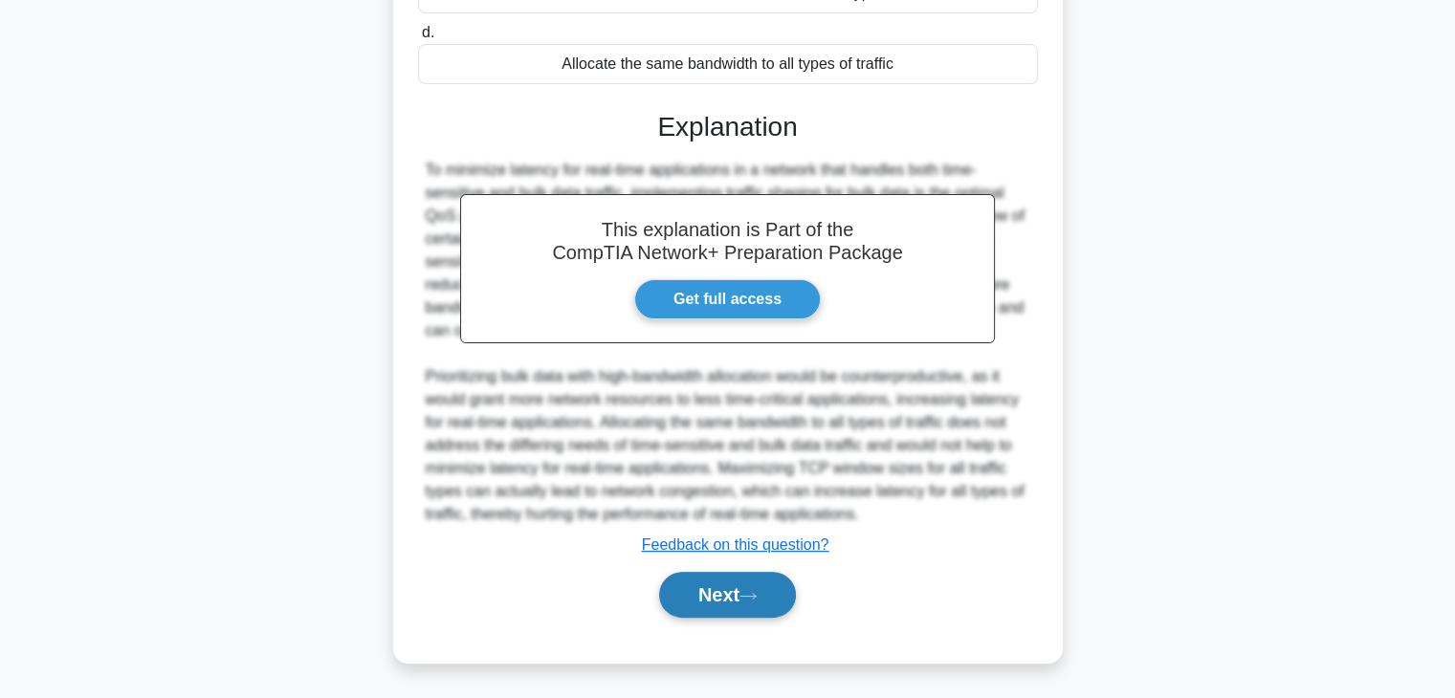
click at [726, 590] on button "Next" at bounding box center [727, 595] width 137 height 46
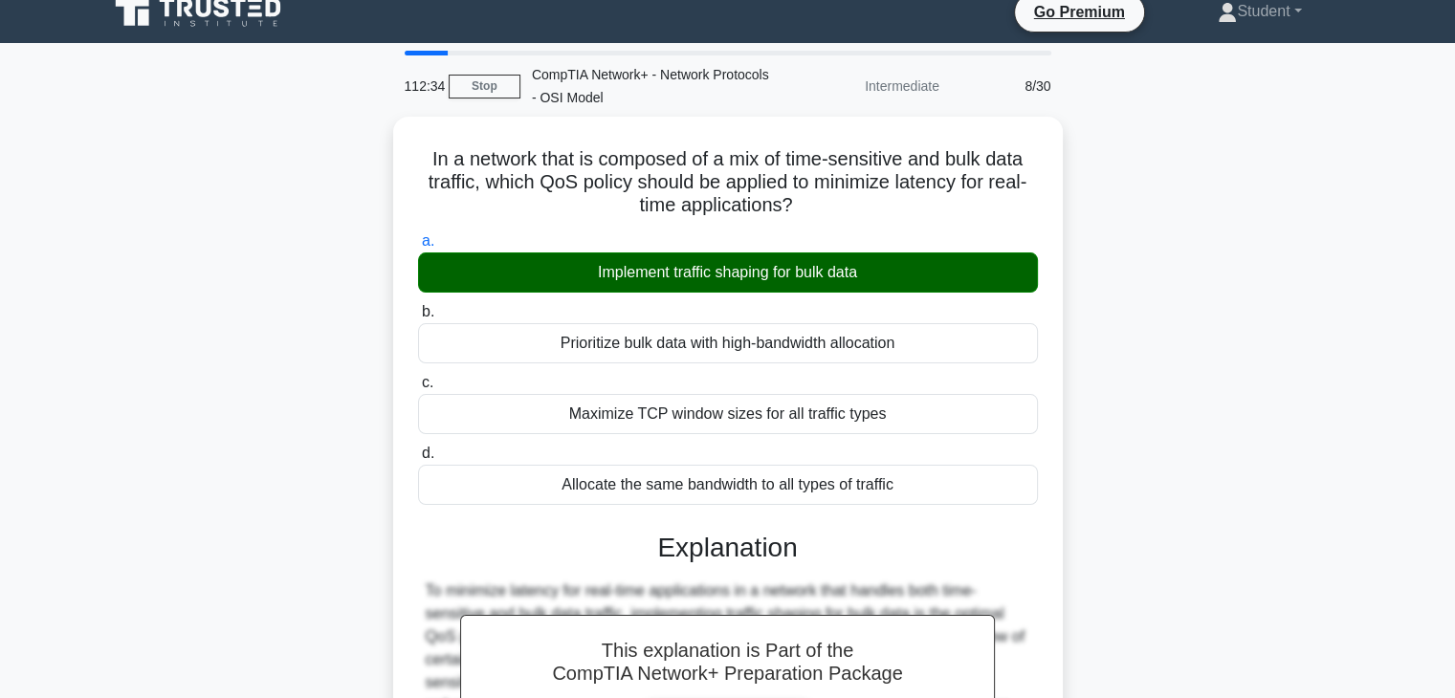
scroll to position [0, 0]
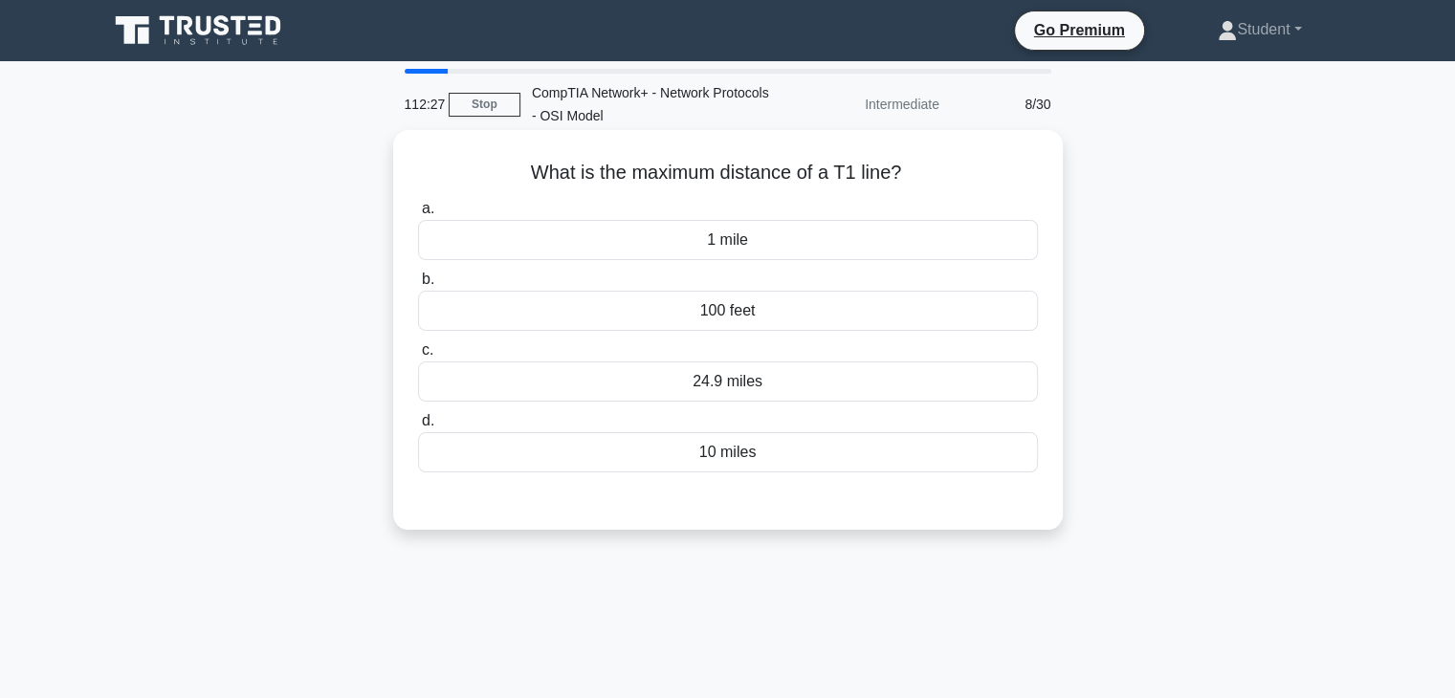
click at [792, 306] on div "100 feet" at bounding box center [728, 311] width 620 height 40
click at [418, 286] on input "b. 100 feet" at bounding box center [418, 280] width 0 height 12
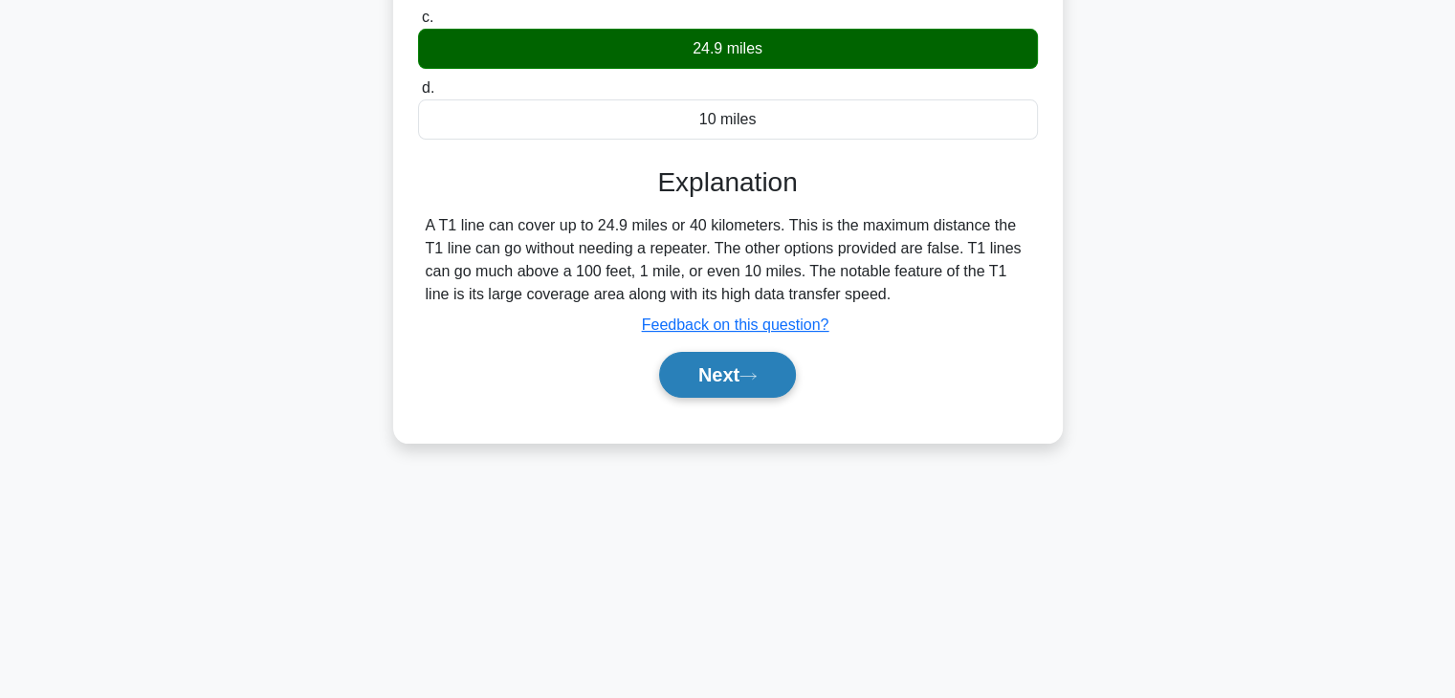
click at [737, 360] on button "Next" at bounding box center [727, 375] width 137 height 46
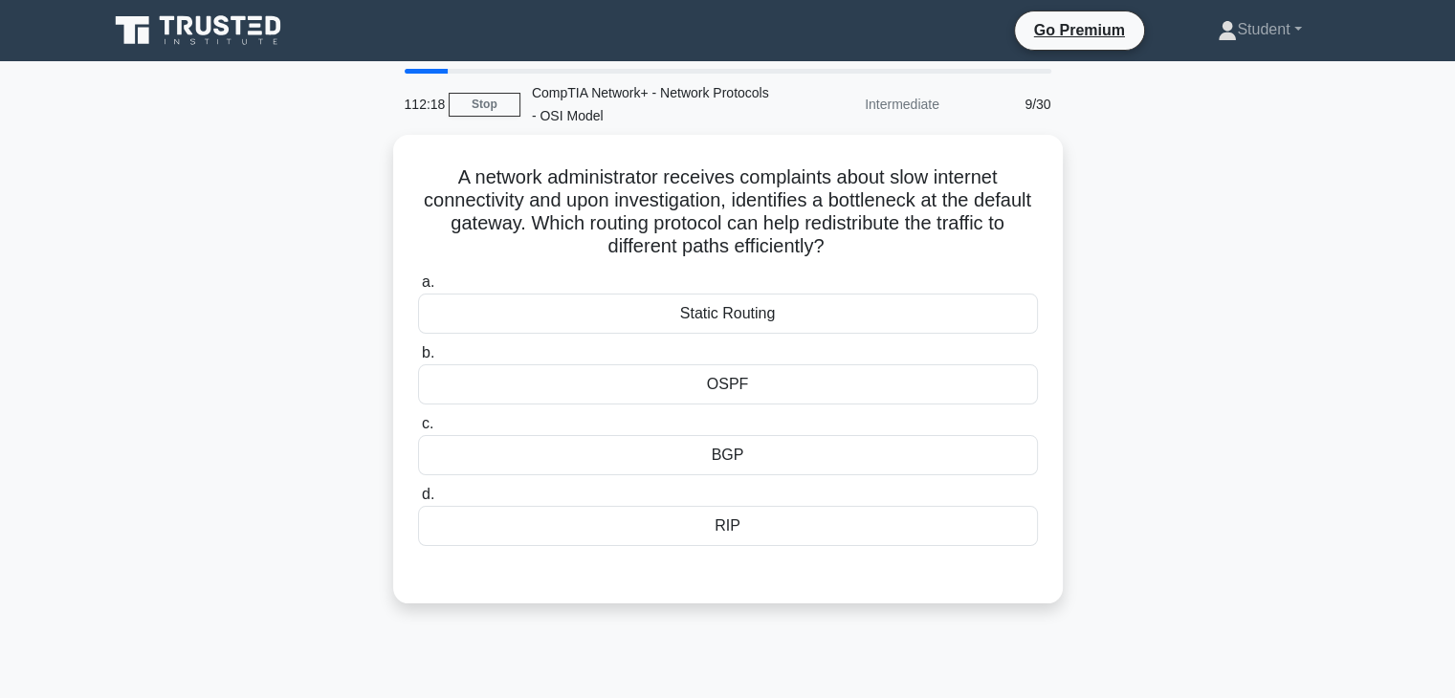
click at [203, 31] on icon at bounding box center [200, 30] width 184 height 36
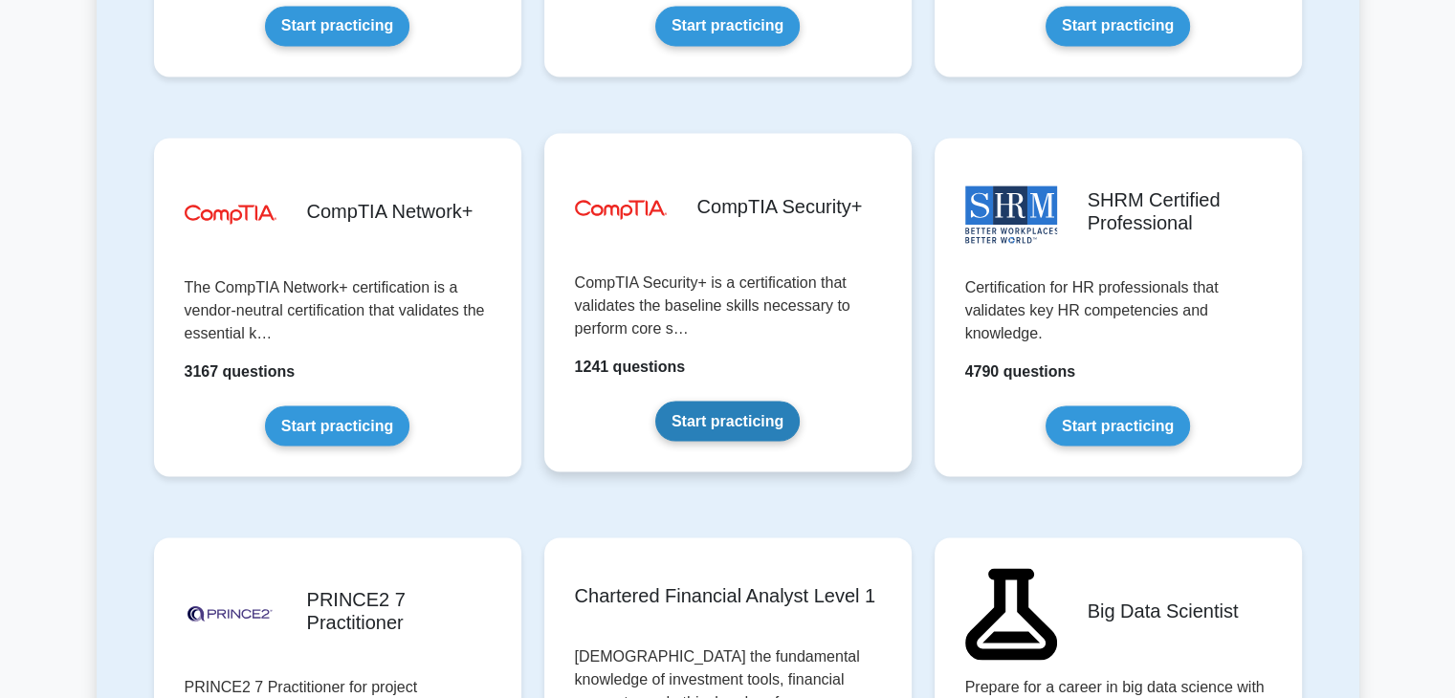
scroll to position [3538, 0]
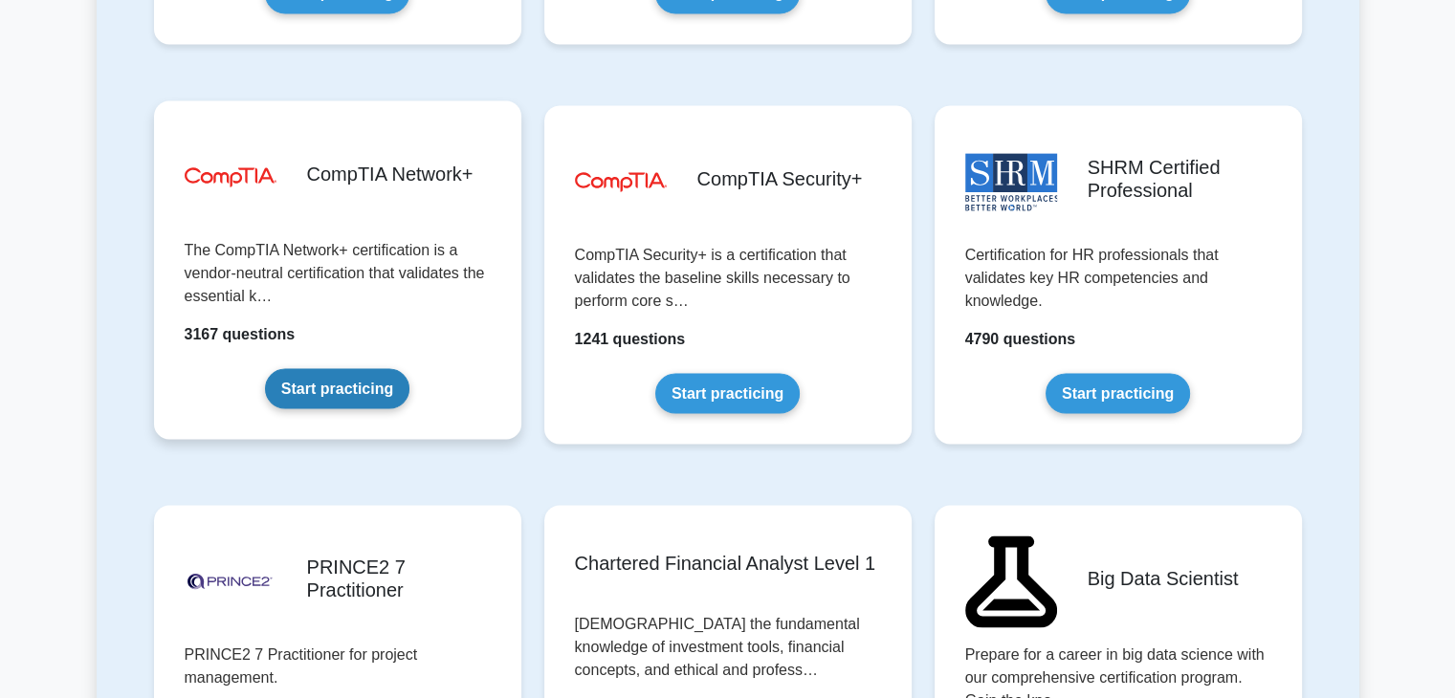
click at [384, 368] on link "Start practicing" at bounding box center [337, 388] width 144 height 40
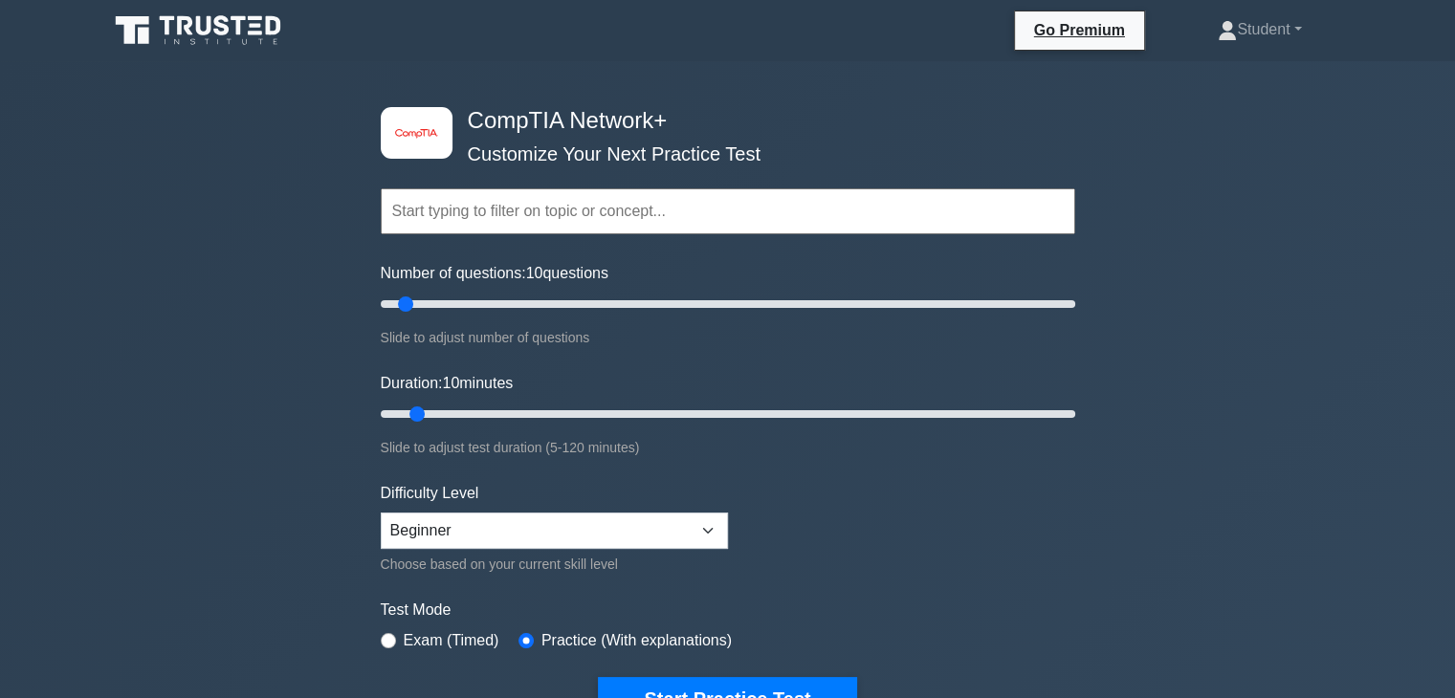
click at [646, 221] on input "text" at bounding box center [728, 211] width 694 height 46
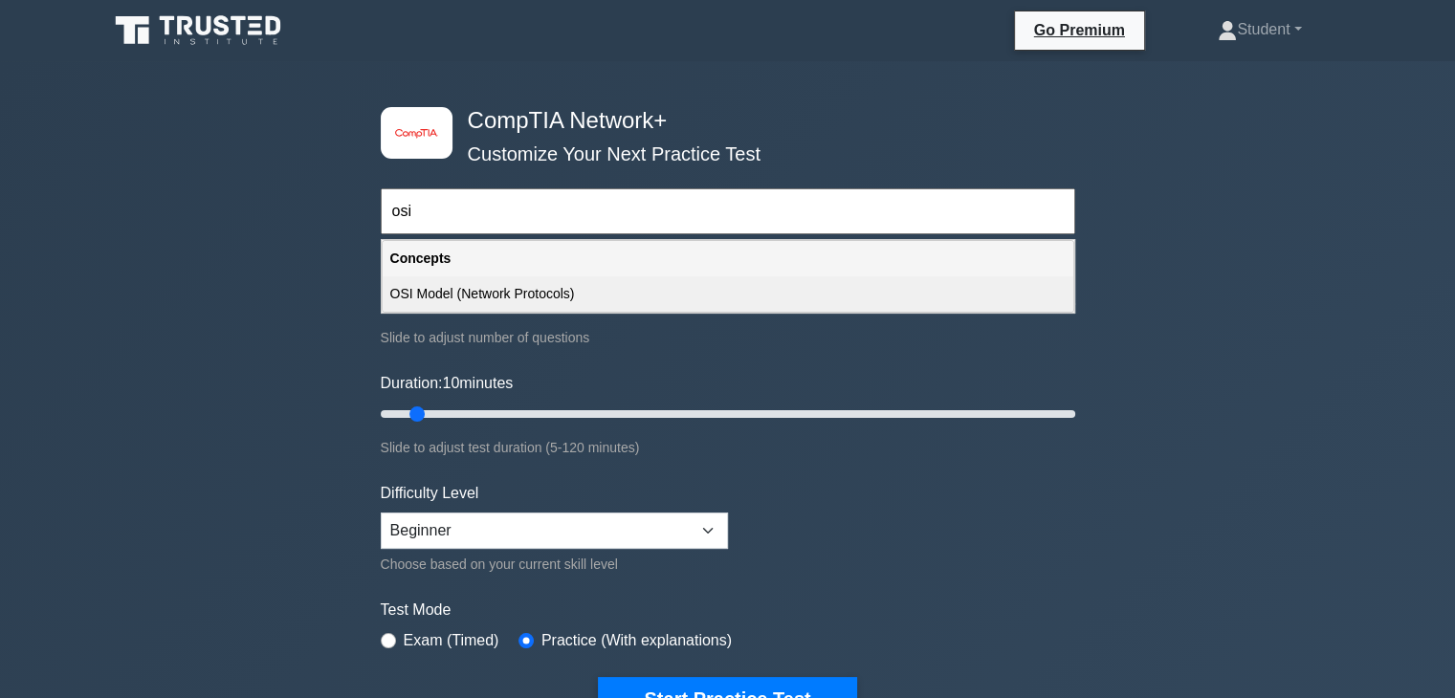
click at [669, 279] on div "OSI Model (Network Protocols)" at bounding box center [728, 293] width 690 height 35
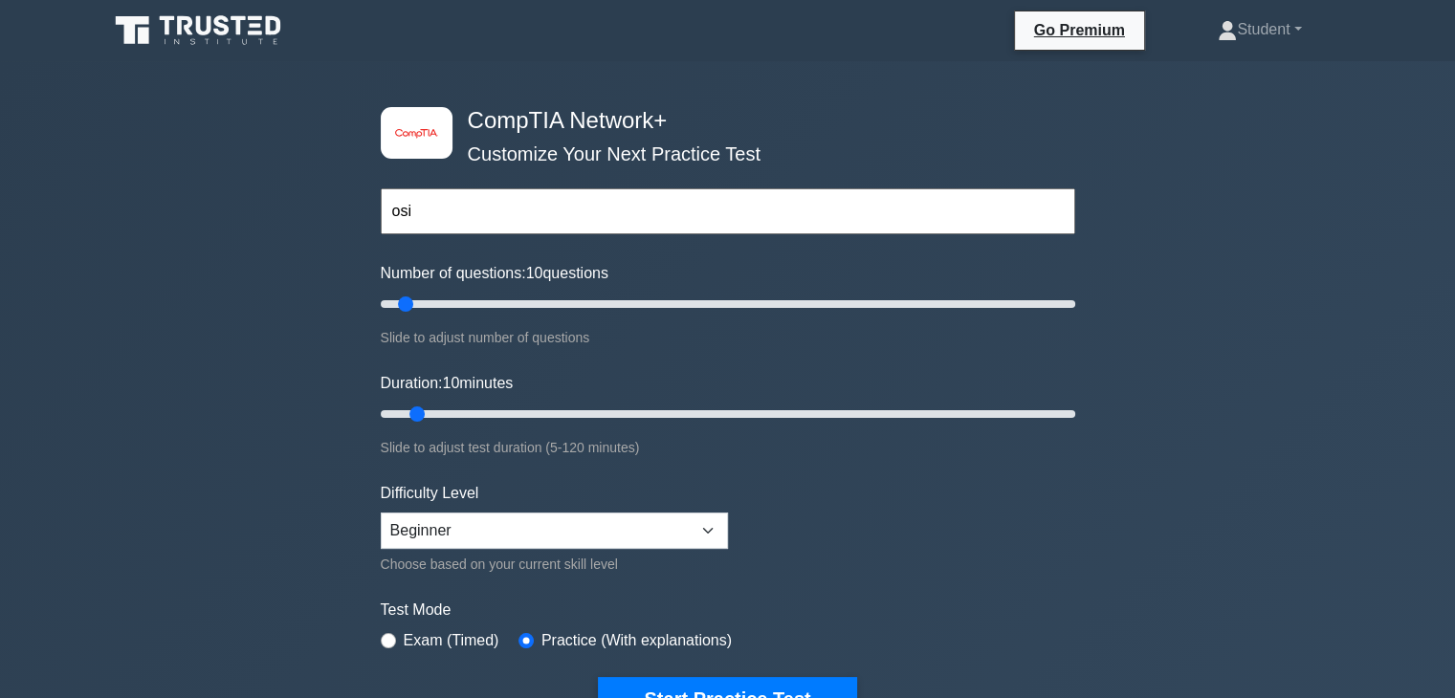
type input "OSI Model (Network Protocols)"
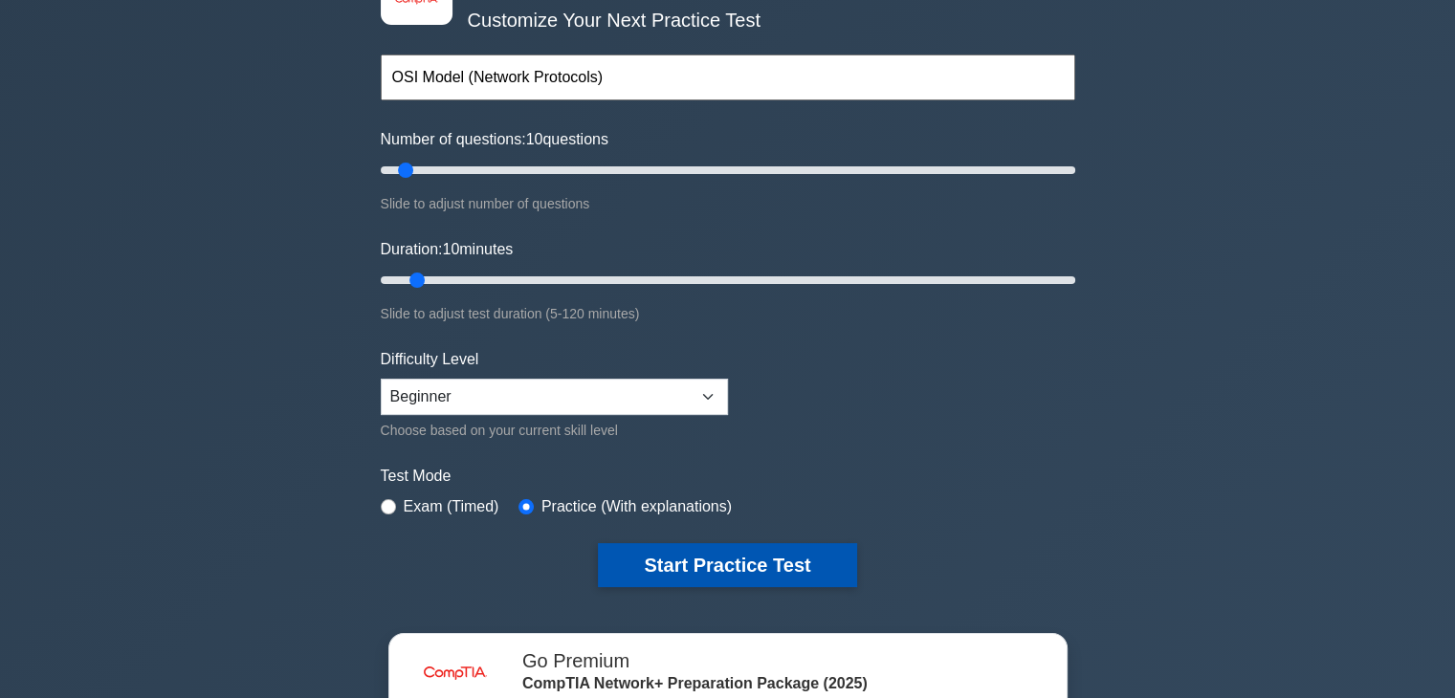
scroll to position [191, 0]
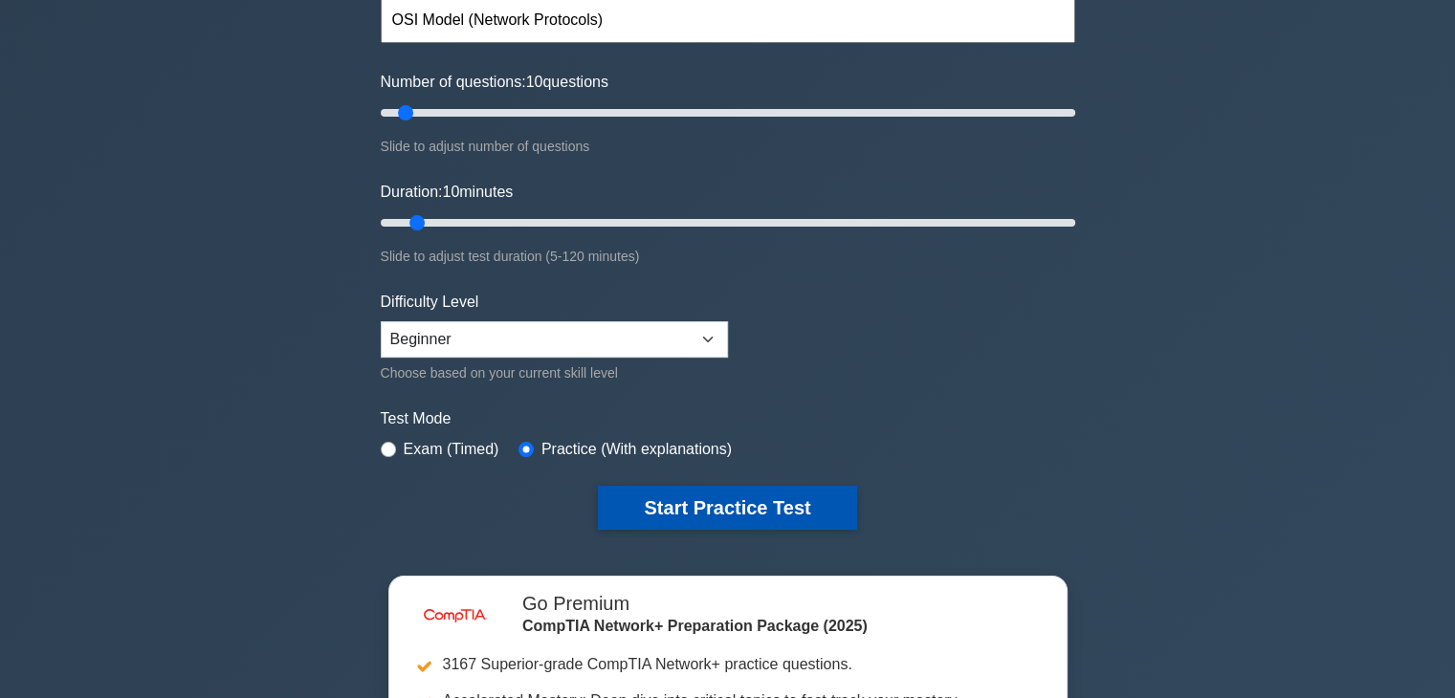
click at [766, 502] on button "Start Practice Test" at bounding box center [727, 508] width 258 height 44
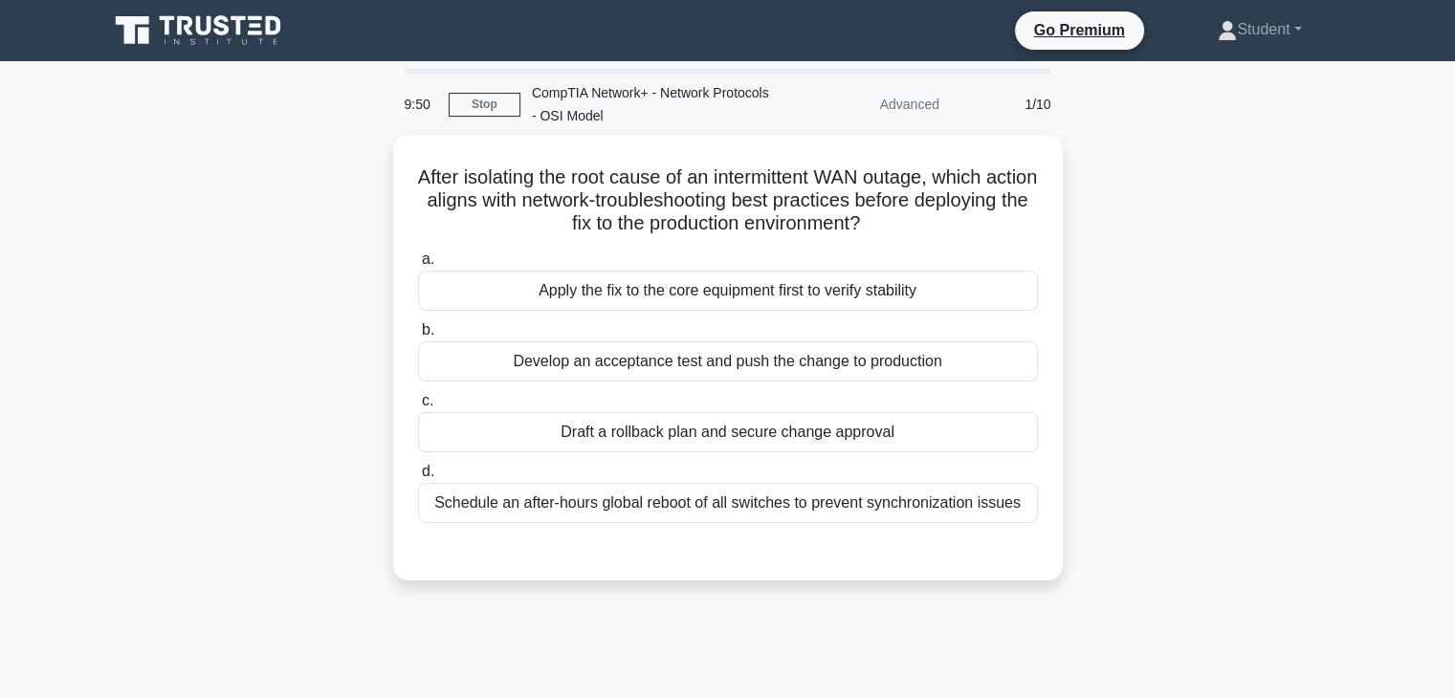
click at [182, 21] on icon at bounding box center [200, 30] width 184 height 36
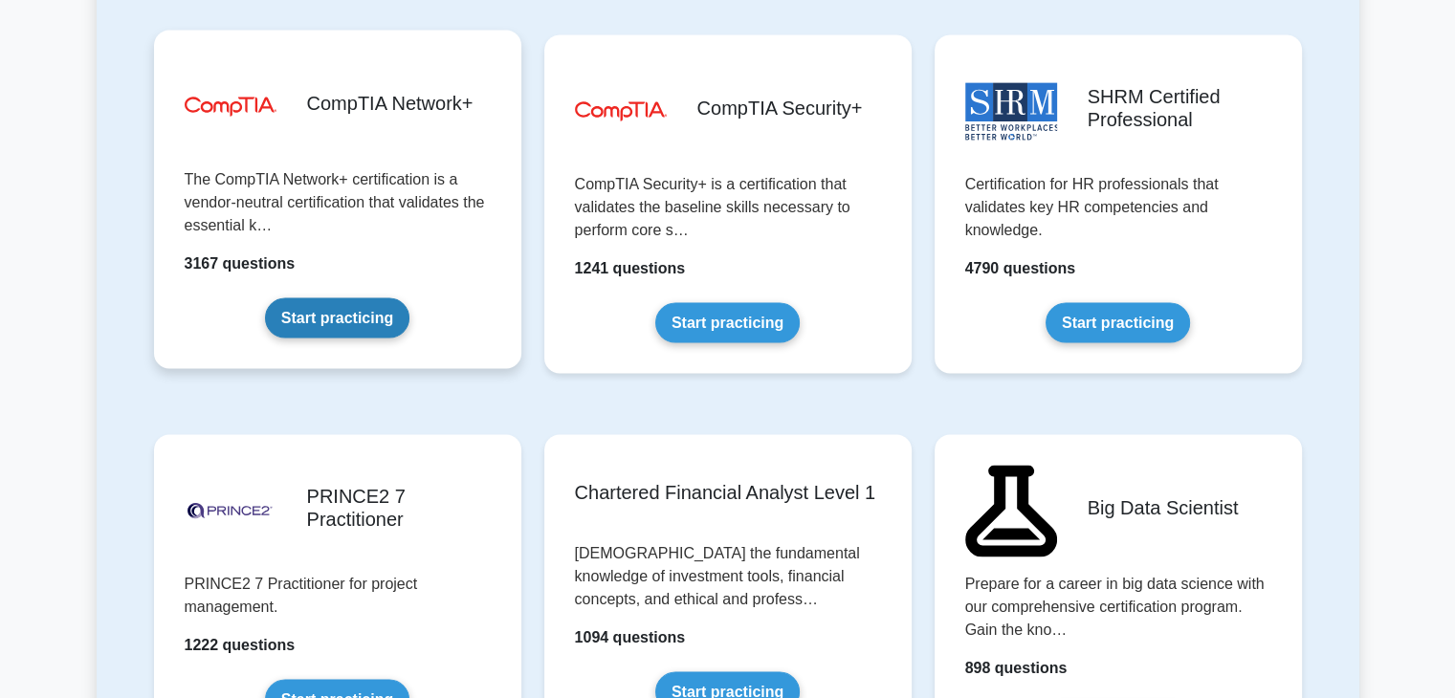
scroll to position [3538, 0]
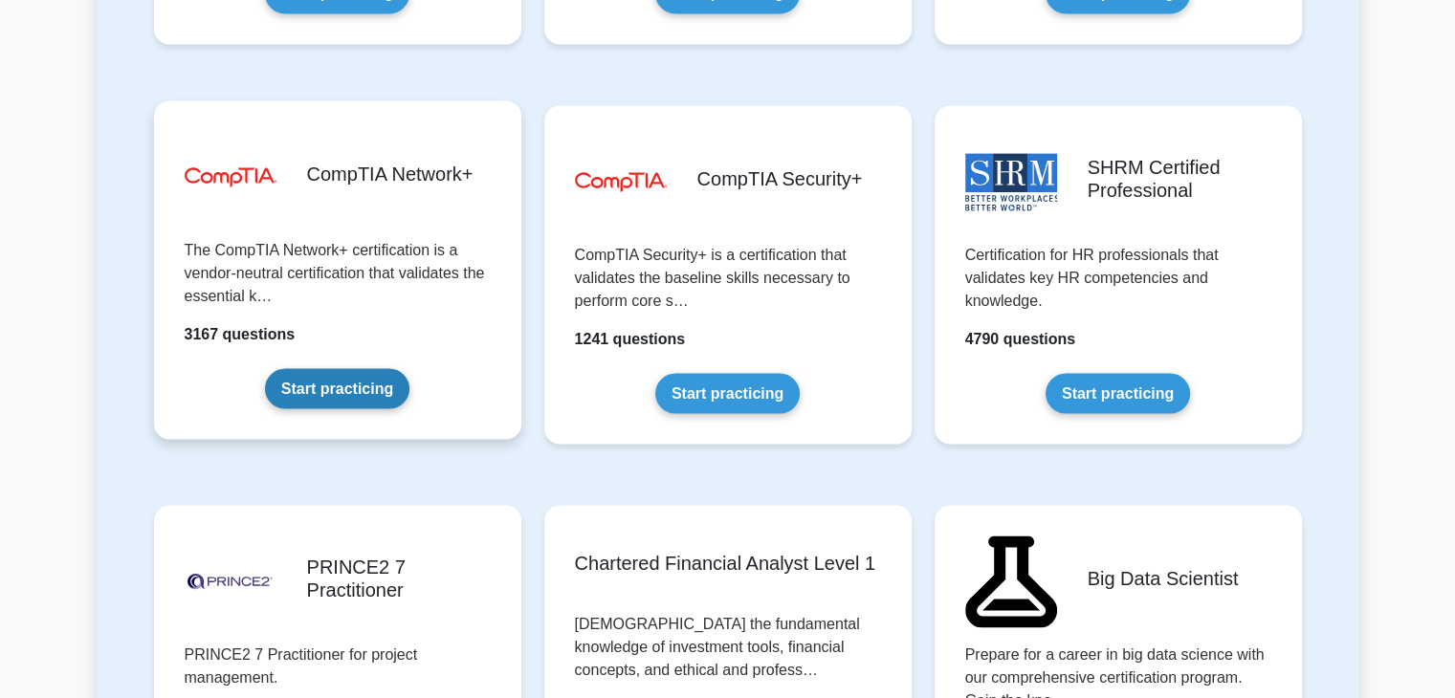
click at [393, 368] on link "Start practicing" at bounding box center [337, 388] width 144 height 40
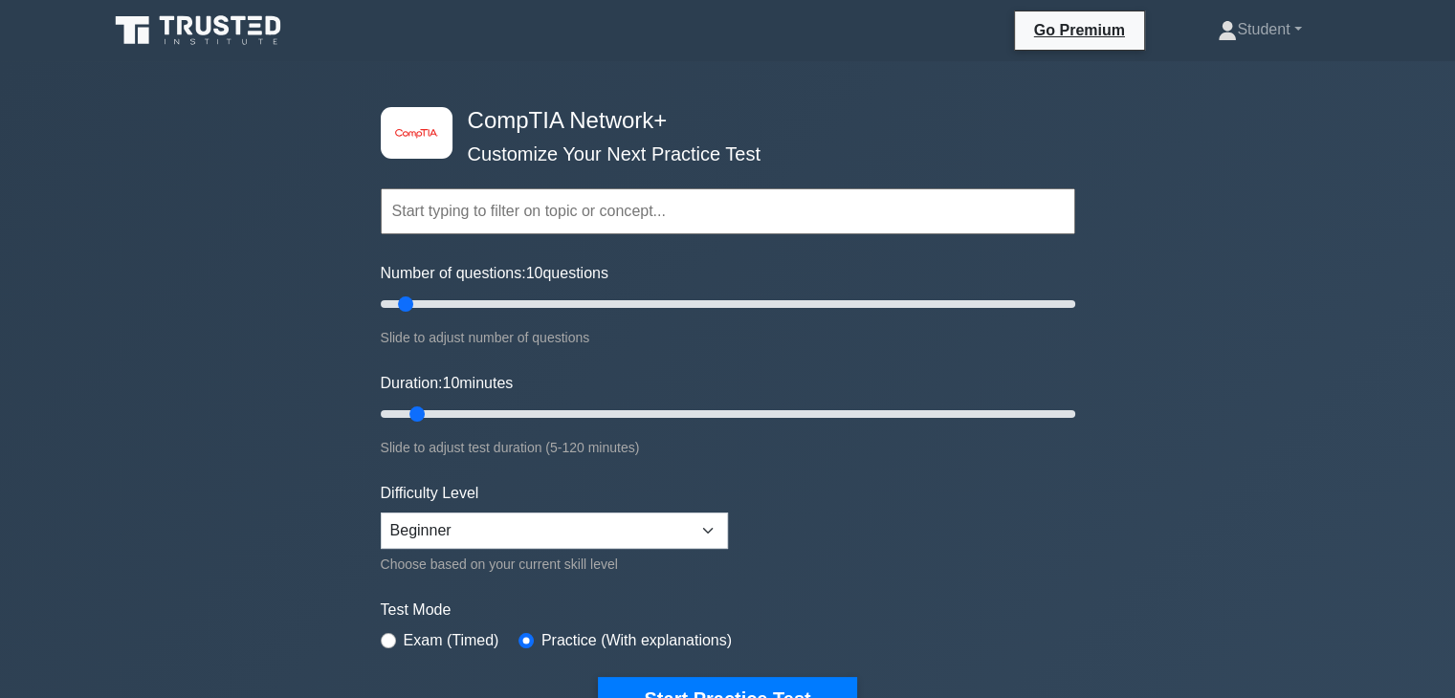
click at [512, 212] on input "text" at bounding box center [728, 211] width 694 height 46
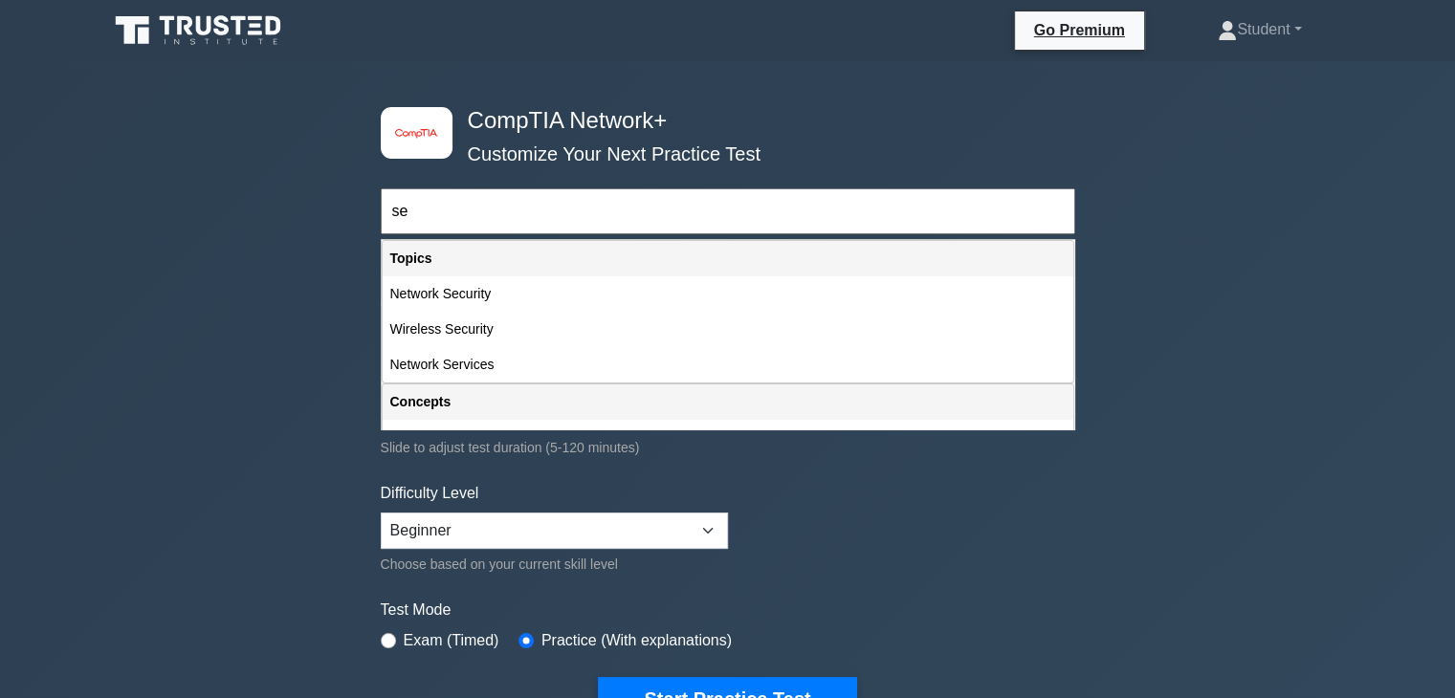
type input "s"
type input "d"
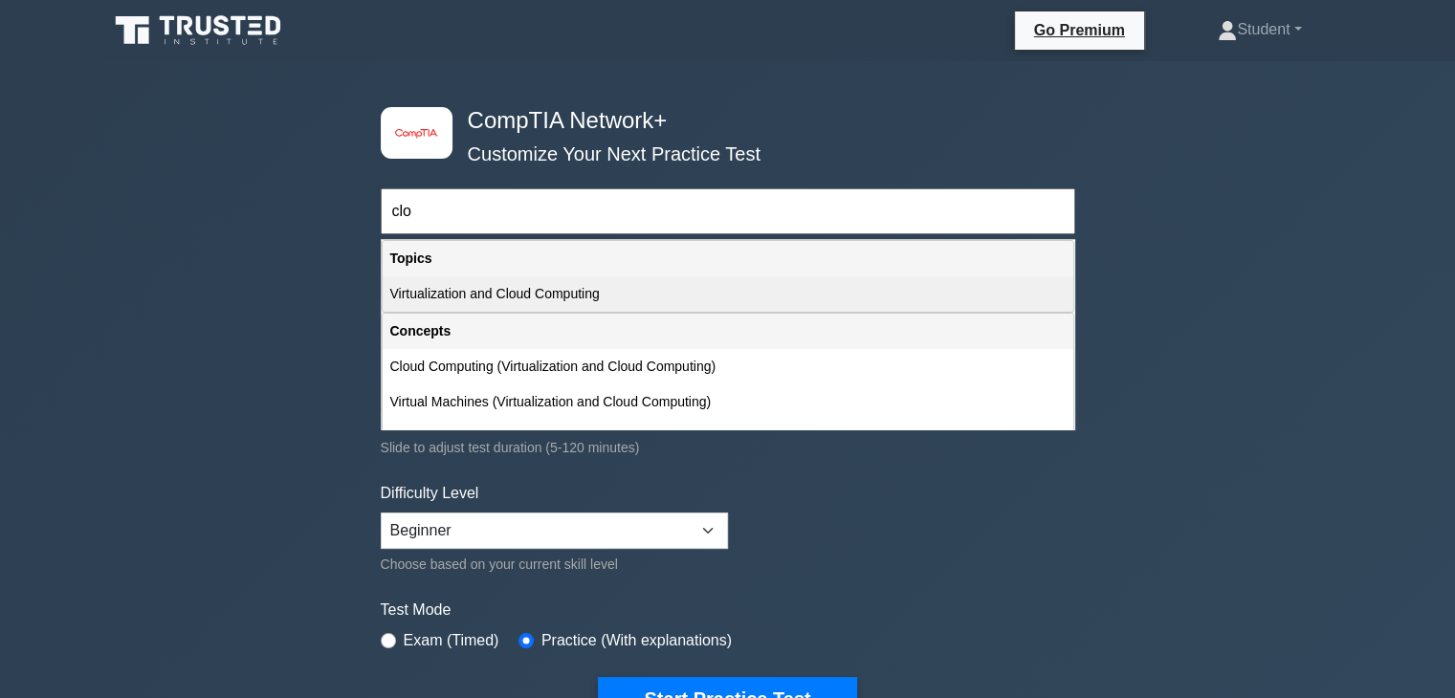
click at [496, 294] on div "Virtualization and Cloud Computing" at bounding box center [728, 293] width 690 height 35
type input "Virtualization and Cloud Computing"
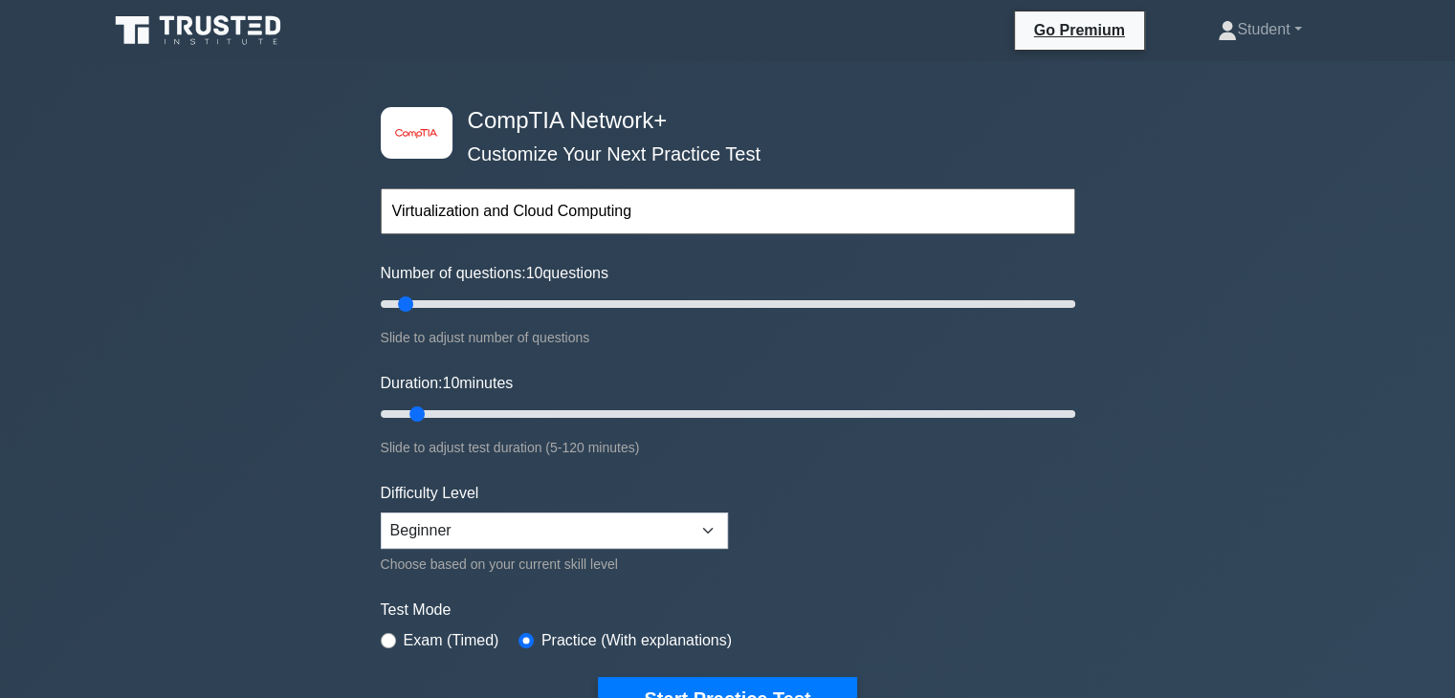
scroll to position [287, 0]
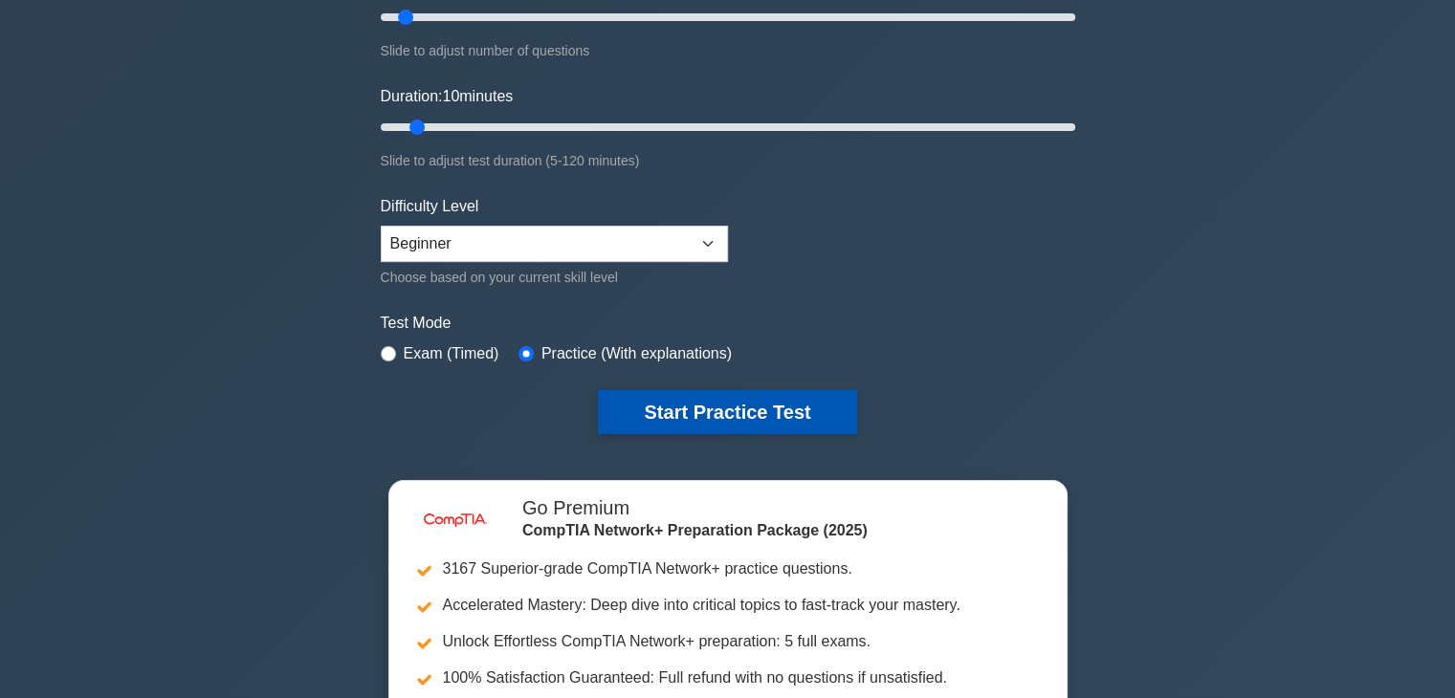
click at [781, 416] on button "Start Practice Test" at bounding box center [727, 412] width 258 height 44
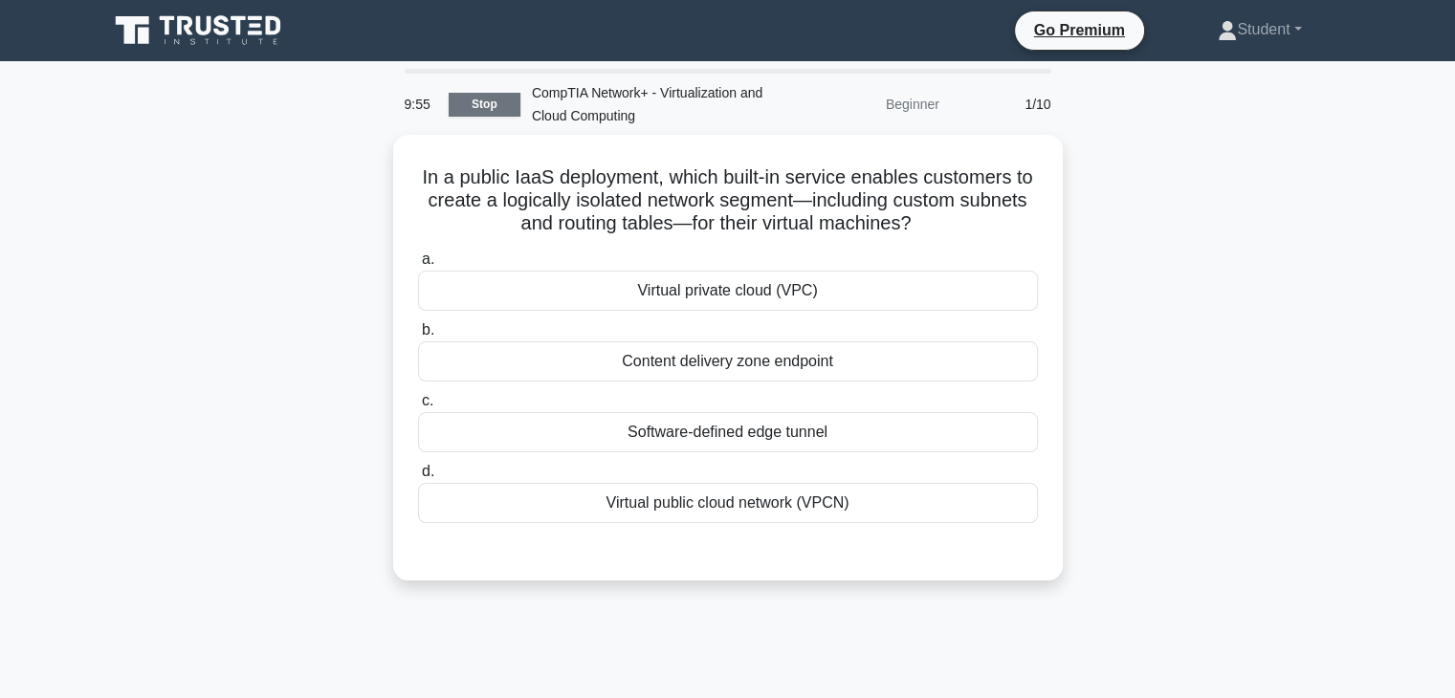
click at [500, 107] on link "Stop" at bounding box center [485, 105] width 72 height 24
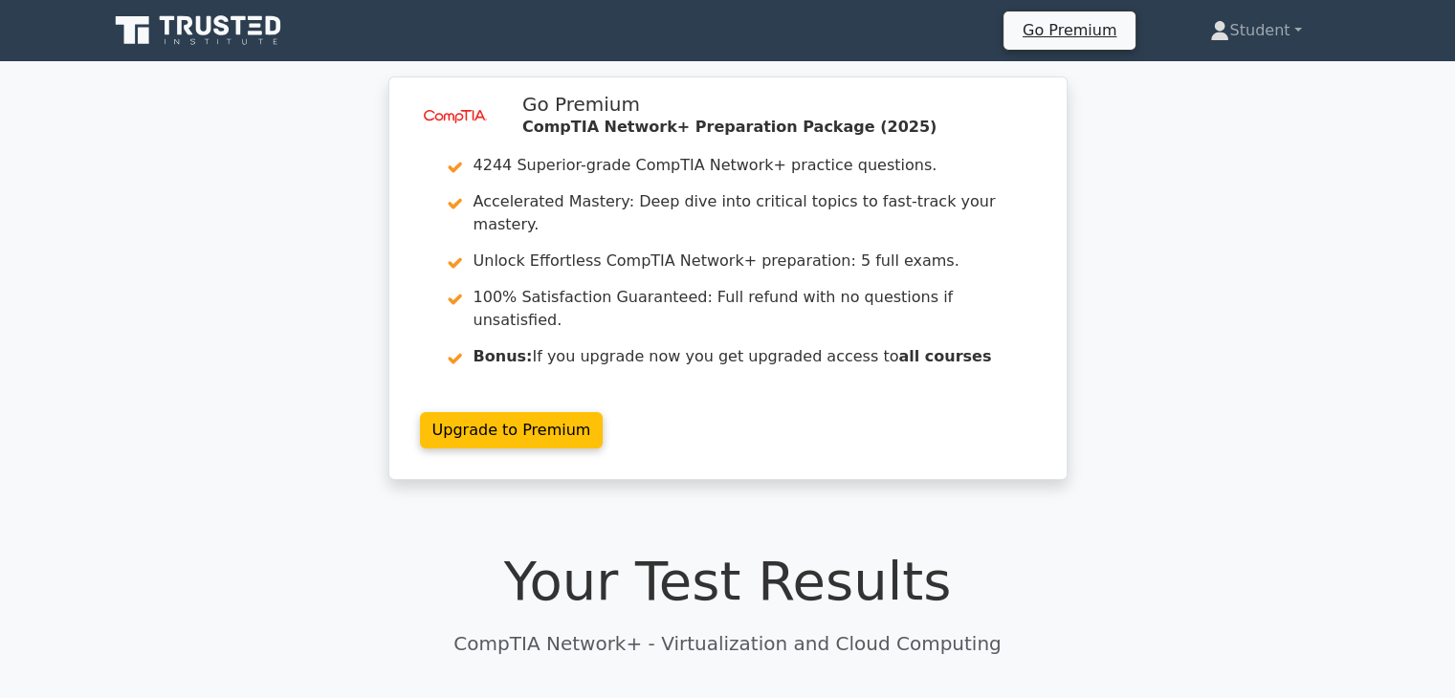
click at [235, 28] on icon at bounding box center [200, 30] width 184 height 36
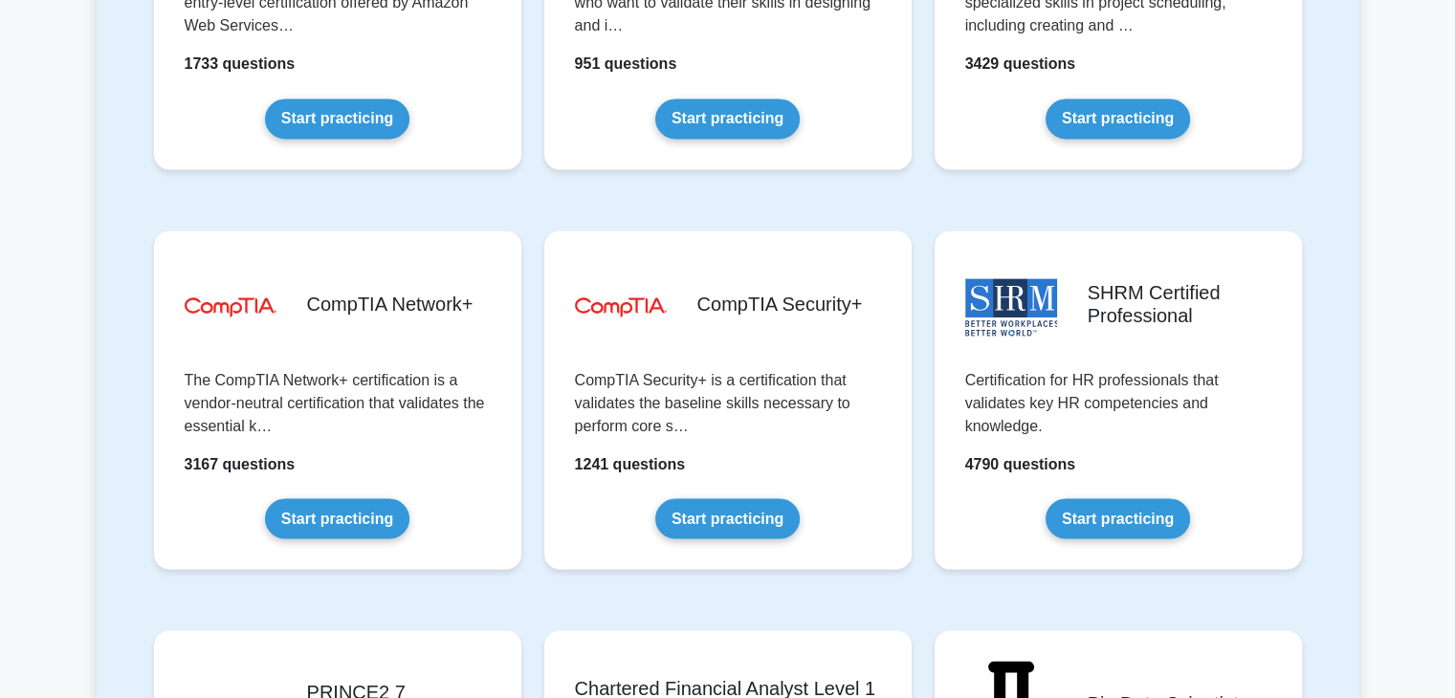
scroll to position [3443, 0]
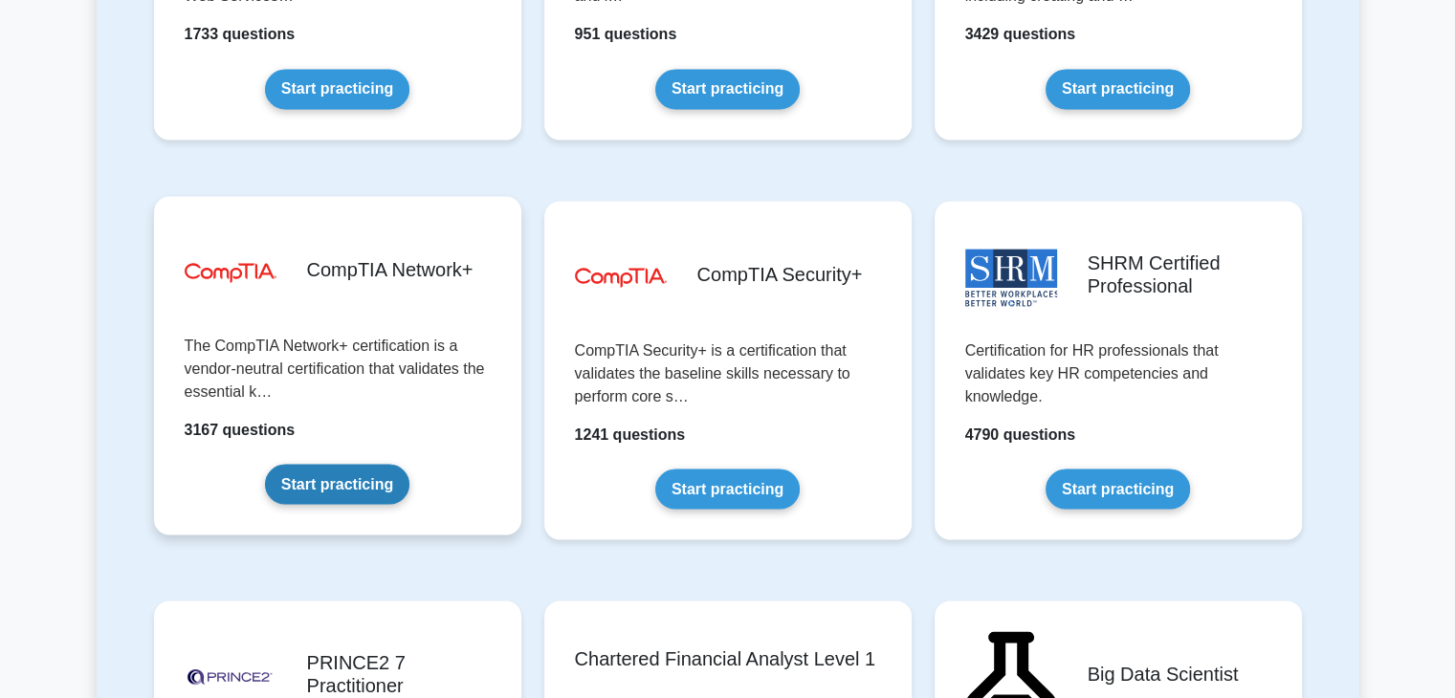
click at [289, 464] on link "Start practicing" at bounding box center [337, 484] width 144 height 40
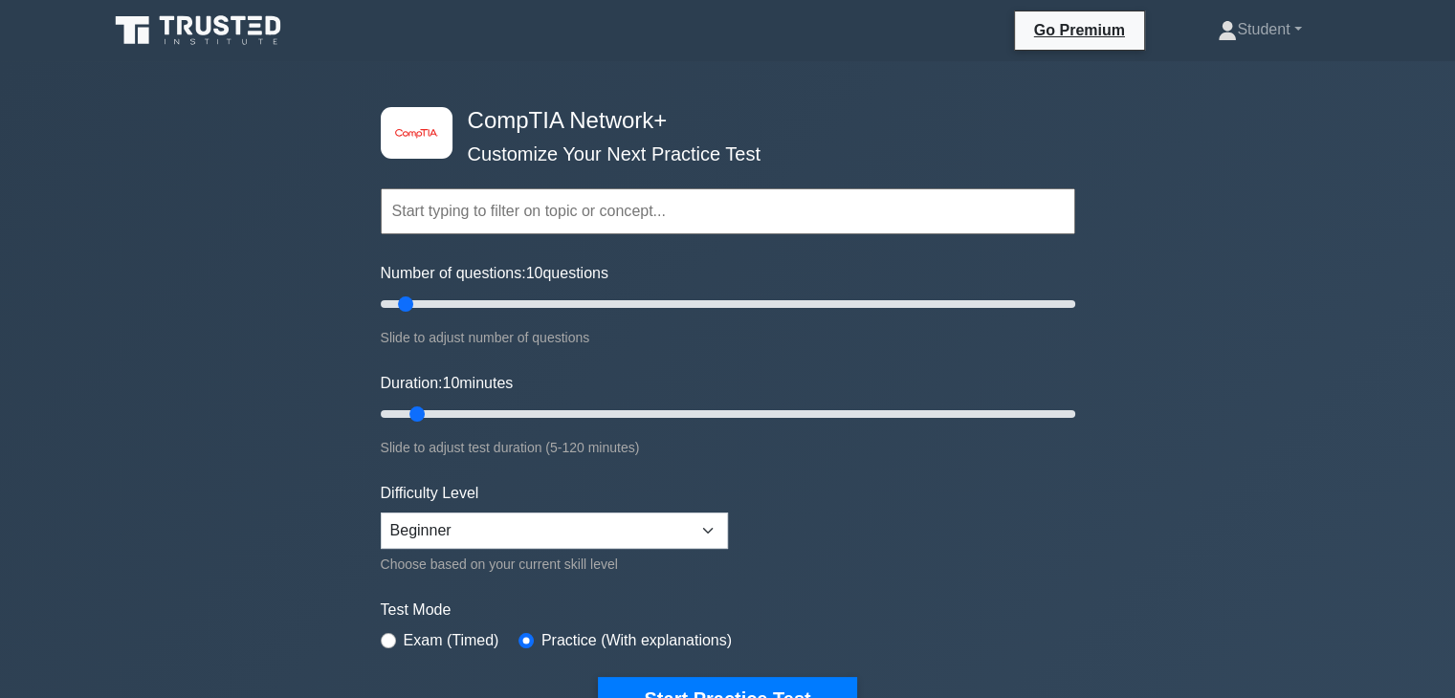
click at [561, 212] on input "text" at bounding box center [728, 211] width 694 height 46
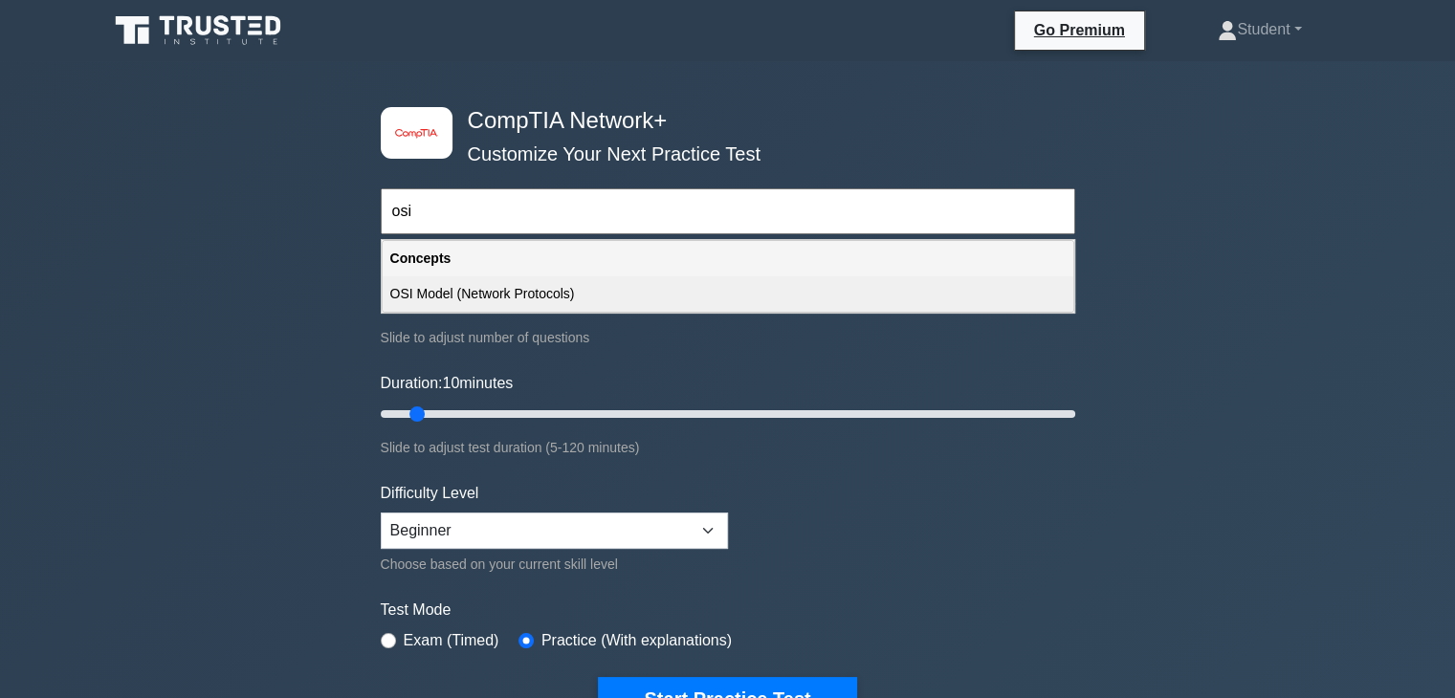
click at [542, 292] on div "OSI Model (Network Protocols)" at bounding box center [728, 293] width 690 height 35
type input "OSI Model (Network Protocols)"
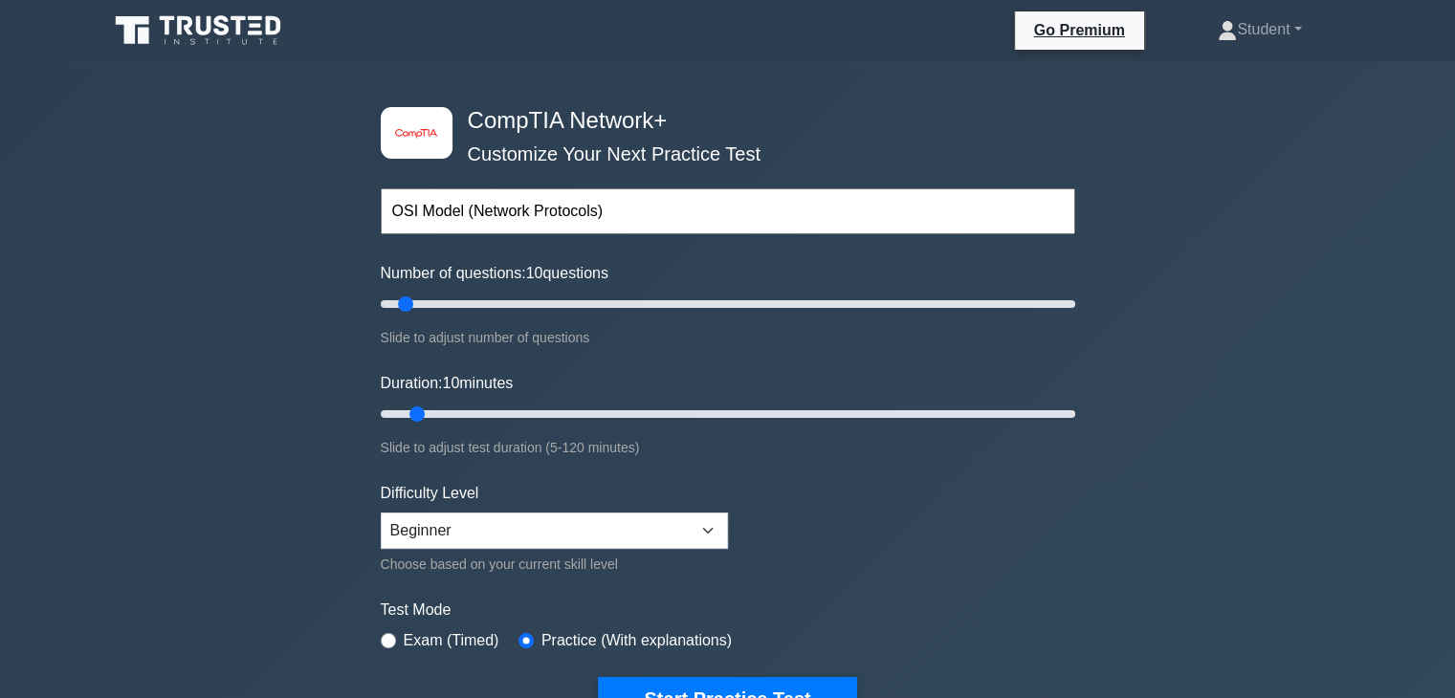
scroll to position [96, 0]
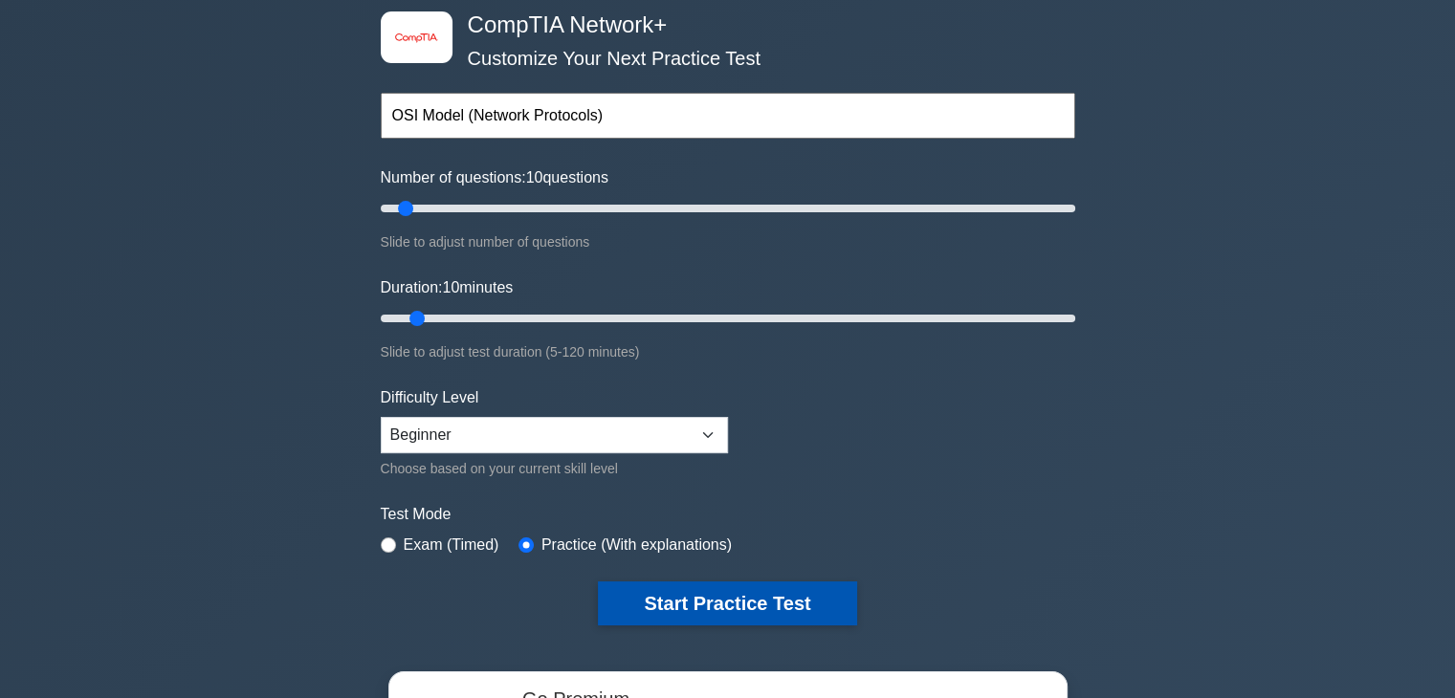
click at [708, 582] on button "Start Practice Test" at bounding box center [727, 603] width 258 height 44
